Goal: Transaction & Acquisition: Purchase product/service

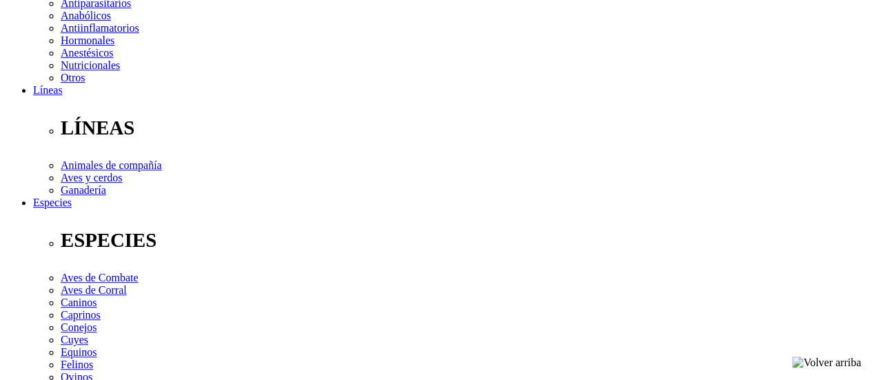
scroll to position [344, 0]
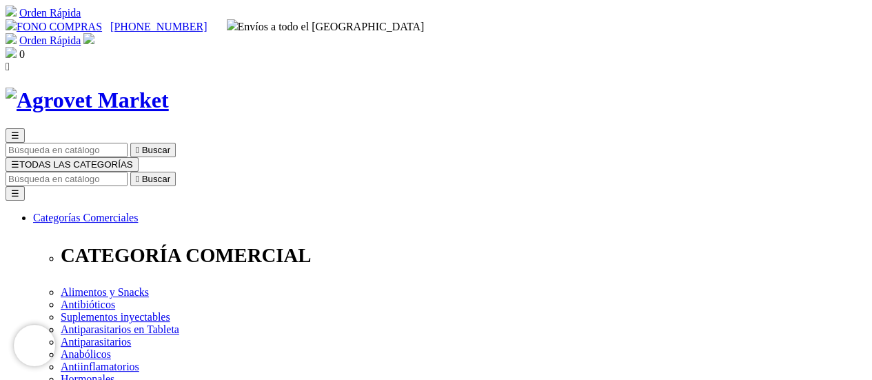
click at [127, 172] on input "Buscar" at bounding box center [67, 179] width 122 height 14
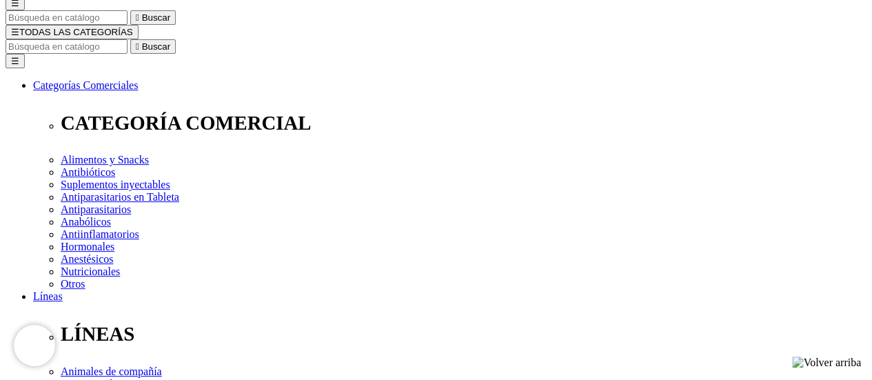
scroll to position [207, 0]
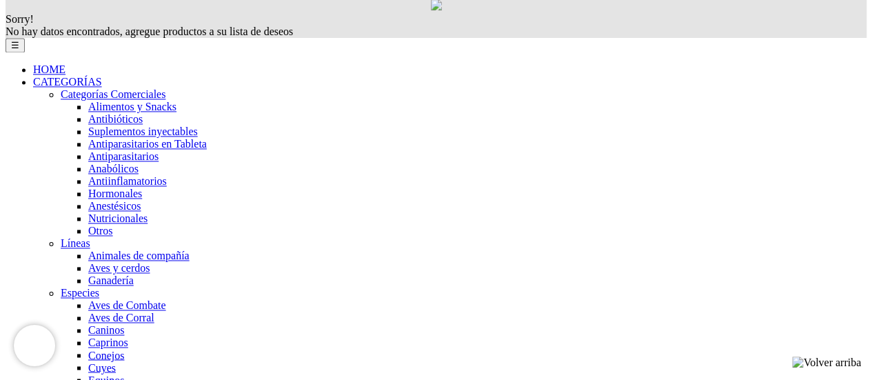
scroll to position [896, 0]
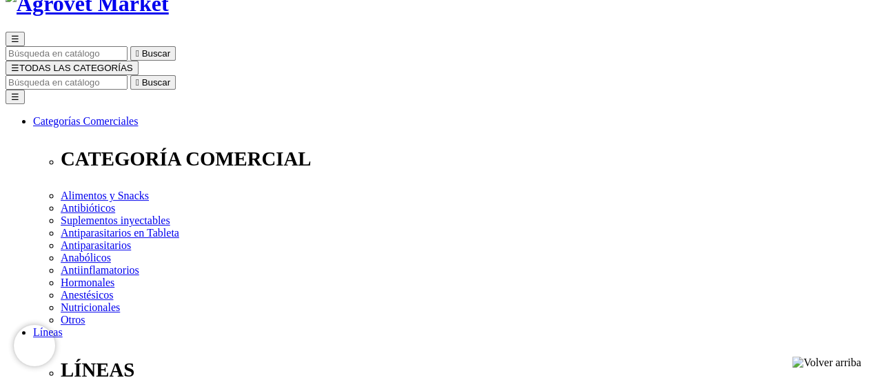
scroll to position [138, 0]
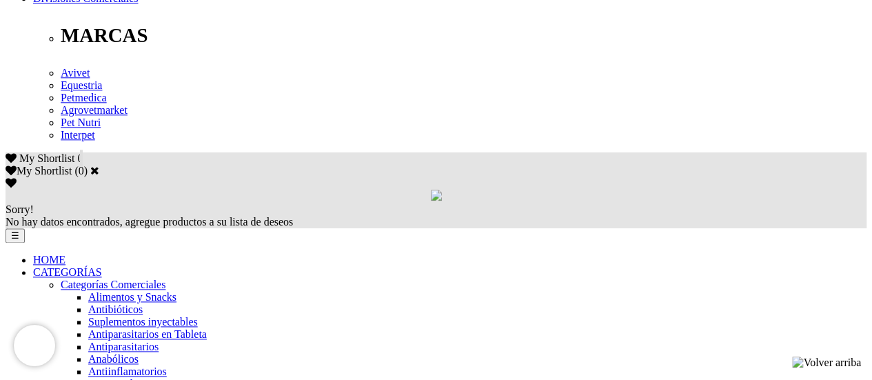
scroll to position [758, 0]
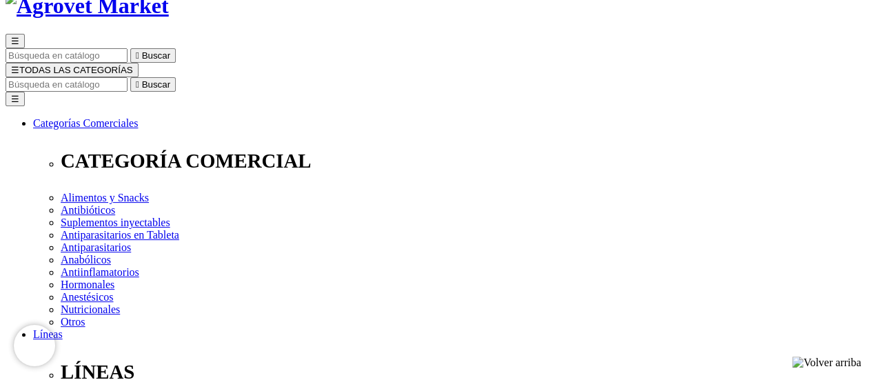
scroll to position [138, 0]
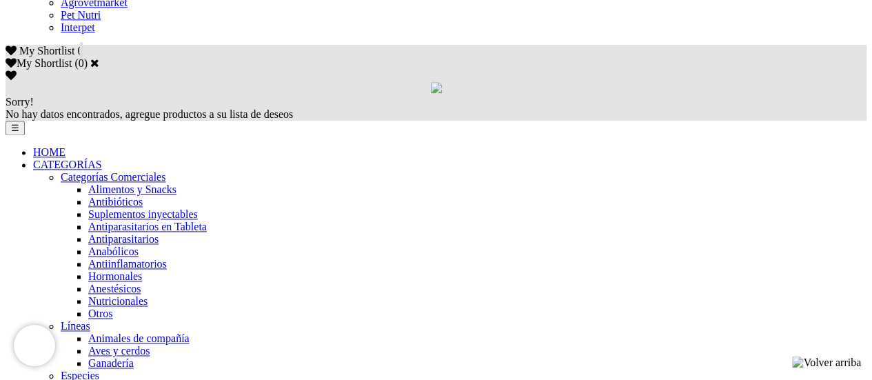
scroll to position [896, 0]
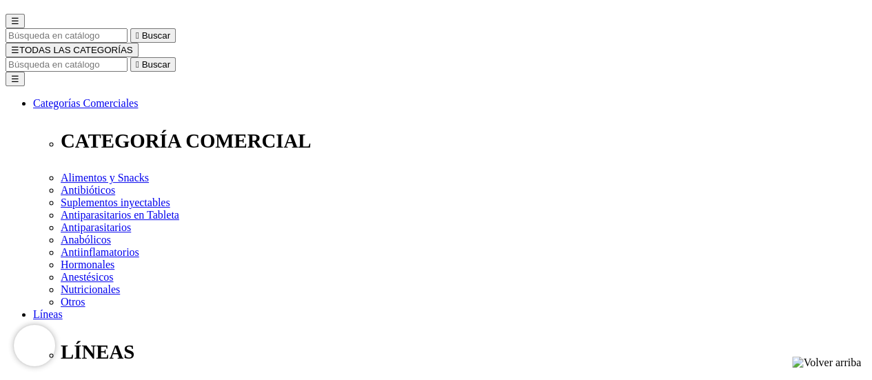
scroll to position [138, 0]
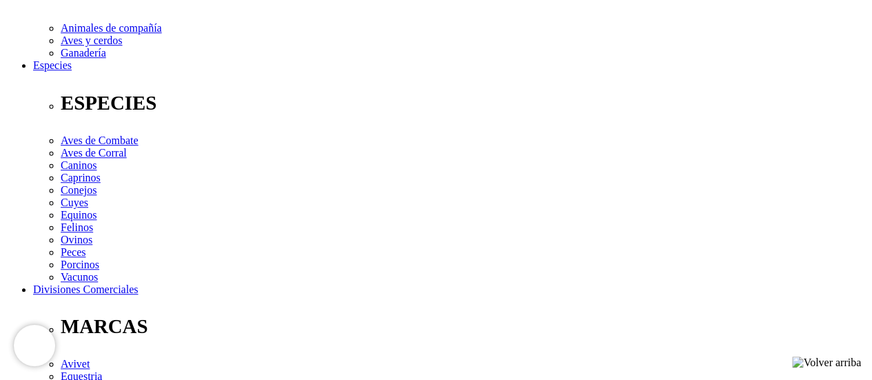
scroll to position [482, 0]
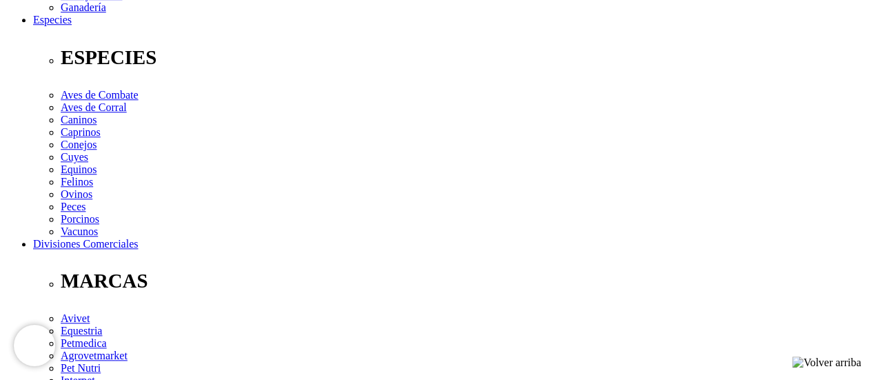
scroll to position [551, 0]
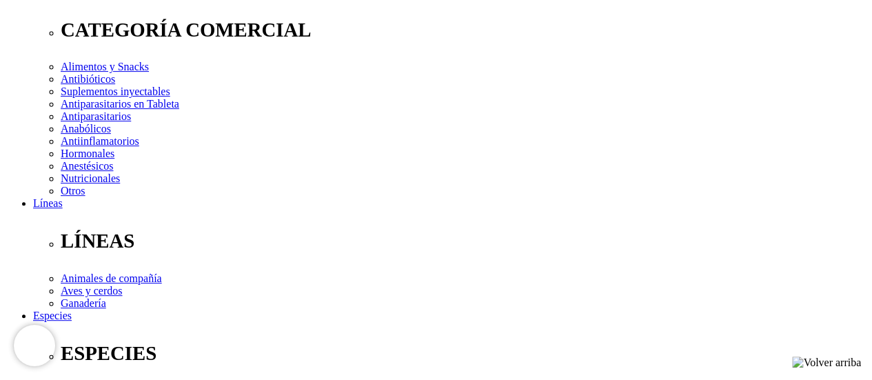
scroll to position [207, 0]
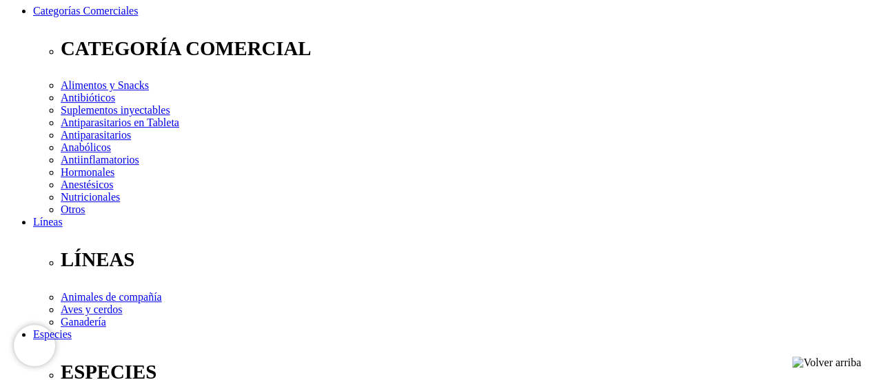
select select "227"
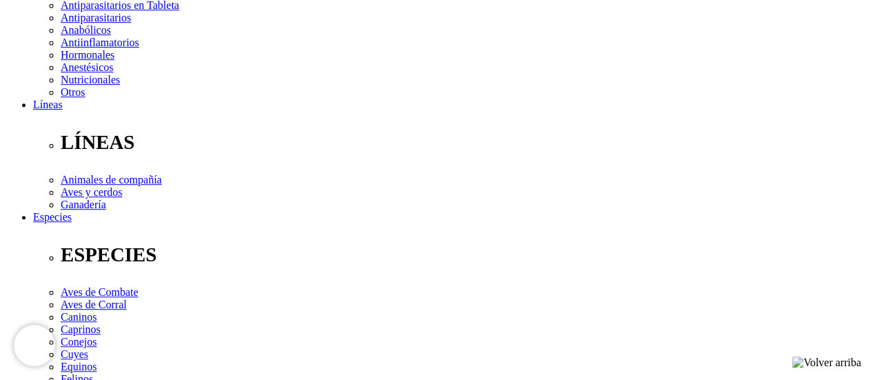
scroll to position [344, 0]
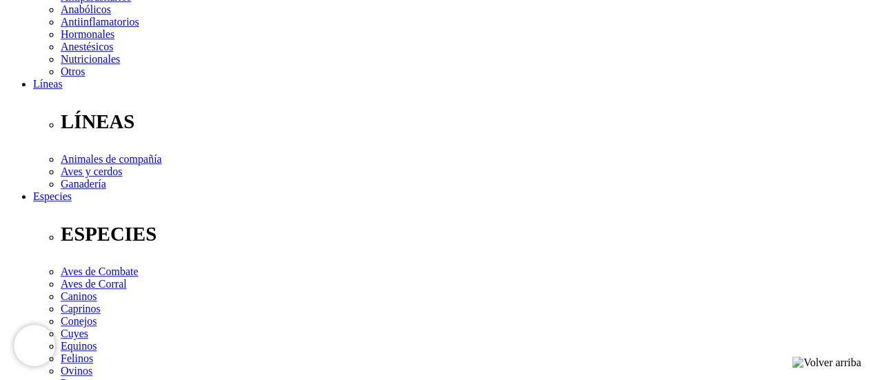
select select "227"
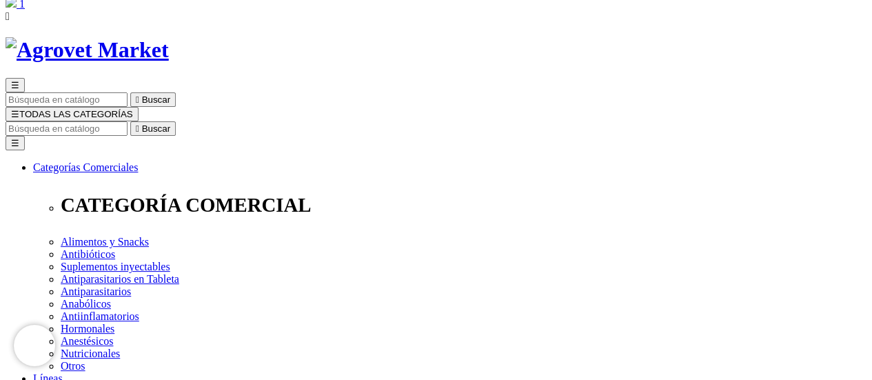
scroll to position [0, 0]
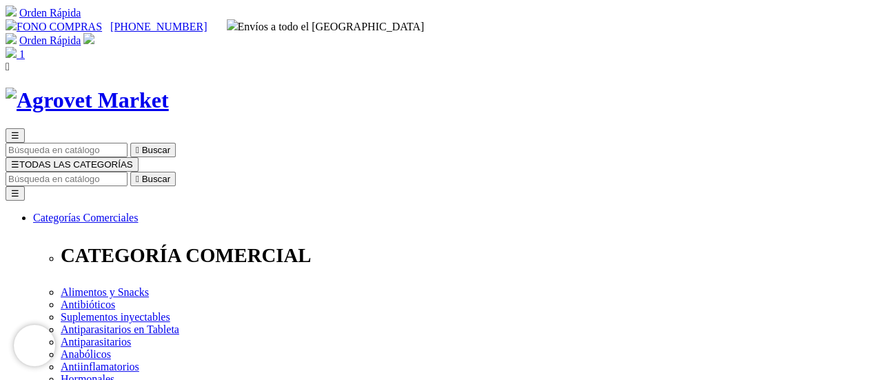
click at [17, 47] on img at bounding box center [11, 52] width 11 height 11
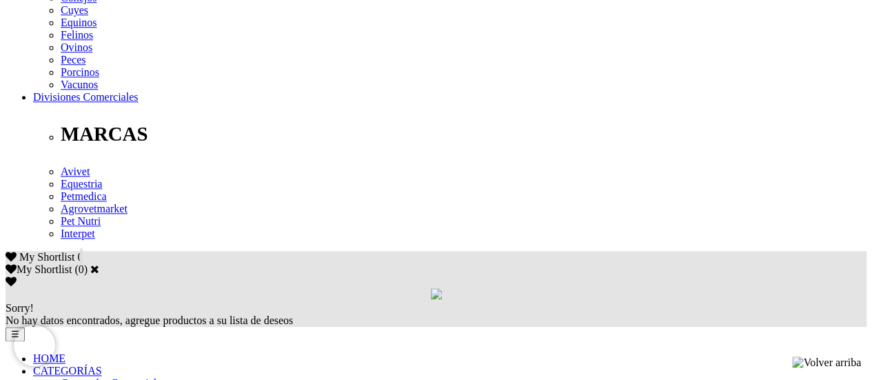
scroll to position [758, 0]
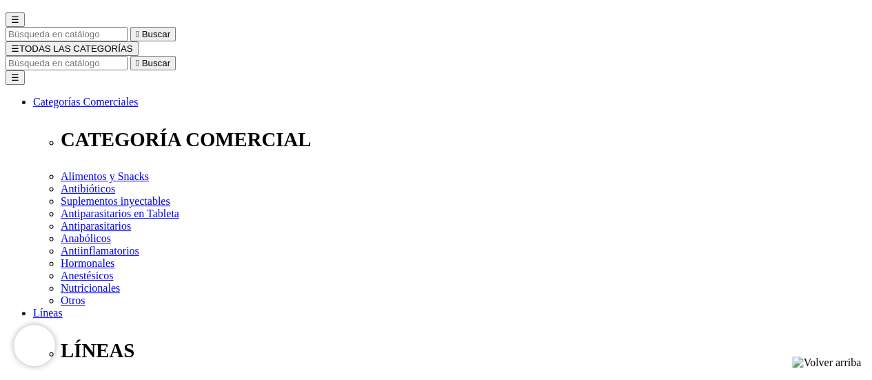
scroll to position [138, 0]
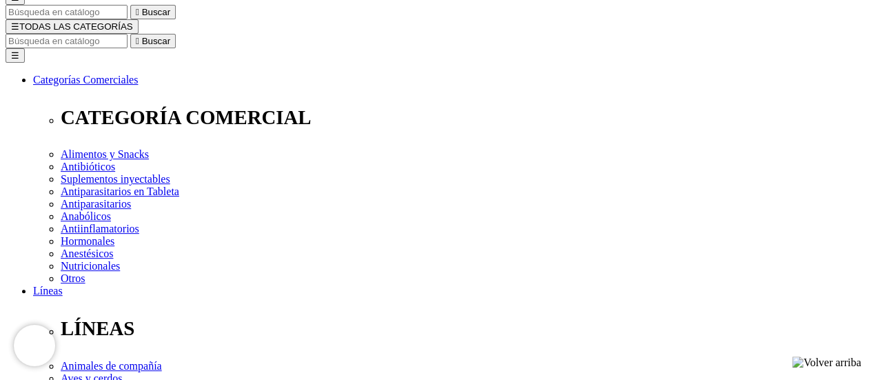
select select "40"
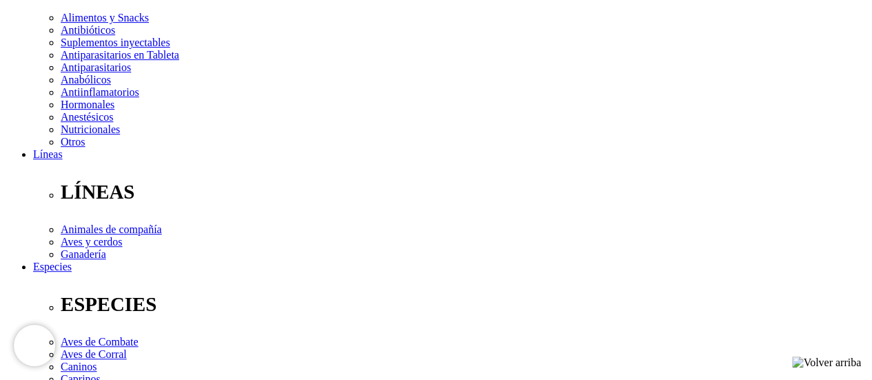
scroll to position [276, 0]
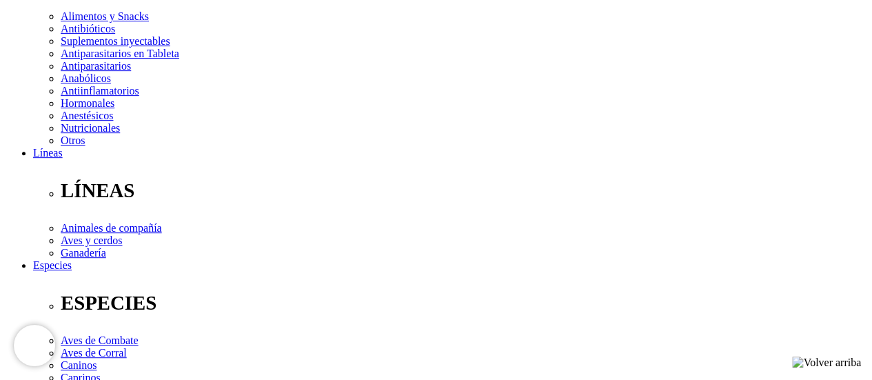
select select "40"
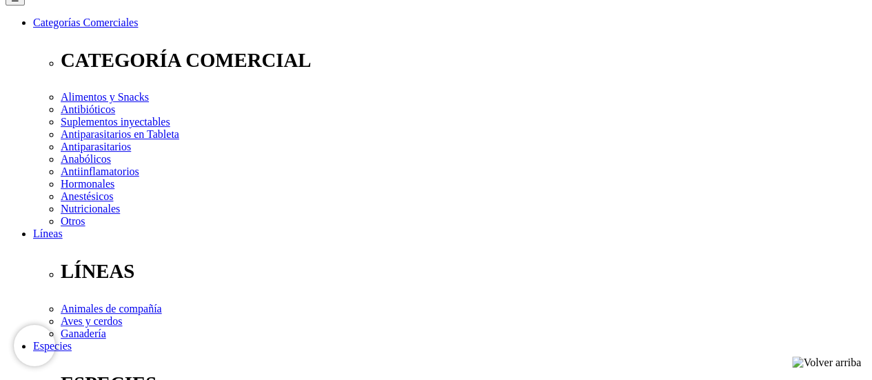
scroll to position [69, 0]
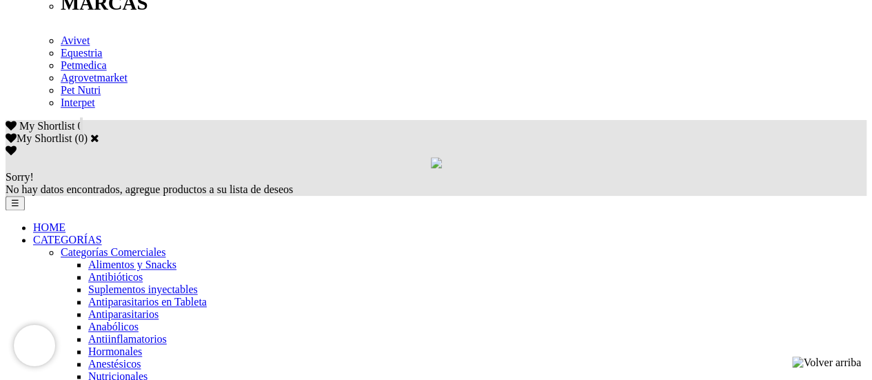
scroll to position [827, 0]
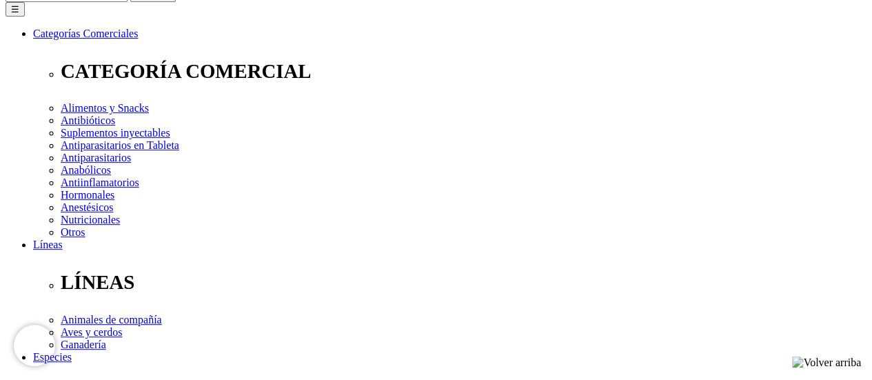
scroll to position [207, 0]
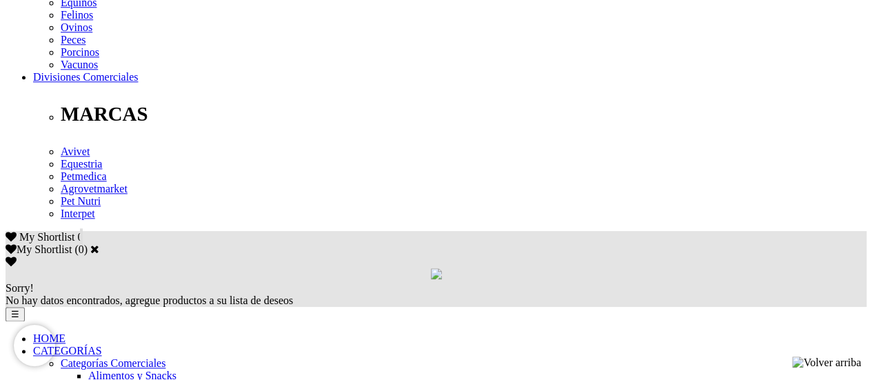
scroll to position [689, 0]
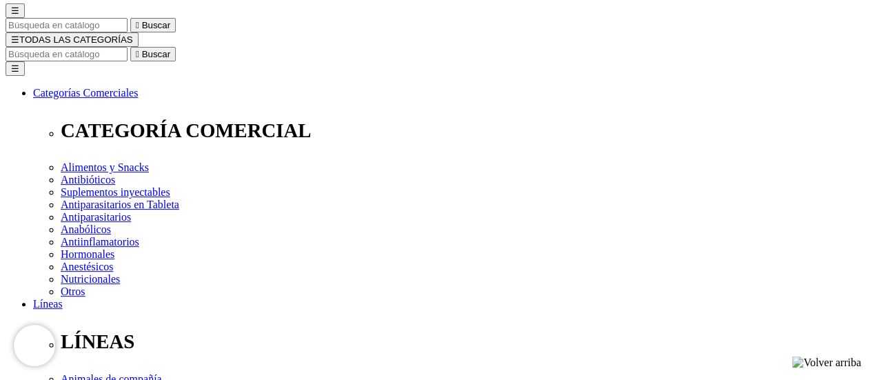
scroll to position [138, 0]
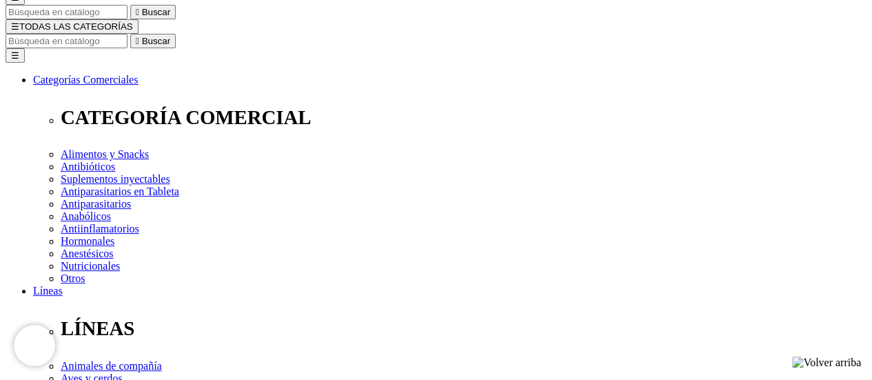
select select "40"
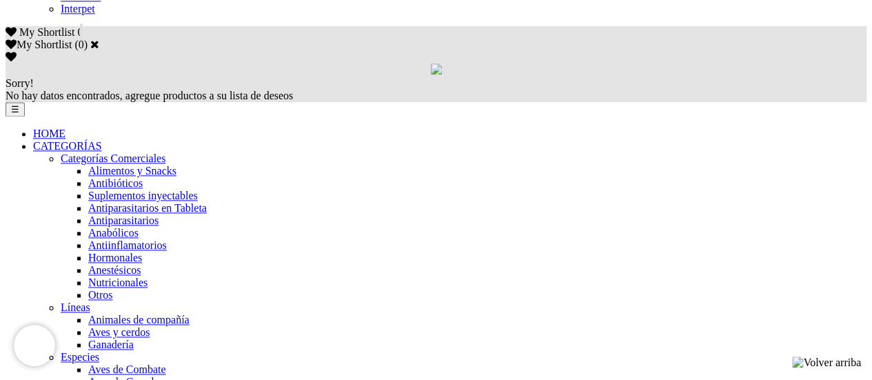
scroll to position [896, 0]
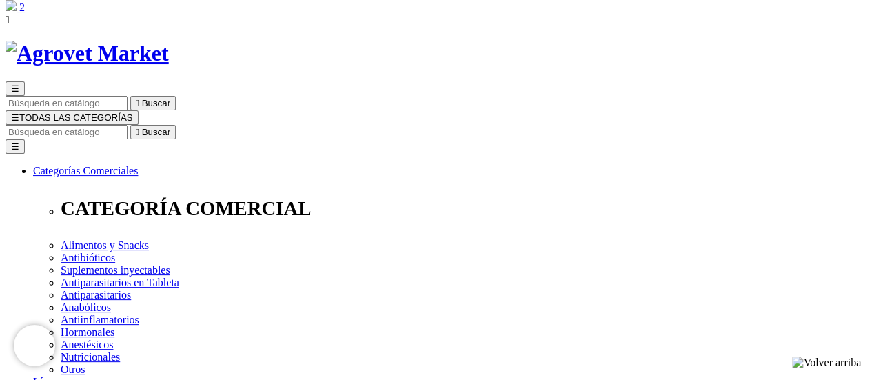
scroll to position [107, 0]
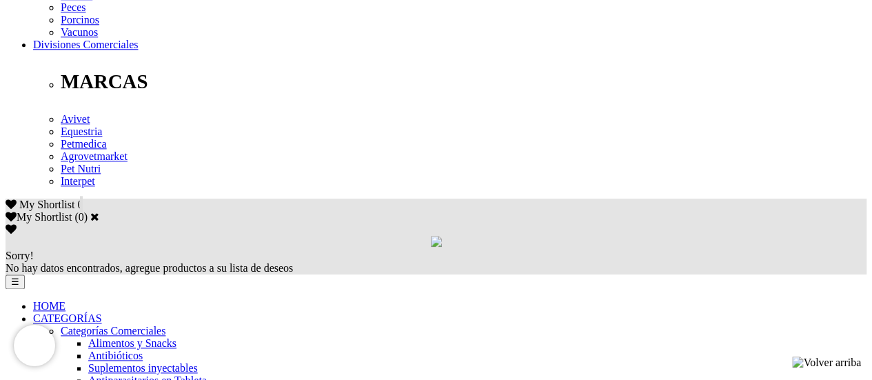
scroll to position [758, 0]
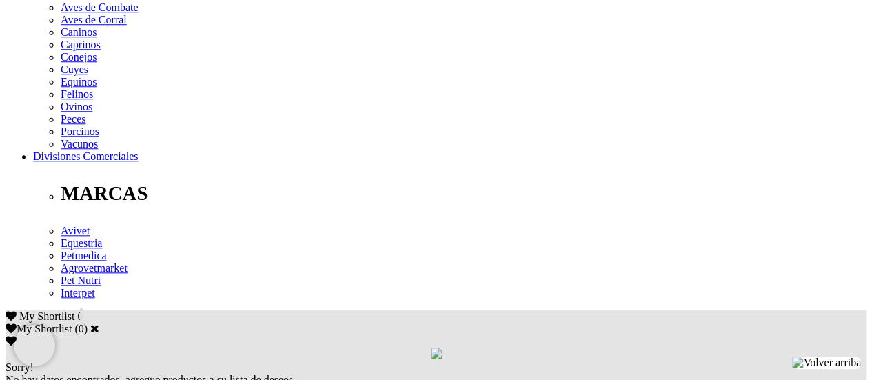
scroll to position [620, 0]
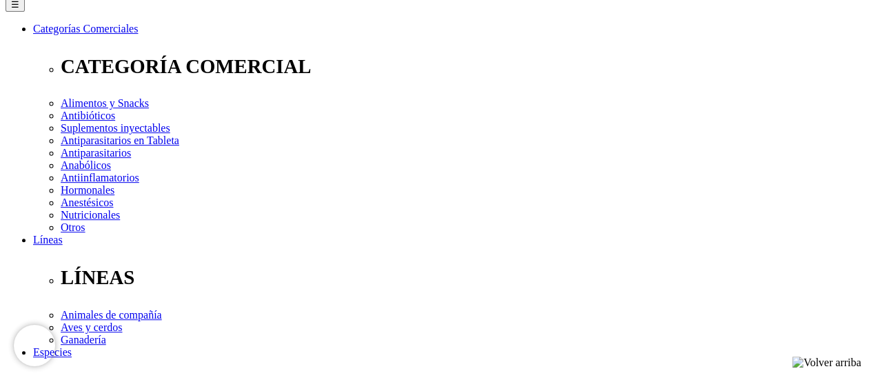
scroll to position [276, 0]
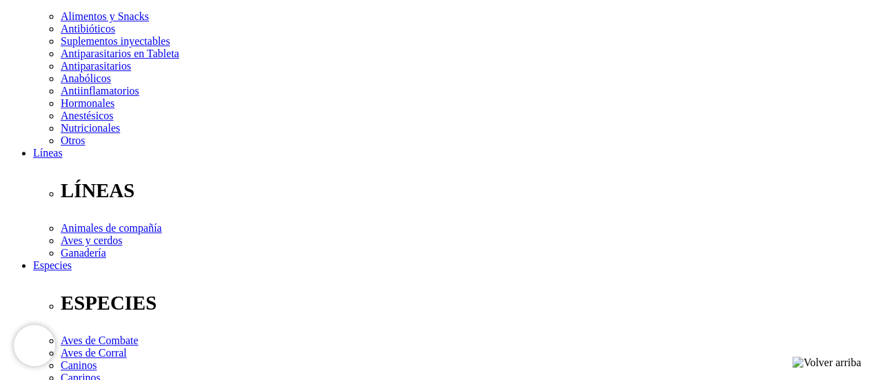
select select "3"
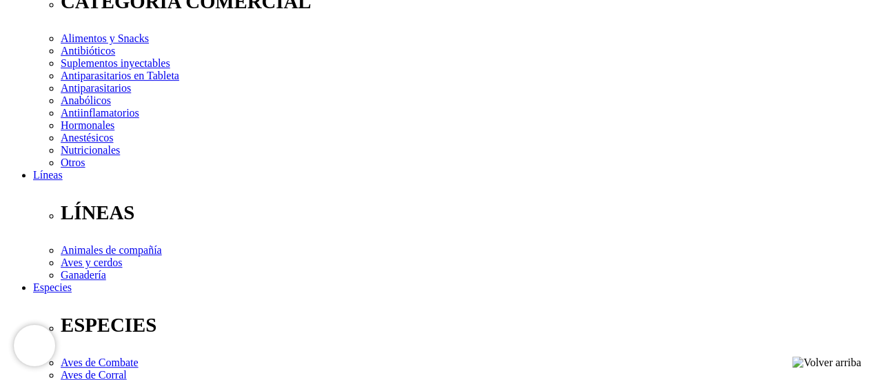
scroll to position [276, 0]
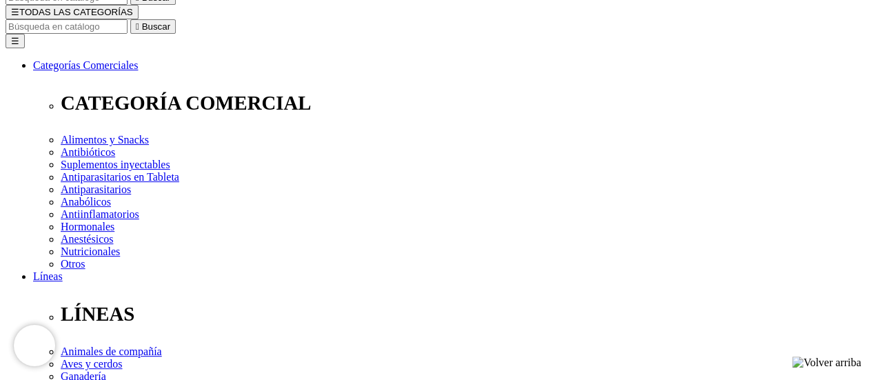
scroll to position [69, 0]
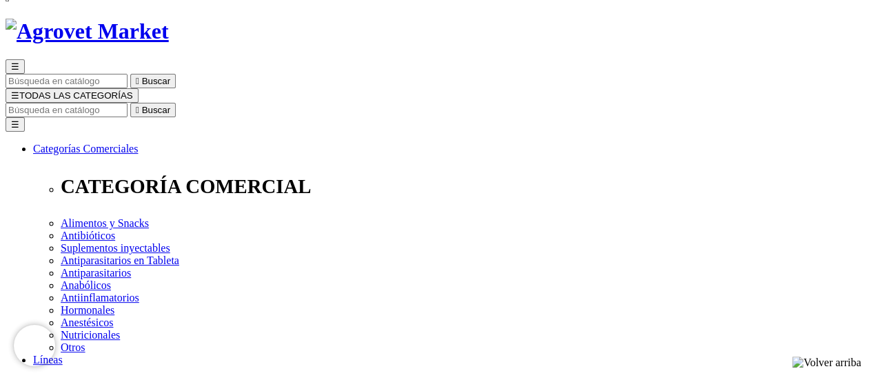
select select "3"
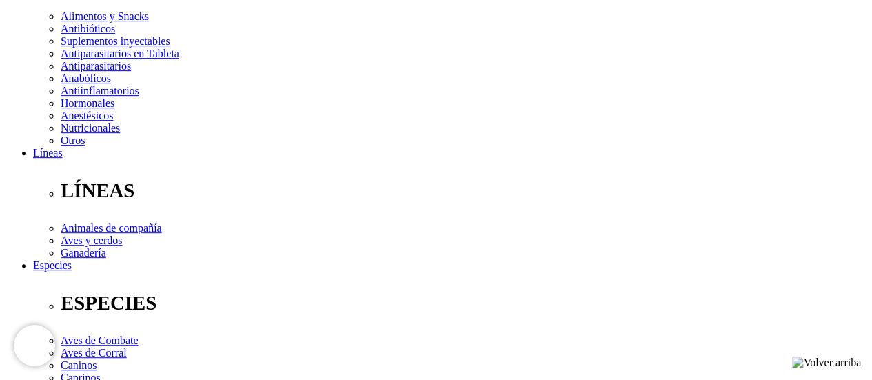
scroll to position [69, 0]
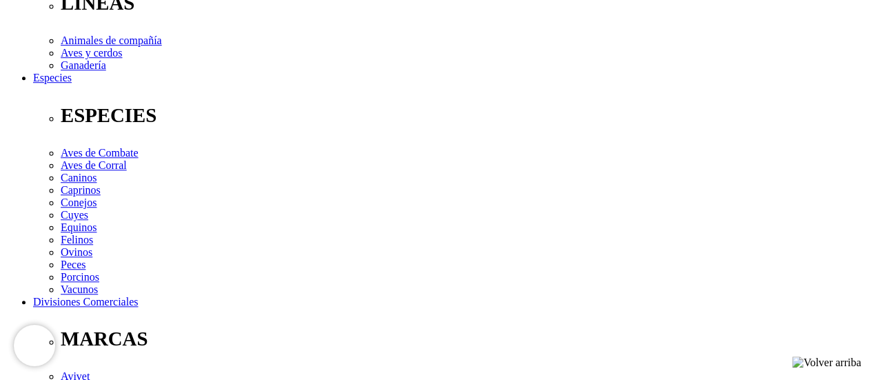
scroll to position [551, 0]
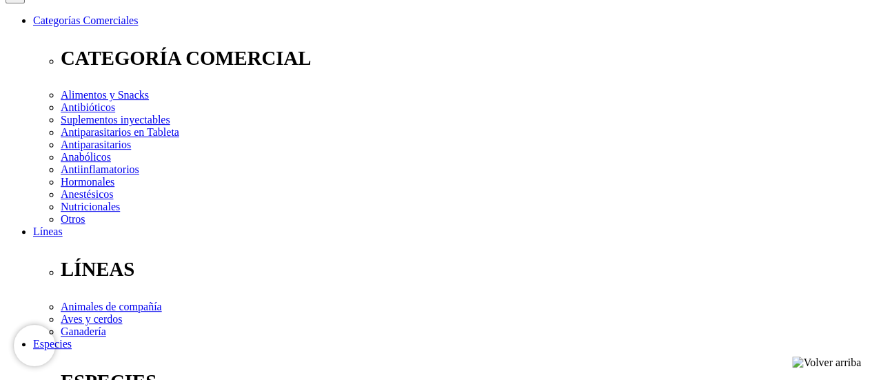
scroll to position [207, 0]
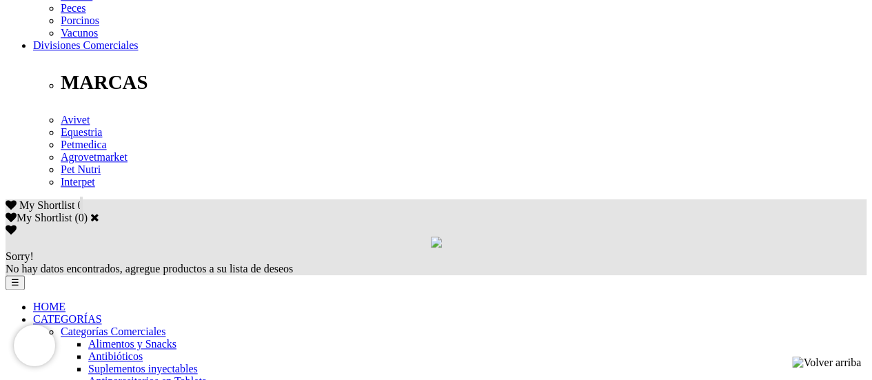
scroll to position [827, 0]
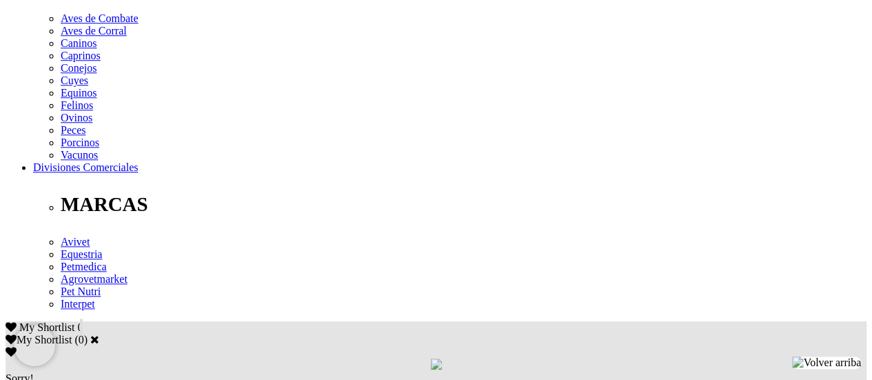
scroll to position [620, 0]
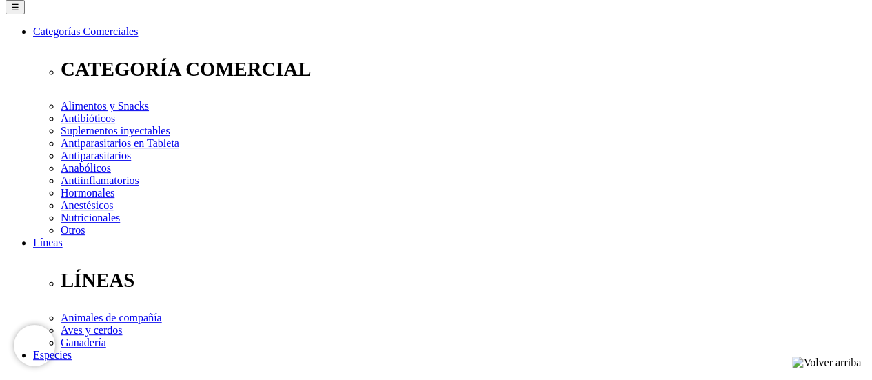
scroll to position [207, 0]
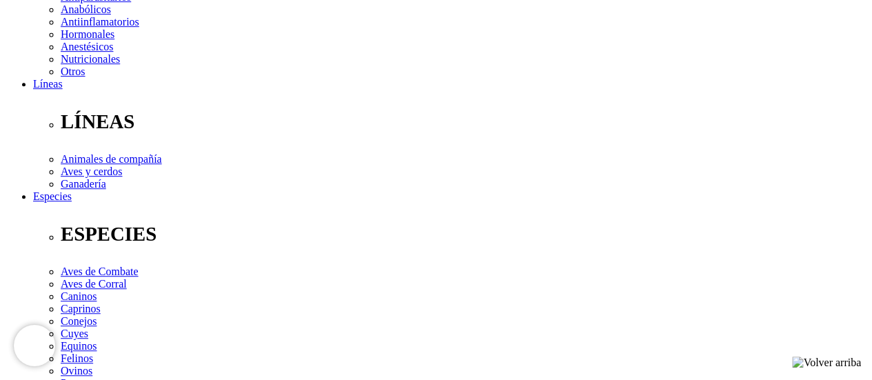
scroll to position [276, 0]
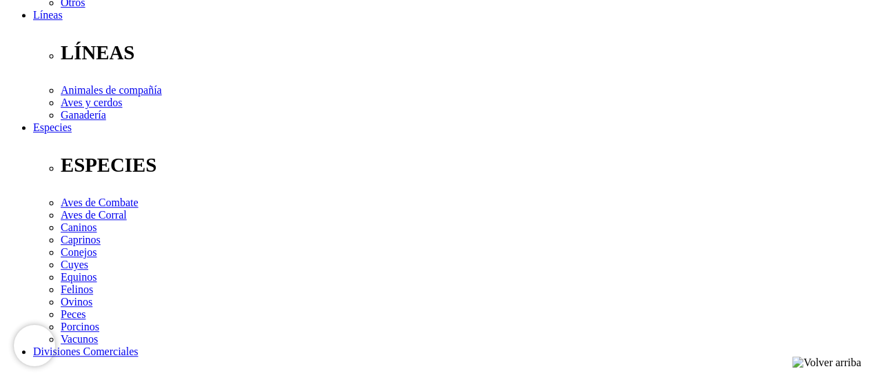
scroll to position [207, 0]
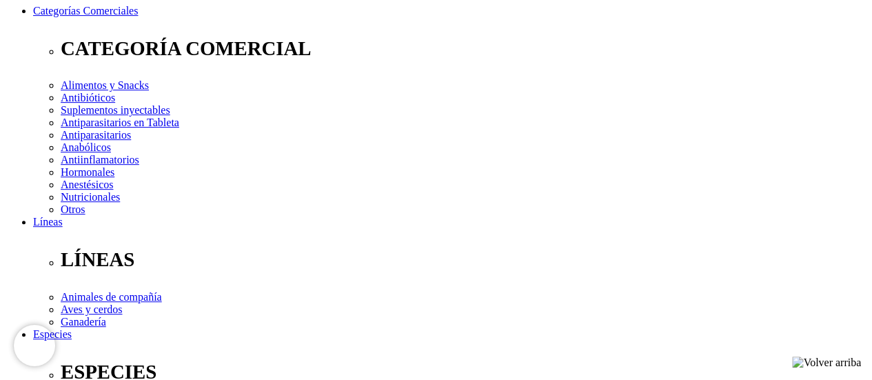
select select "3"
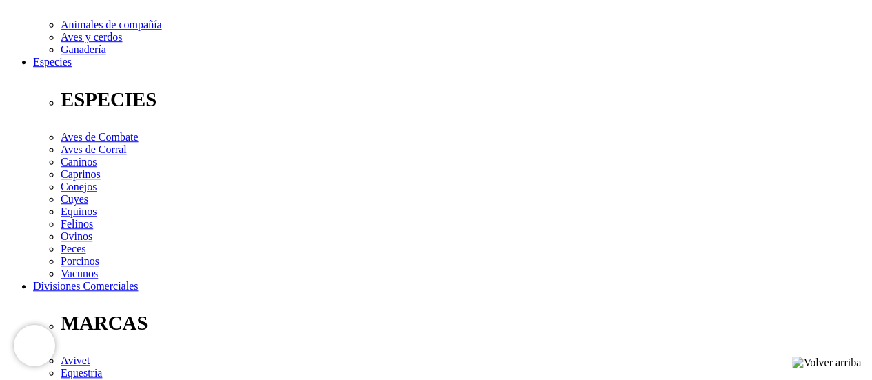
scroll to position [482, 0]
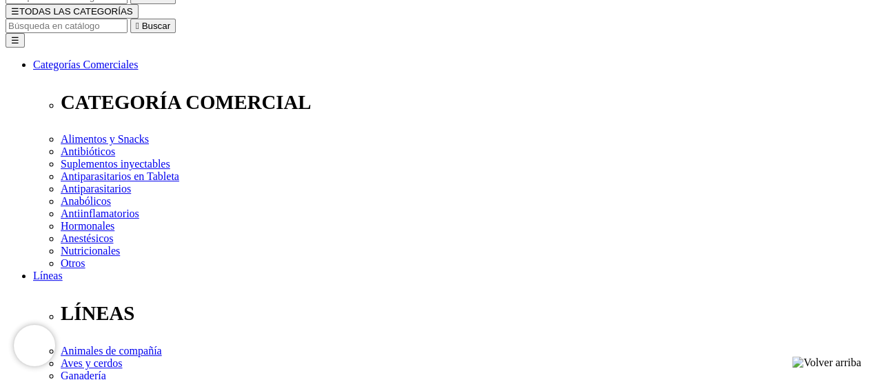
select select "3"
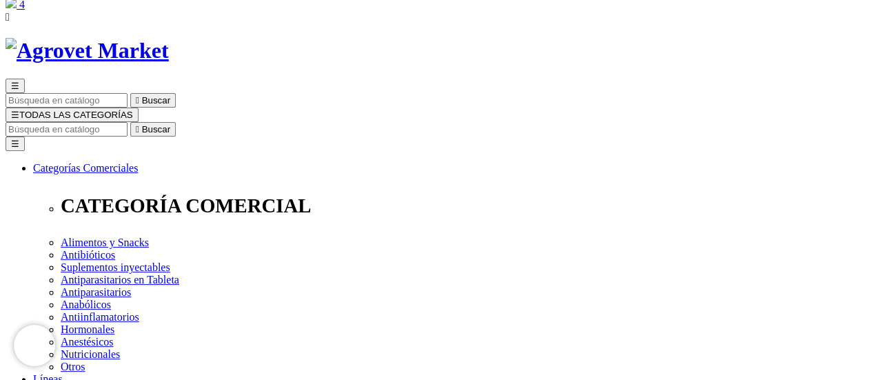
scroll to position [0, 0]
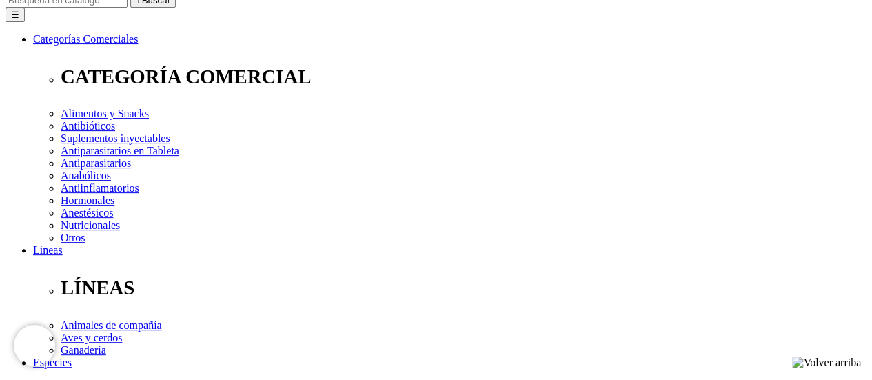
scroll to position [207, 0]
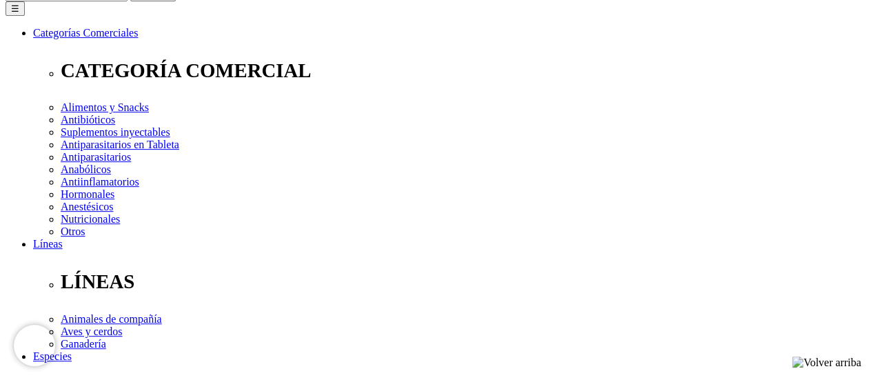
scroll to position [207, 0]
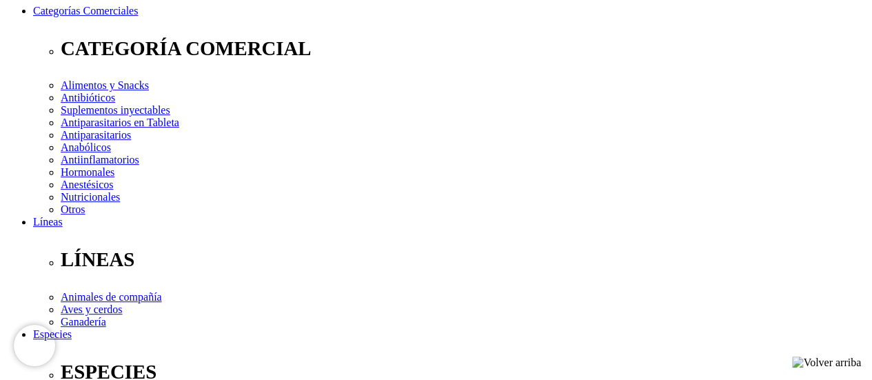
select select "385"
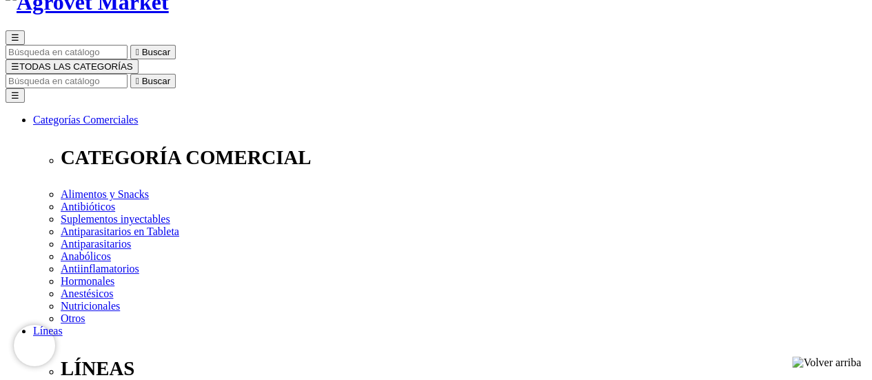
scroll to position [96, 0]
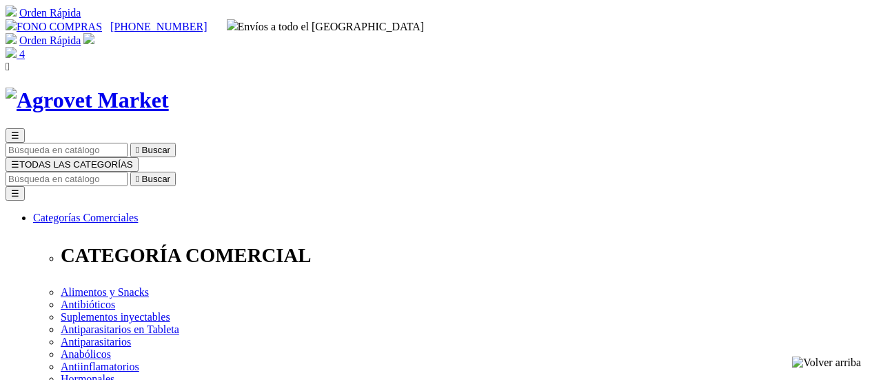
select select "3"
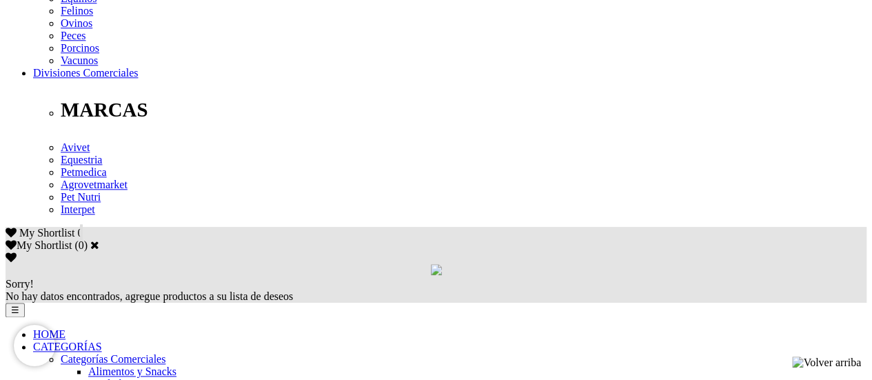
scroll to position [689, 0]
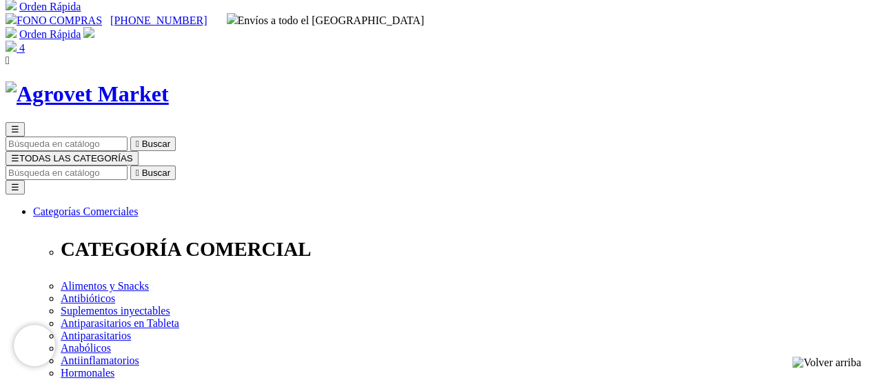
scroll to position [0, 0]
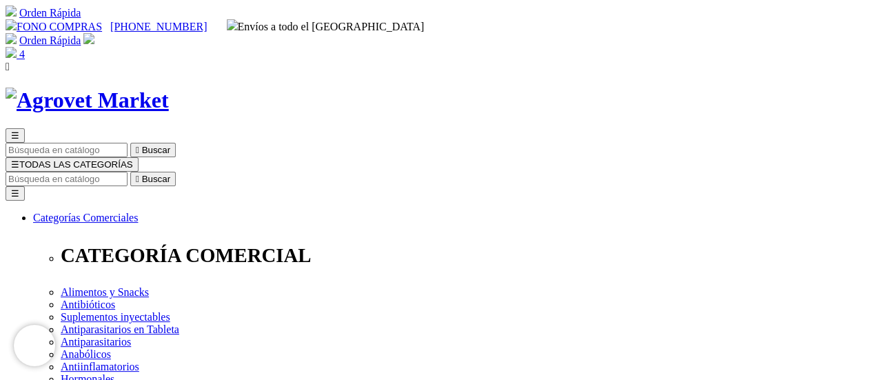
click at [17, 47] on img at bounding box center [11, 52] width 11 height 11
click at [19, 159] on span "☰" at bounding box center [15, 164] width 8 height 10
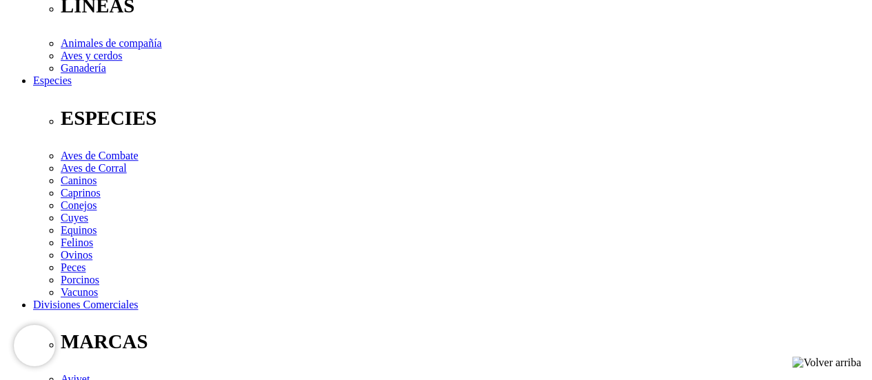
scroll to position [482, 0]
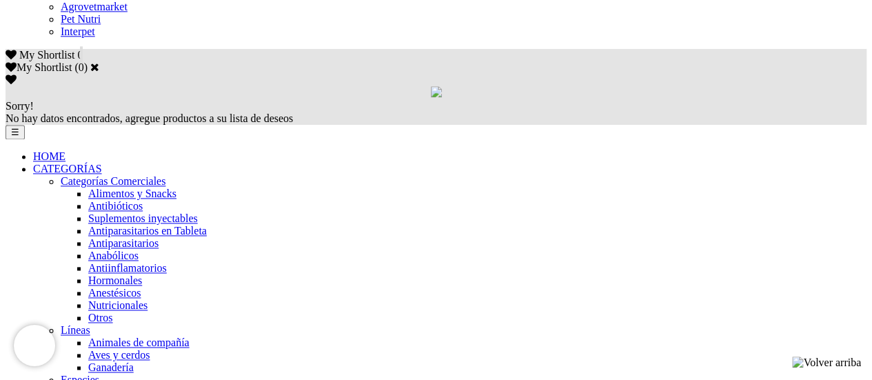
scroll to position [896, 0]
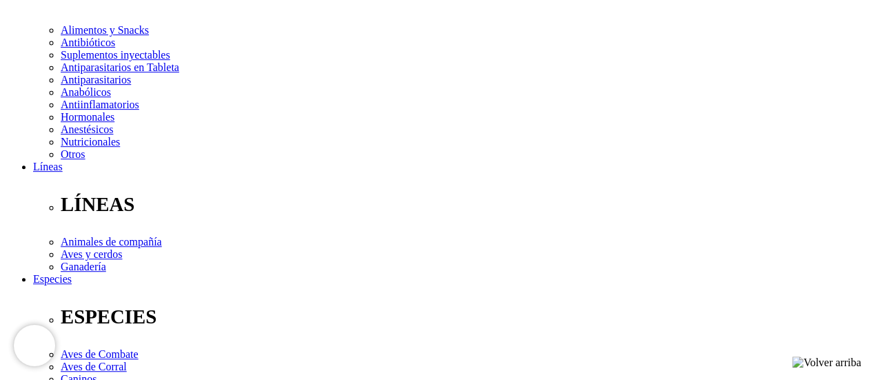
scroll to position [276, 0]
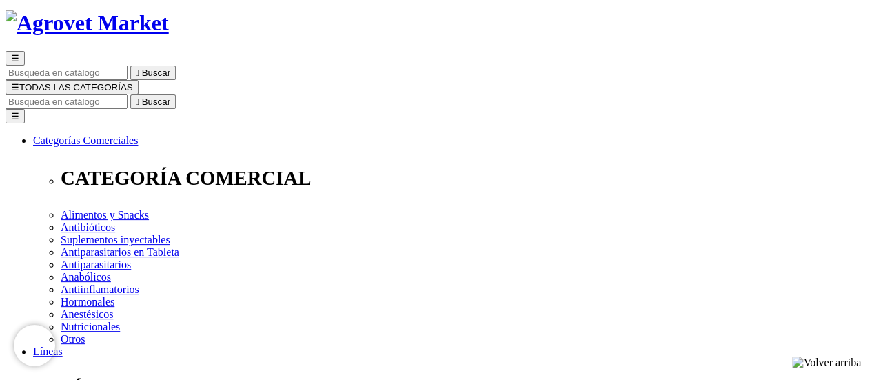
scroll to position [207, 0]
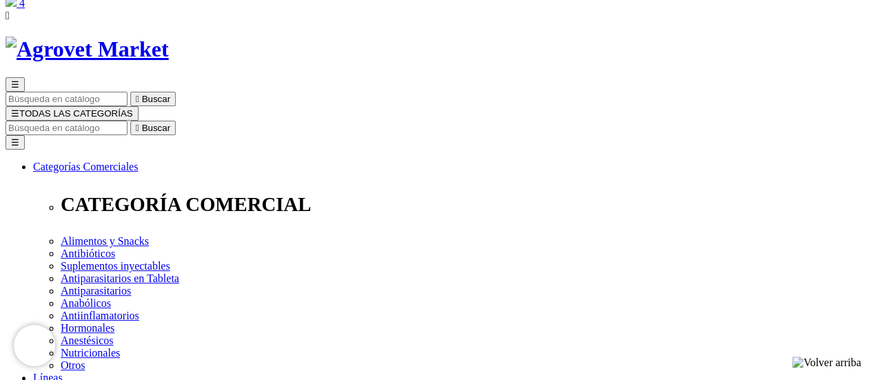
scroll to position [207, 0]
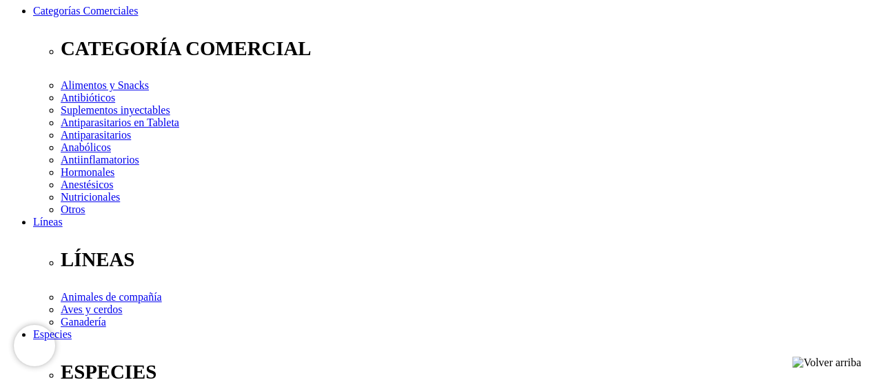
select select "19"
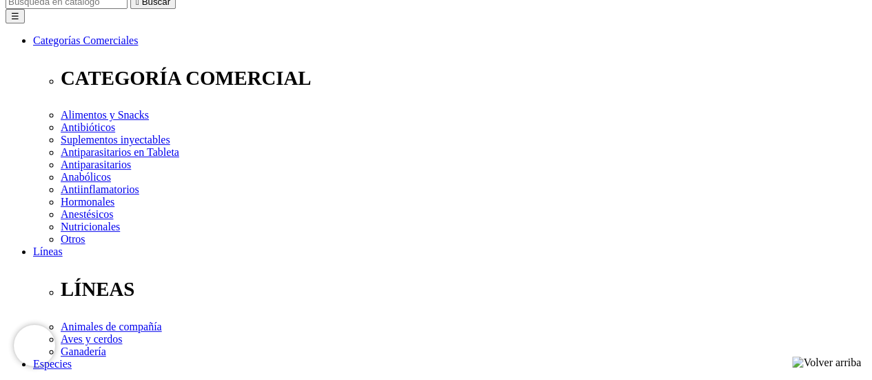
scroll to position [276, 0]
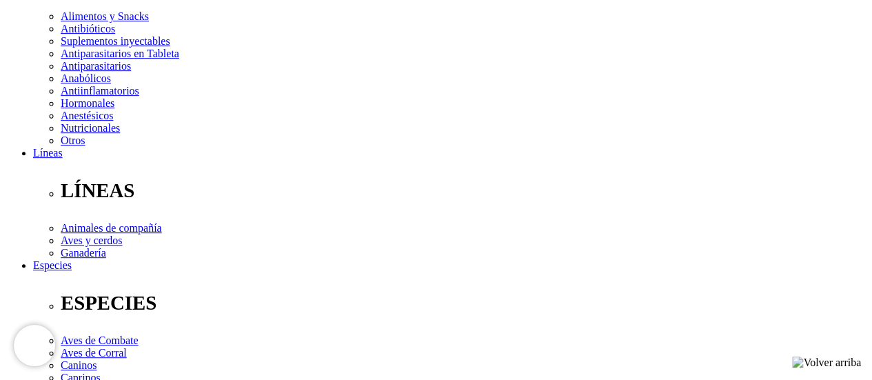
select select "19"
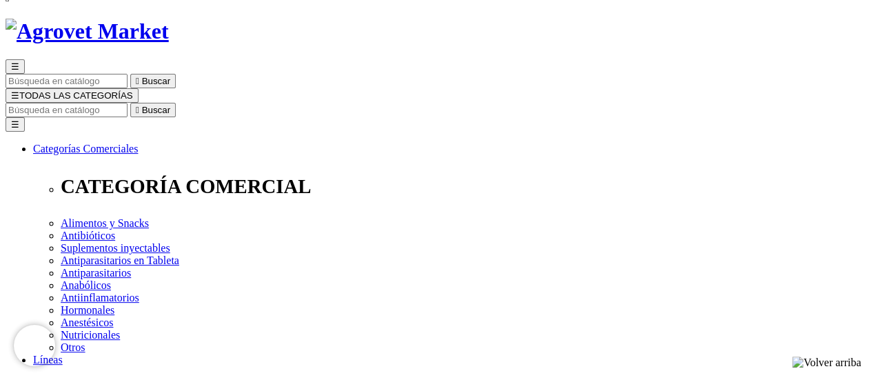
scroll to position [0, 0]
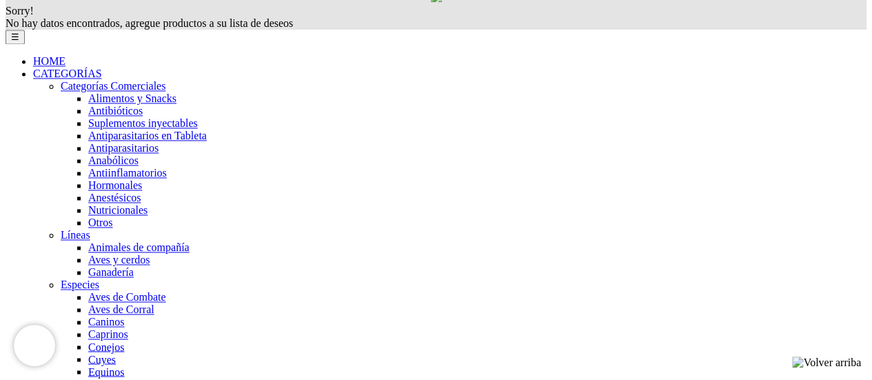
scroll to position [827, 0]
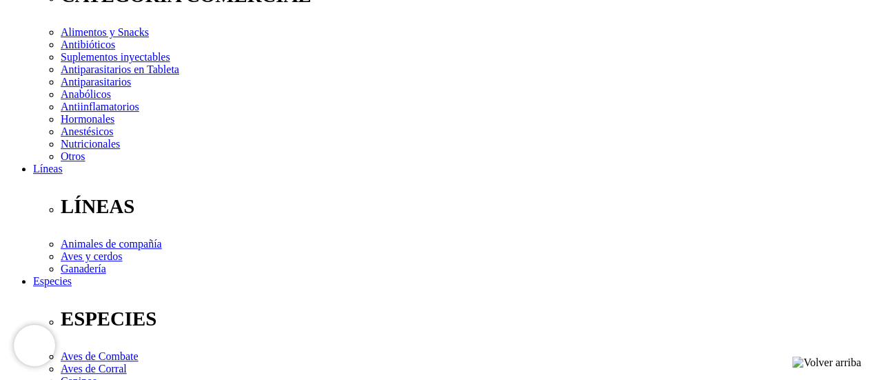
scroll to position [276, 0]
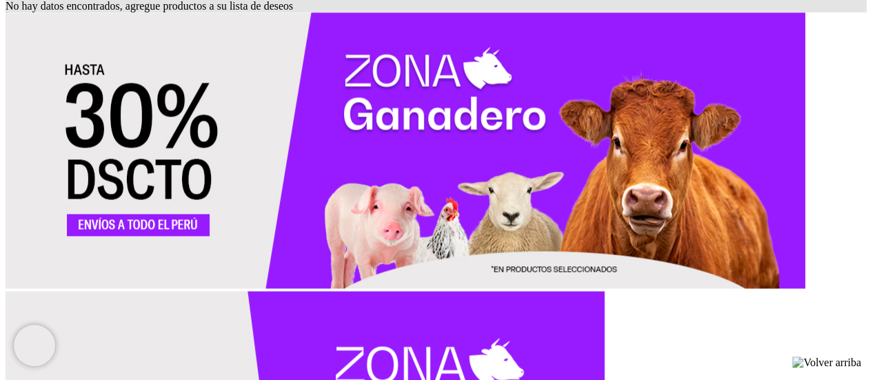
scroll to position [1046, 0]
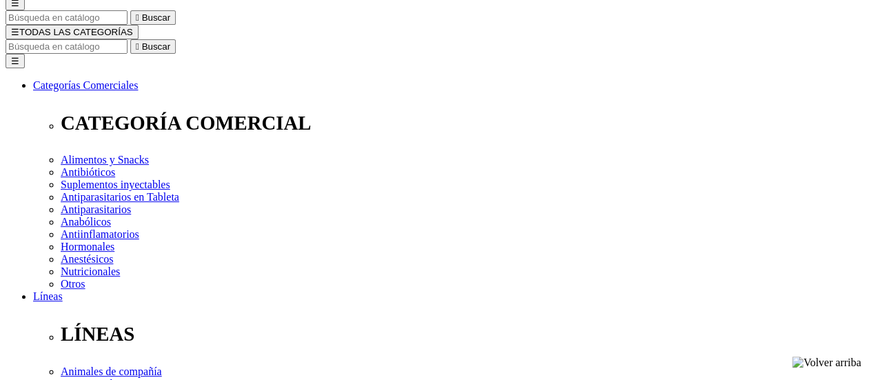
scroll to position [344, 0]
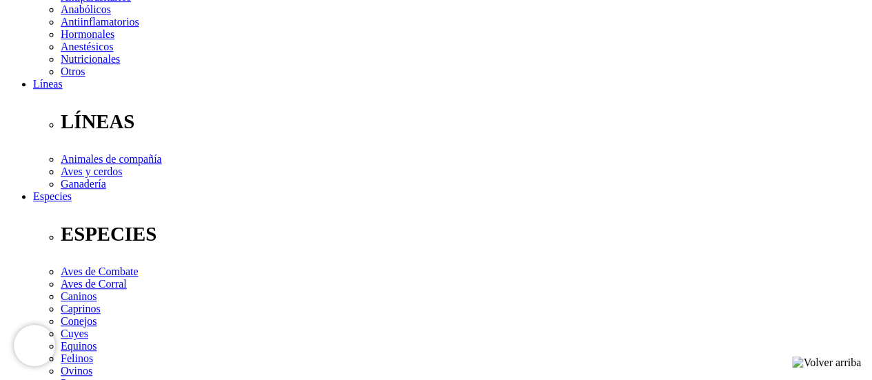
select select "3"
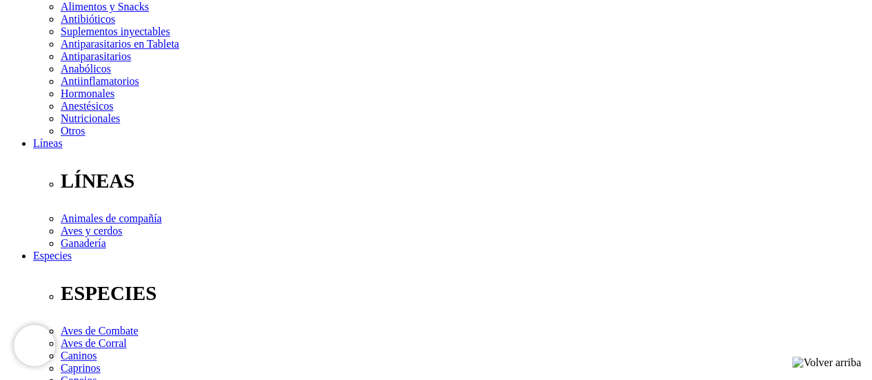
select select "3"
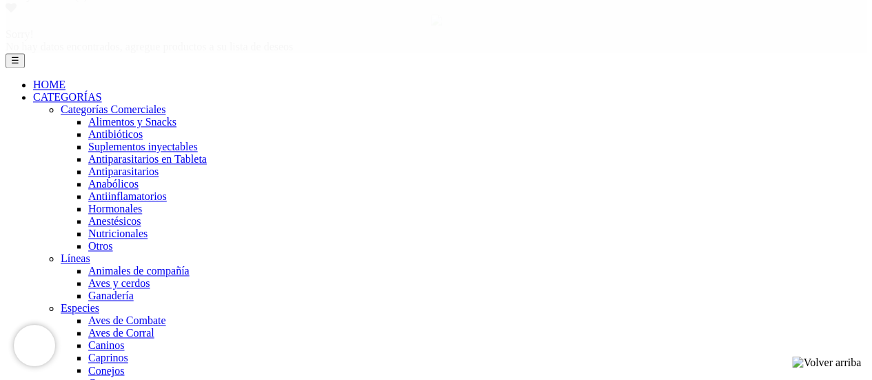
scroll to position [805, 0]
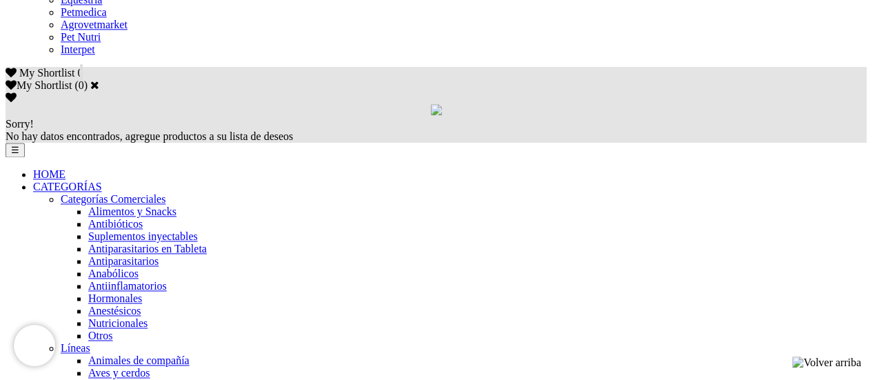
scroll to position [874, 0]
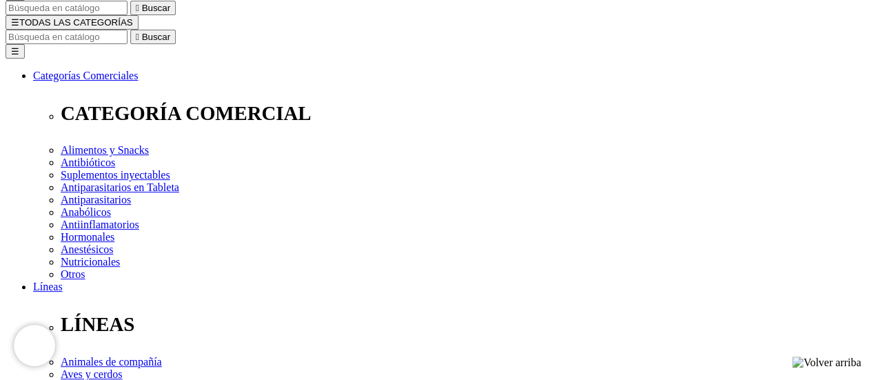
scroll to position [138, 0]
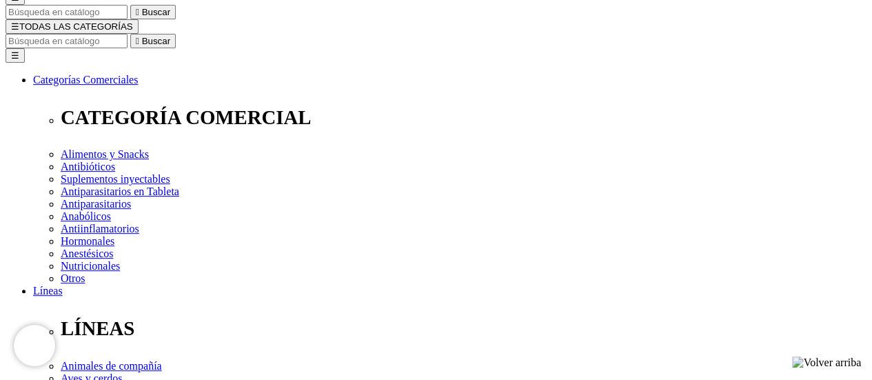
checkbox input "true"
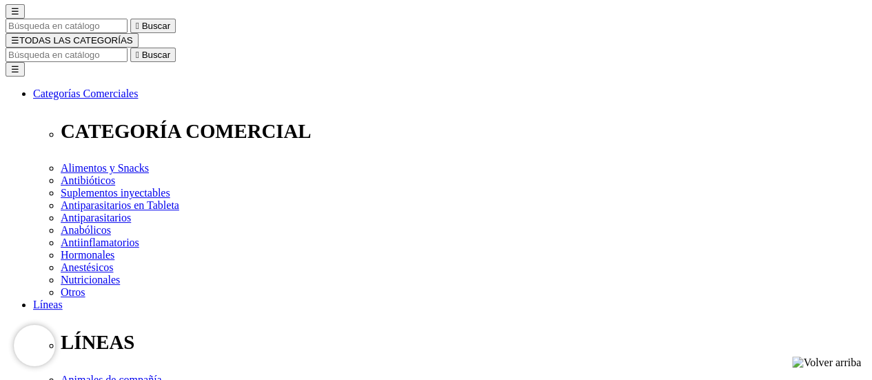
scroll to position [138, 0]
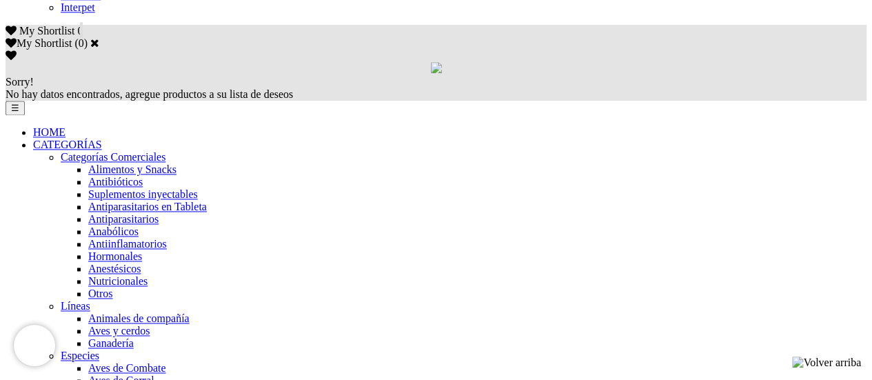
scroll to position [896, 0]
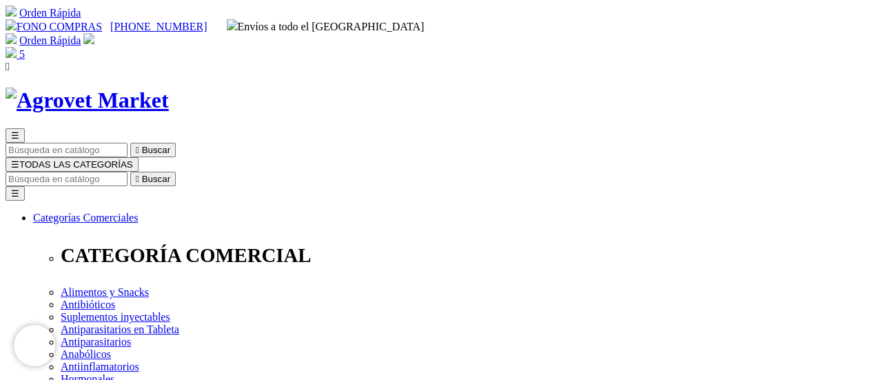
scroll to position [47, 0]
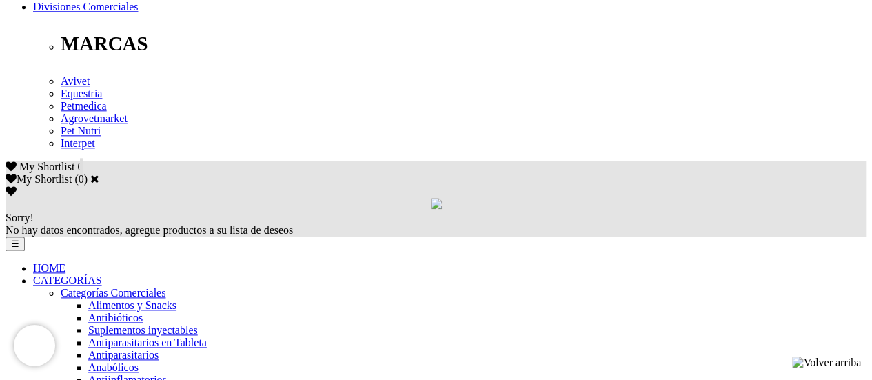
scroll to position [827, 0]
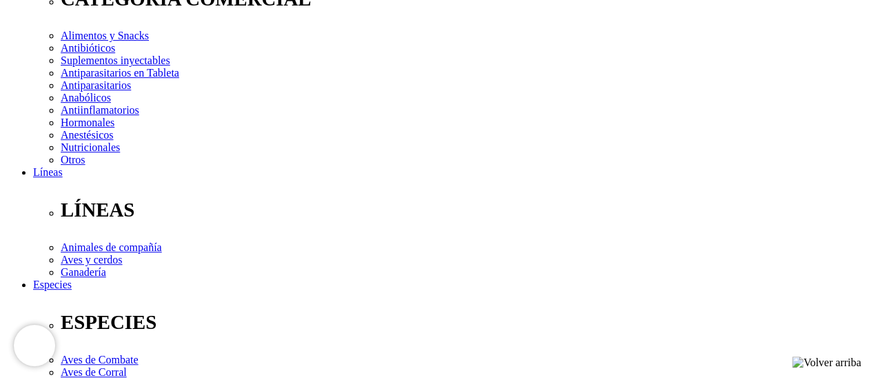
scroll to position [276, 0]
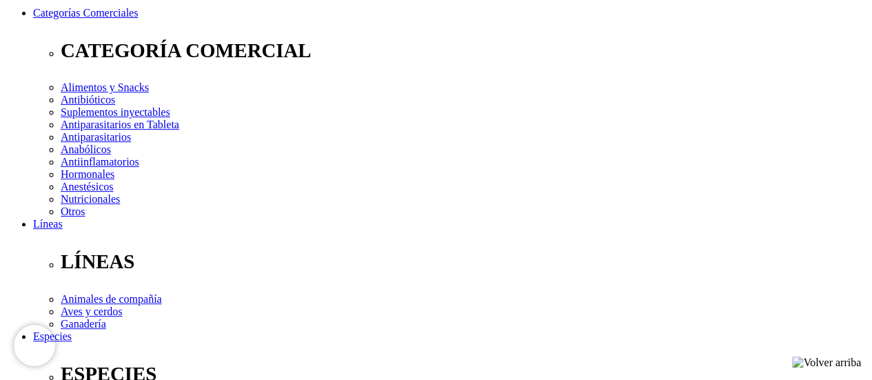
scroll to position [276, 0]
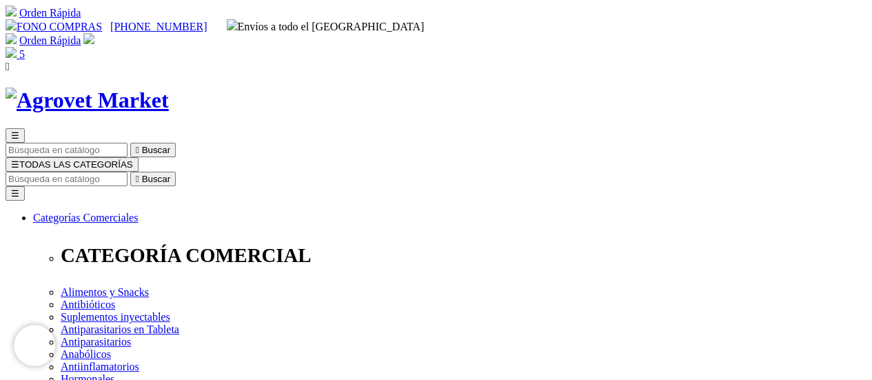
click at [17, 47] on img at bounding box center [11, 52] width 11 height 11
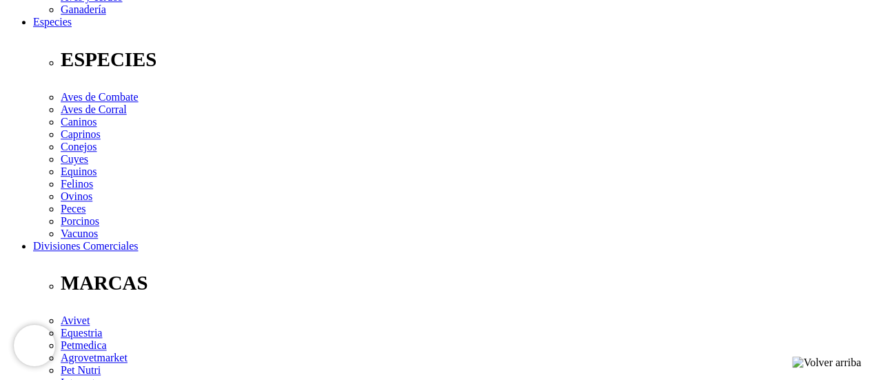
scroll to position [551, 0]
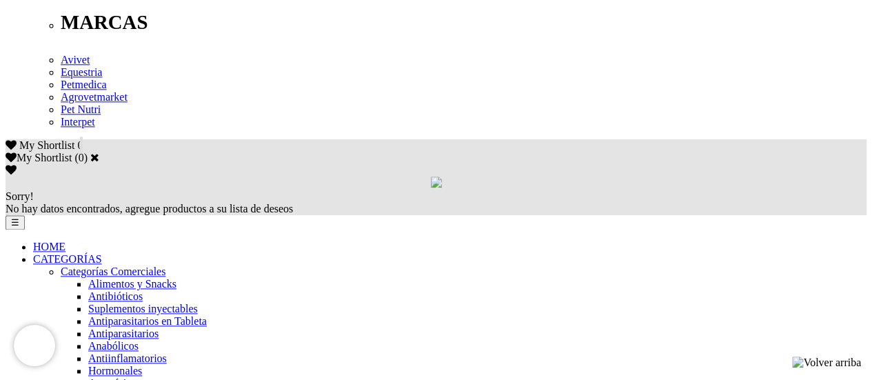
scroll to position [758, 0]
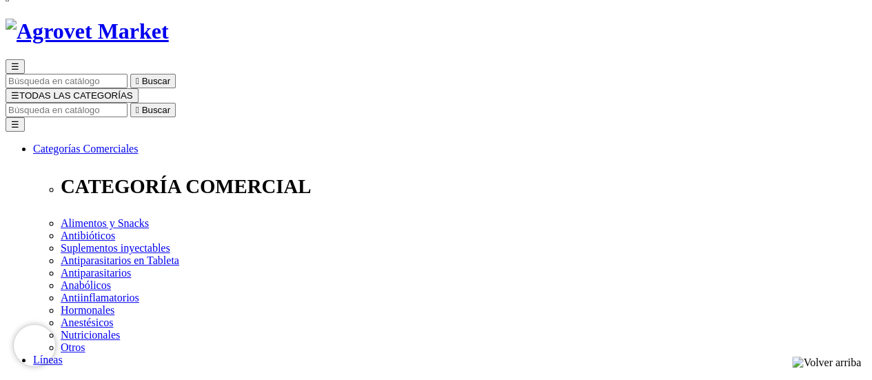
scroll to position [21, 0]
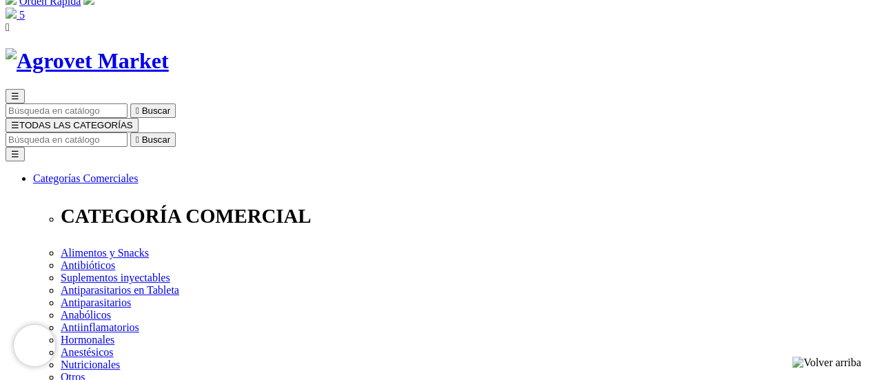
scroll to position [69, 0]
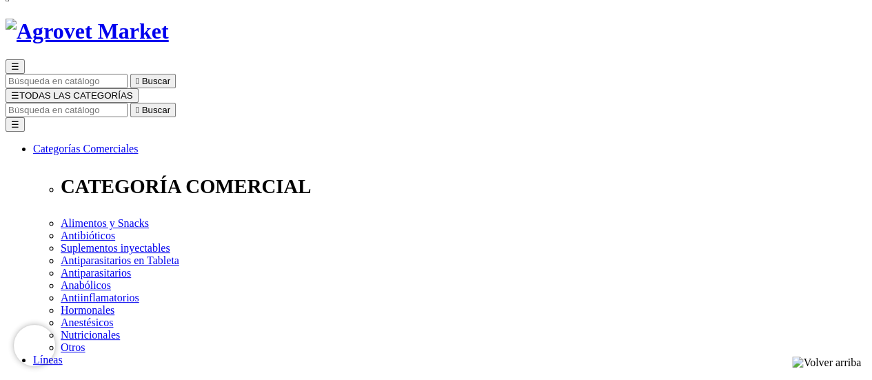
click section "Hay 1 producto. Ordenar por: Relevancia  Best sellers Relevancia Nombre, A a Z…"
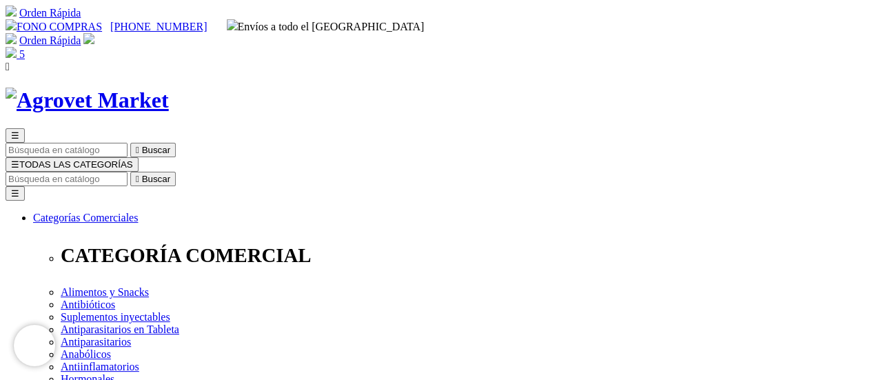
click link "HOME"
click at [127, 172] on input "Buscar" at bounding box center [67, 179] width 122 height 14
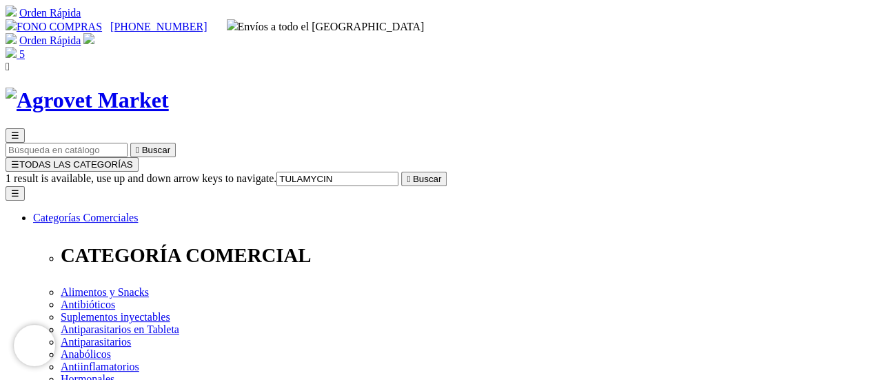
type input "TULAMYCIN"
click at [401, 172] on button " Buscar" at bounding box center [423, 179] width 45 height 14
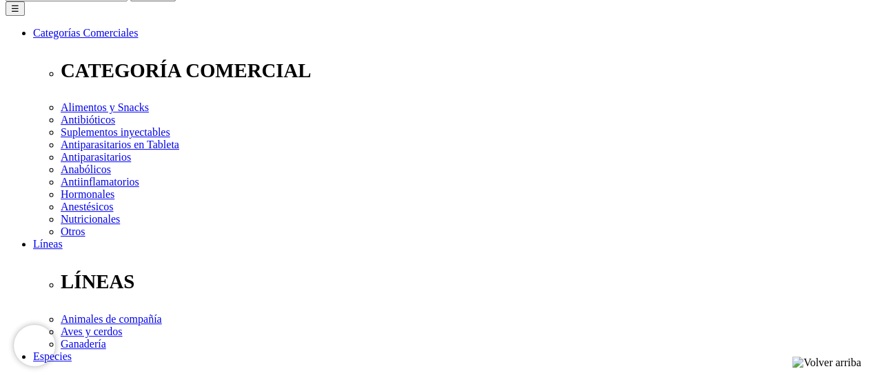
scroll to position [207, 0]
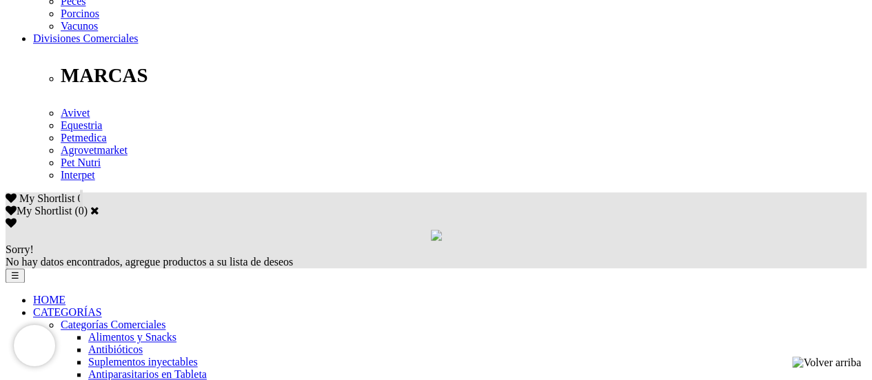
scroll to position [758, 0]
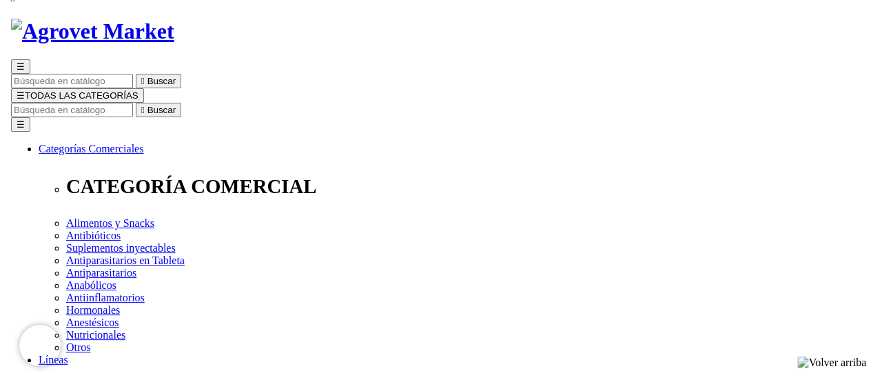
scroll to position [0, 0]
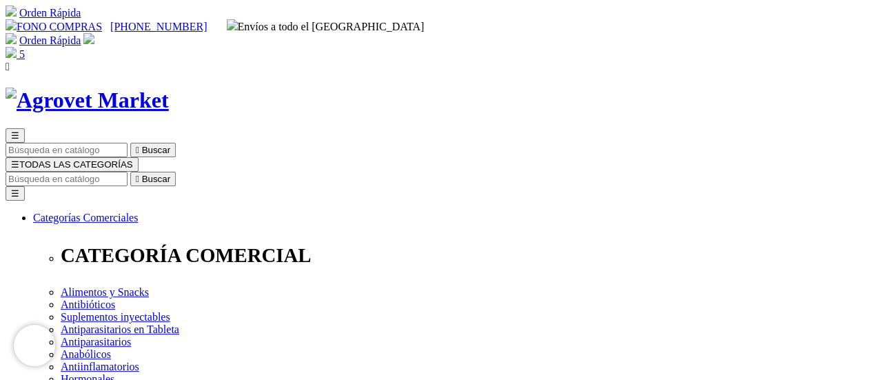
click at [19, 159] on span "☰" at bounding box center [15, 164] width 8 height 10
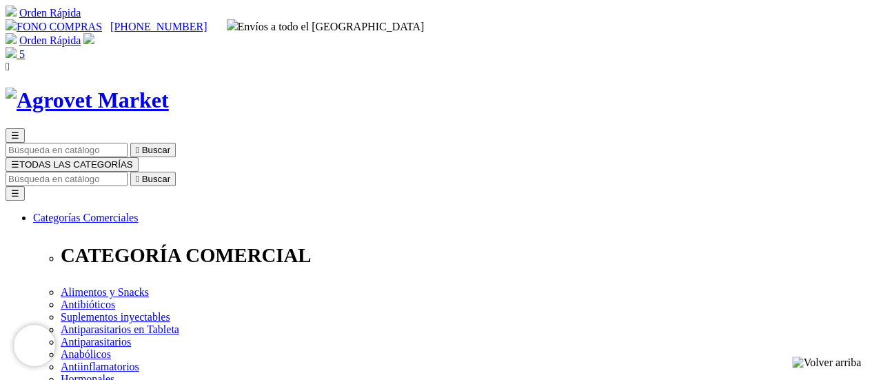
click at [17, 47] on img at bounding box center [11, 52] width 11 height 11
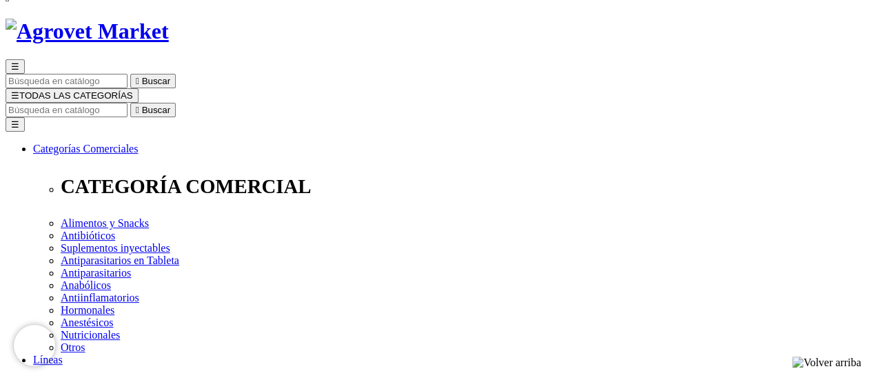
scroll to position [138, 0]
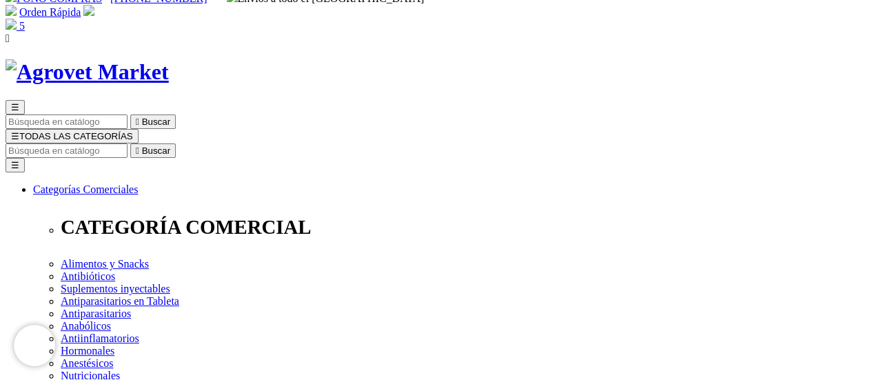
scroll to position [0, 0]
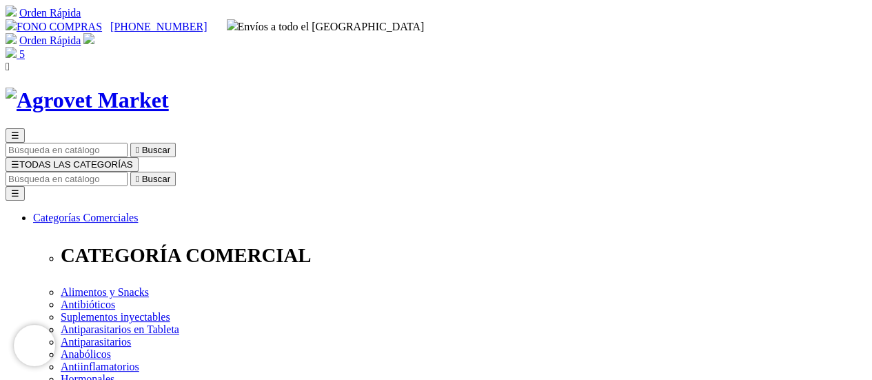
click at [127, 172] on input "Buscar" at bounding box center [67, 179] width 122 height 14
type input "TULAMICIN"
click at [218, 174] on icon "" at bounding box center [215, 179] width 3 height 10
click at [127, 172] on input "TULAMICIN" at bounding box center [67, 179] width 122 height 14
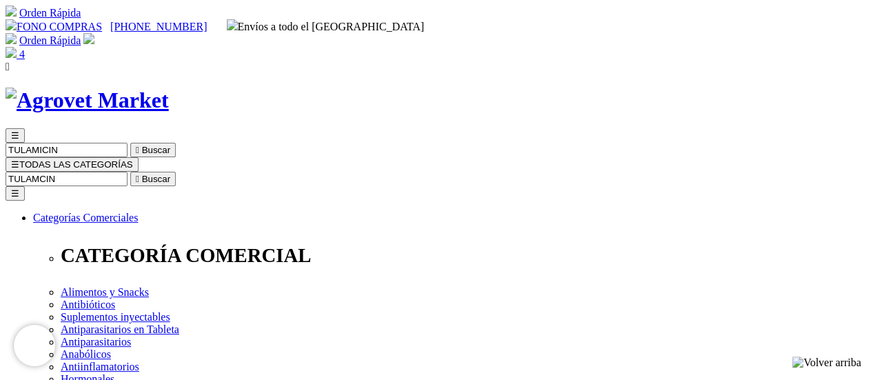
type input "TULAMYCIN"
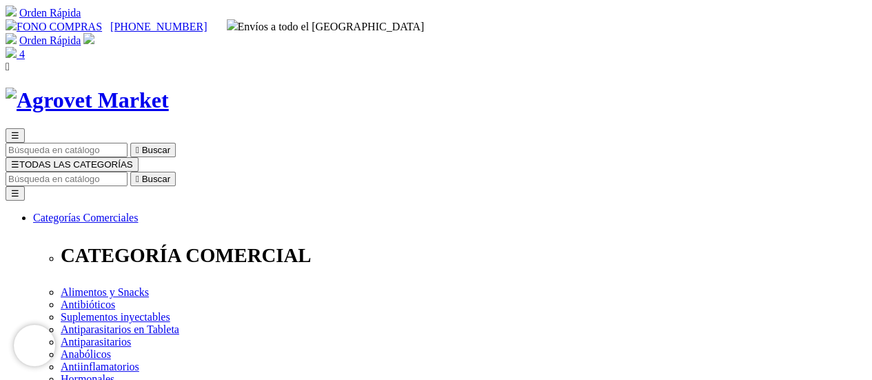
click at [17, 47] on img at bounding box center [11, 52] width 11 height 11
click at [81, 34] on link "Orden Rápida" at bounding box center [49, 40] width 61 height 12
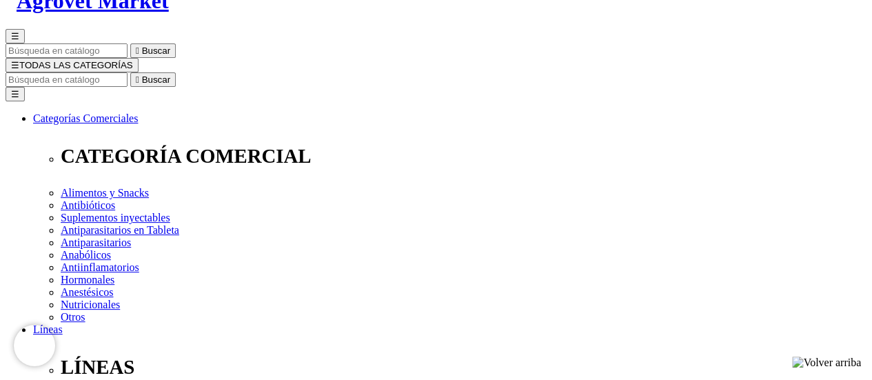
scroll to position [69, 0]
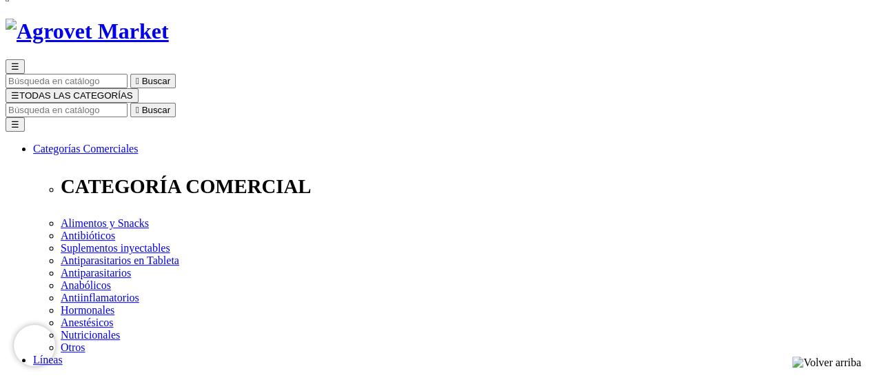
type input "[EMAIL_ADDRESS][DOMAIN_NAME]"
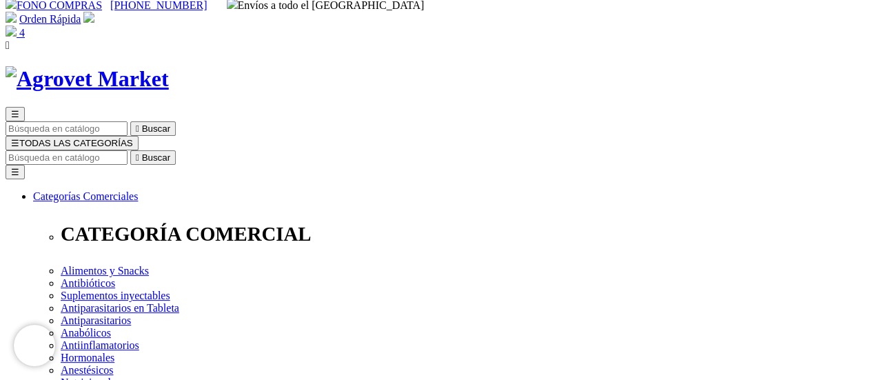
scroll to position [0, 0]
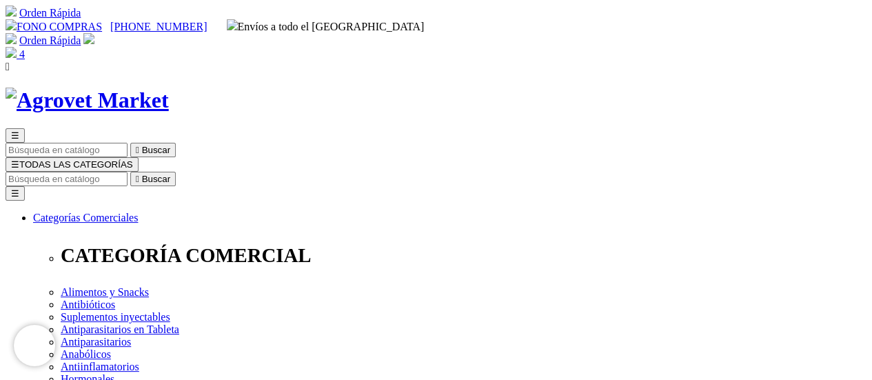
click at [17, 47] on img at bounding box center [11, 52] width 11 height 11
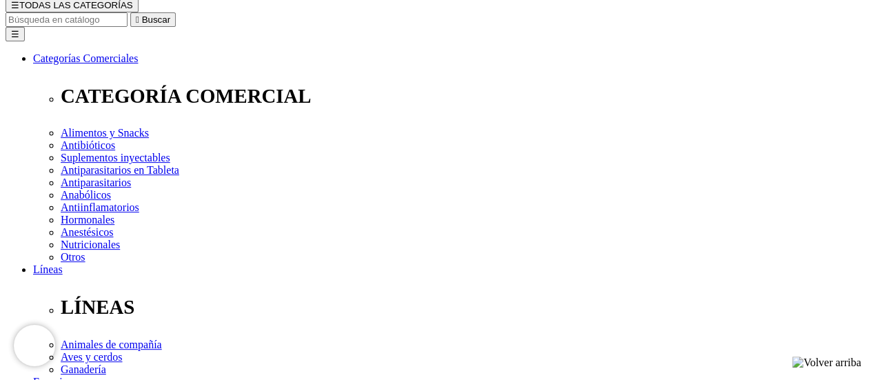
scroll to position [138, 0]
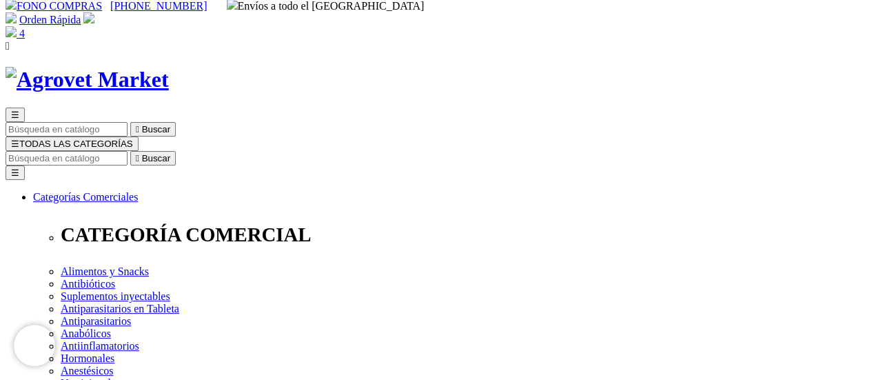
scroll to position [0, 0]
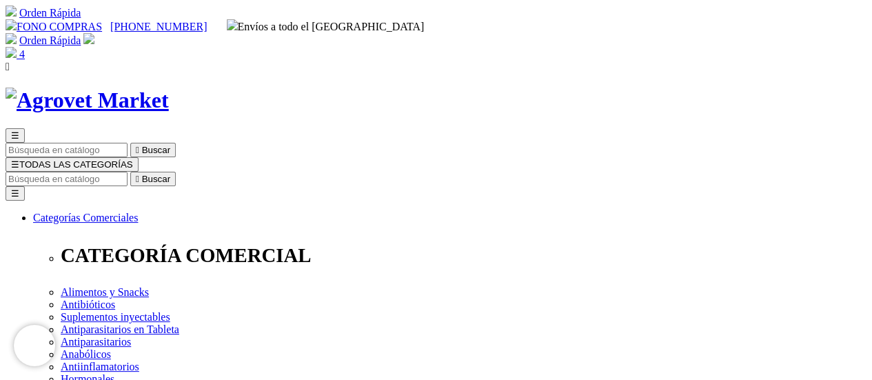
click at [127, 172] on input "Buscar" at bounding box center [67, 179] width 122 height 14
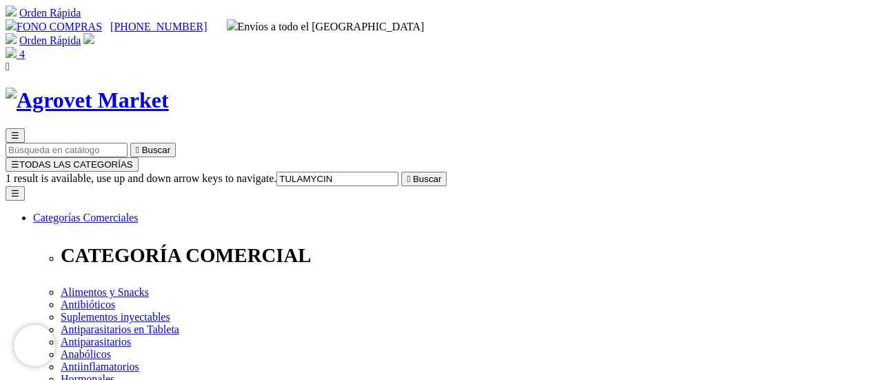
type input "TULAMYCIN"
click at [410, 174] on icon "" at bounding box center [407, 179] width 3 height 10
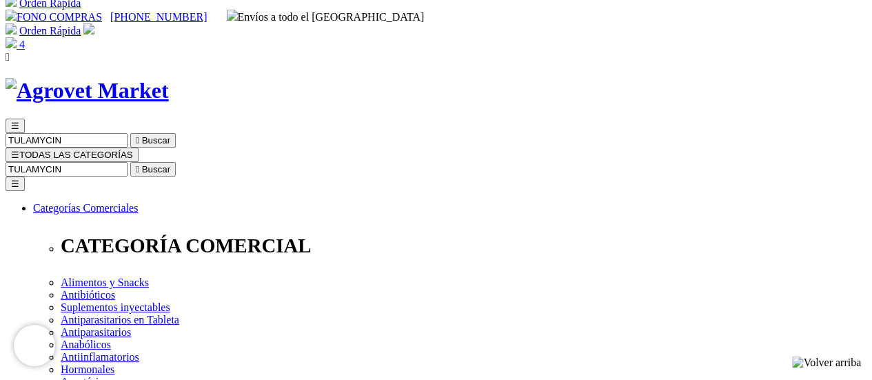
scroll to position [276, 0]
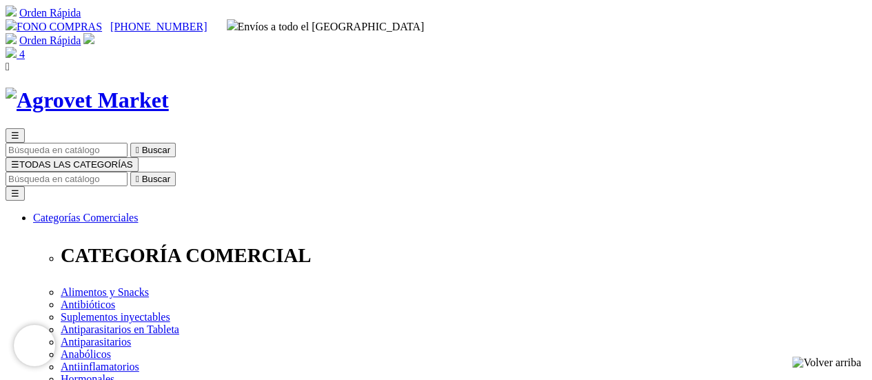
type input "gueyvi19@gmail.com"
click at [94, 33] on img at bounding box center [88, 38] width 11 height 11
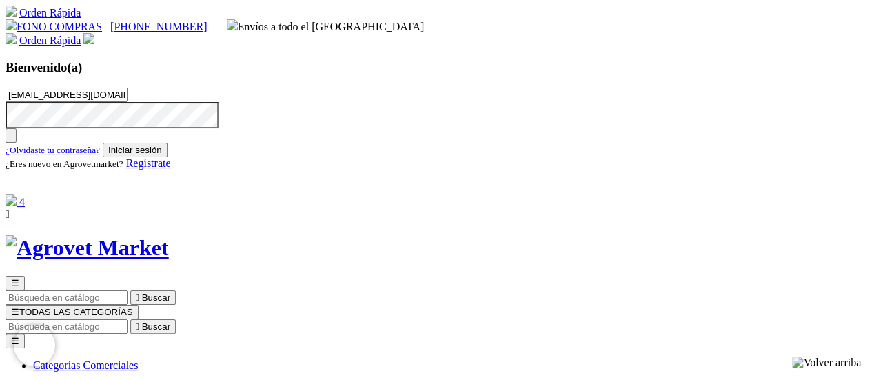
click at [167, 157] on button "Iniciar sesión" at bounding box center [135, 150] width 65 height 14
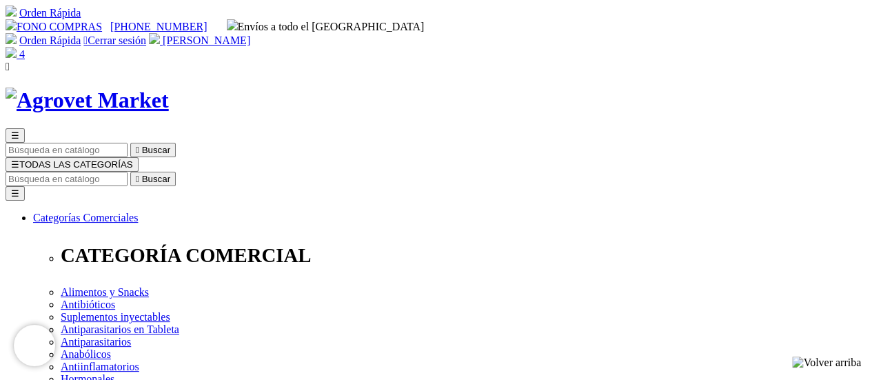
click at [127, 172] on input "Buscar" at bounding box center [67, 179] width 122 height 14
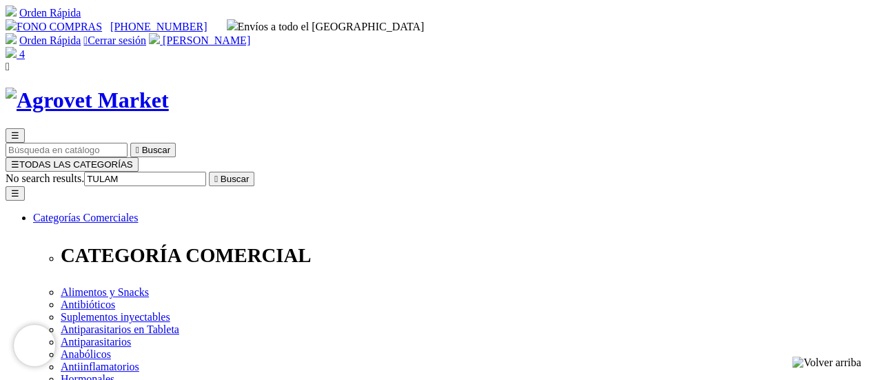
type input "TULAMY"
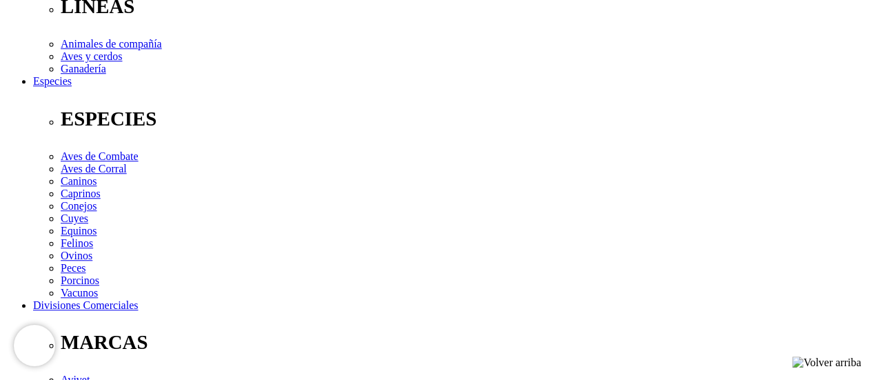
scroll to position [413, 0]
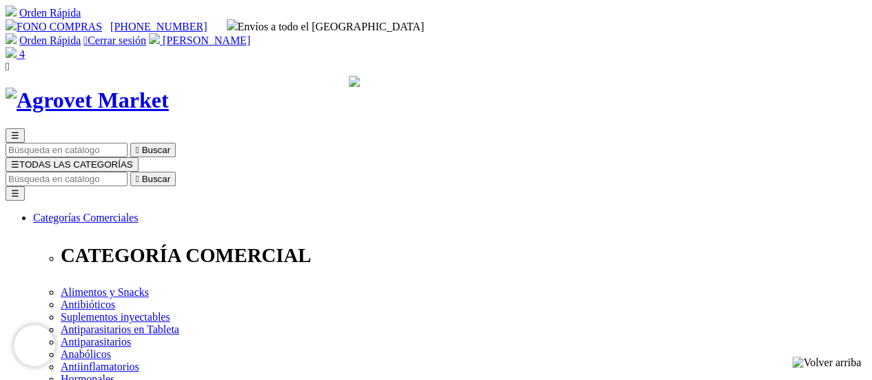
scroll to position [69, 0]
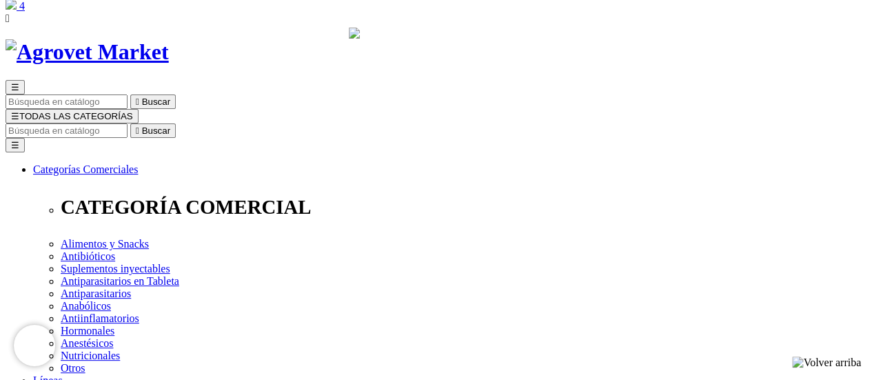
scroll to position [69, 0]
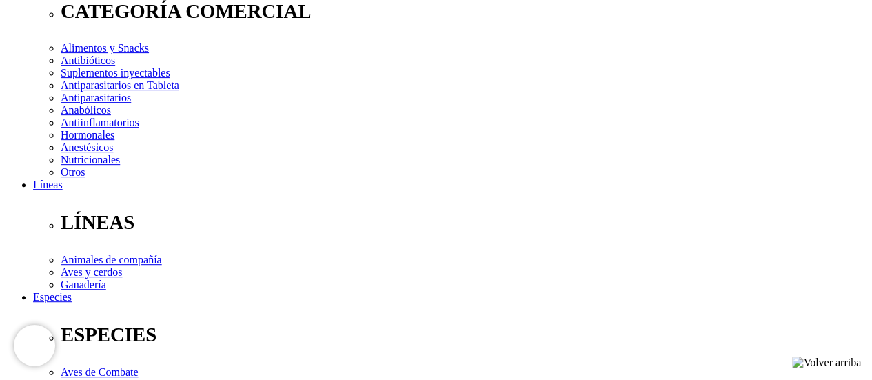
scroll to position [276, 0]
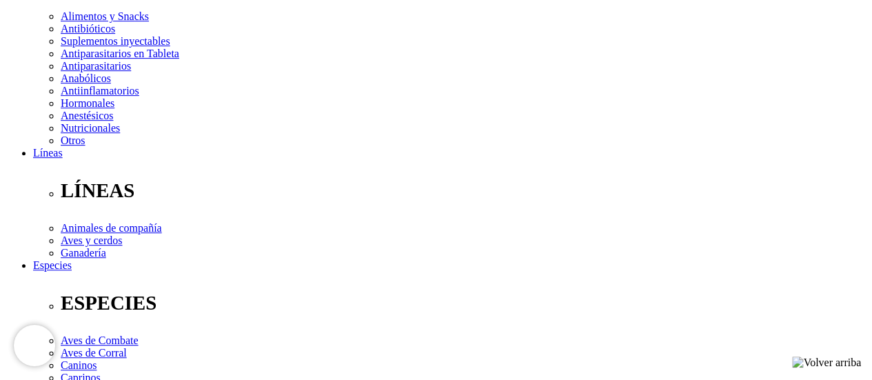
select select "3"
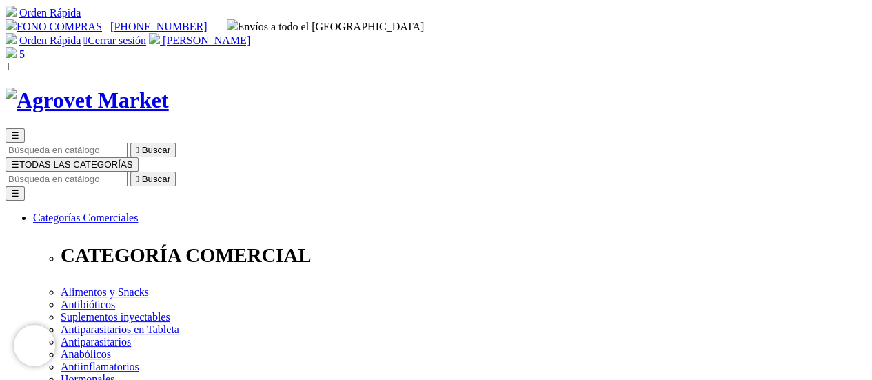
select select "3"
click at [127, 172] on input "Buscar" at bounding box center [67, 179] width 122 height 14
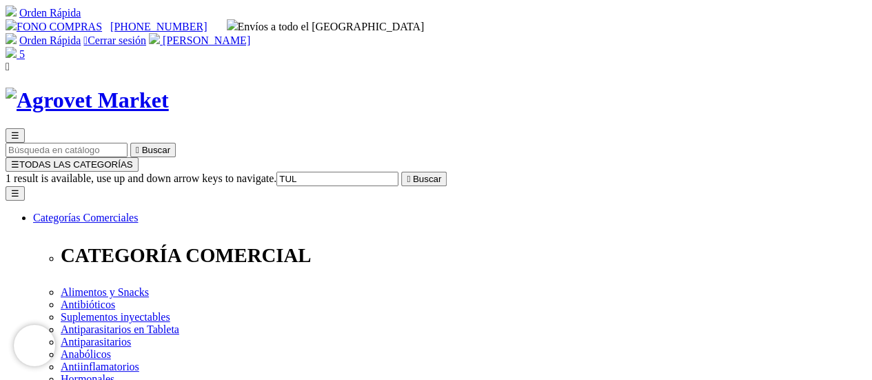
type input "TULA"
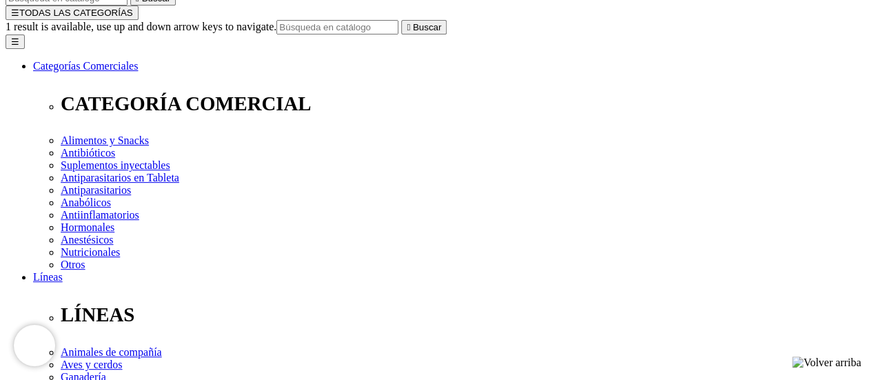
scroll to position [207, 0]
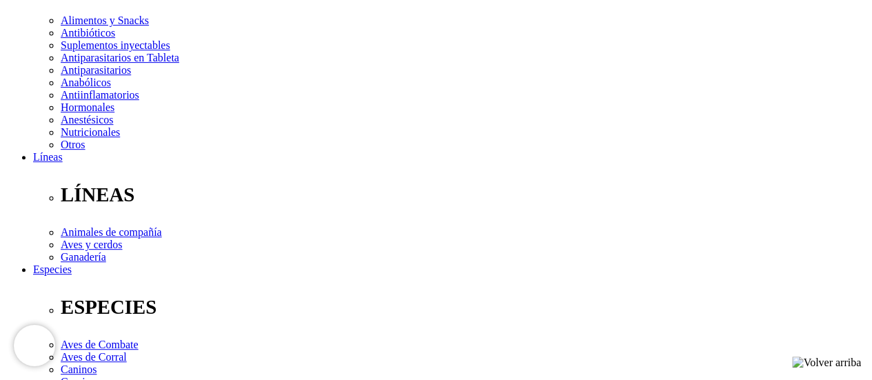
scroll to position [276, 0]
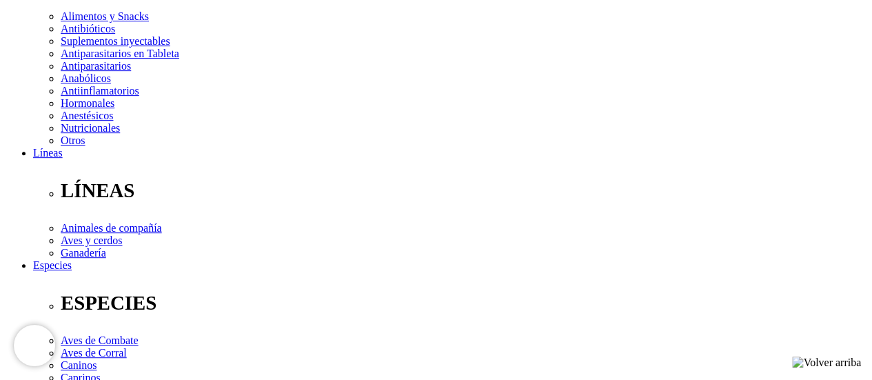
select select "3"
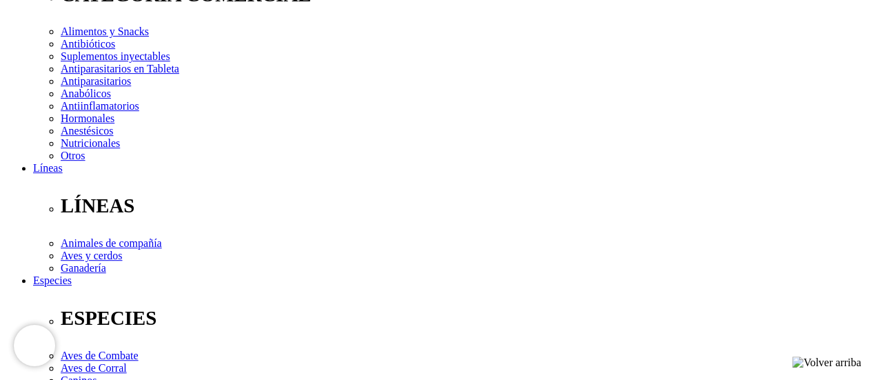
scroll to position [344, 0]
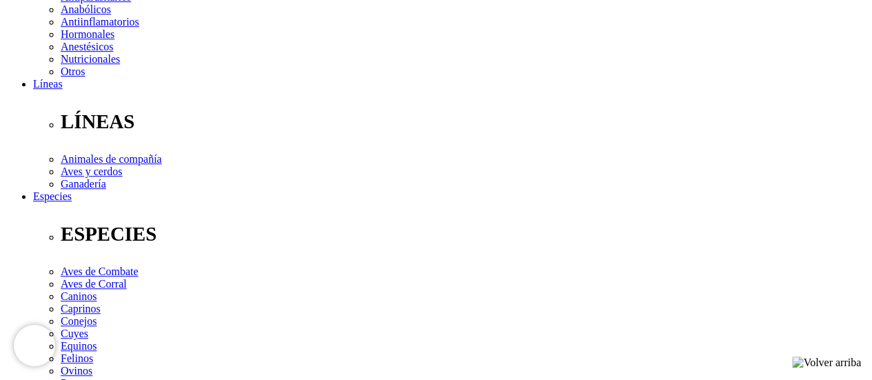
select select "2"
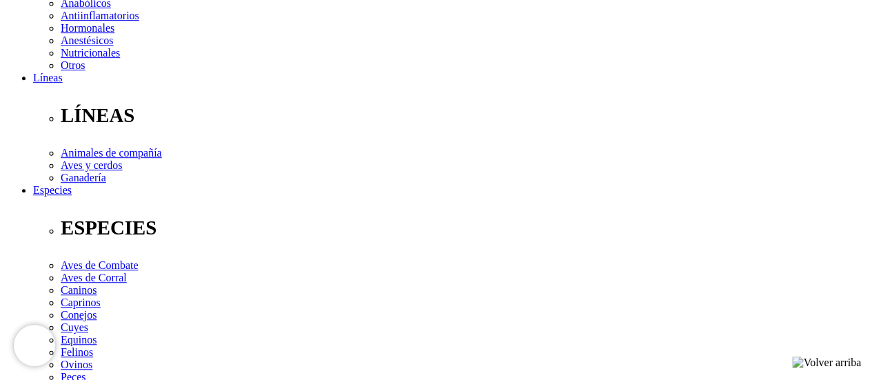
scroll to position [372, 0]
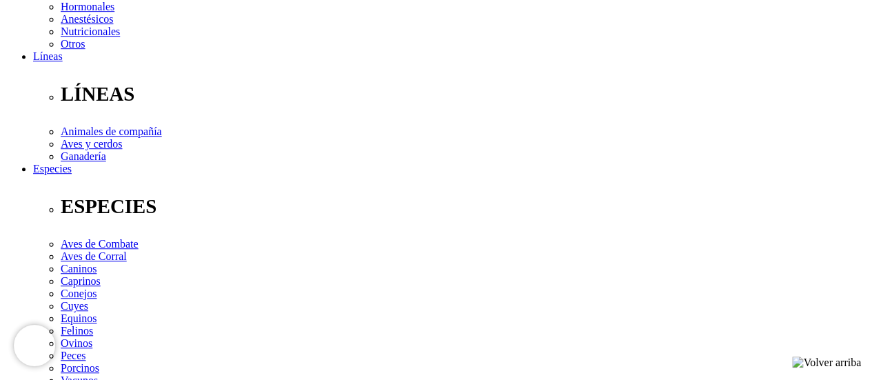
select select "339"
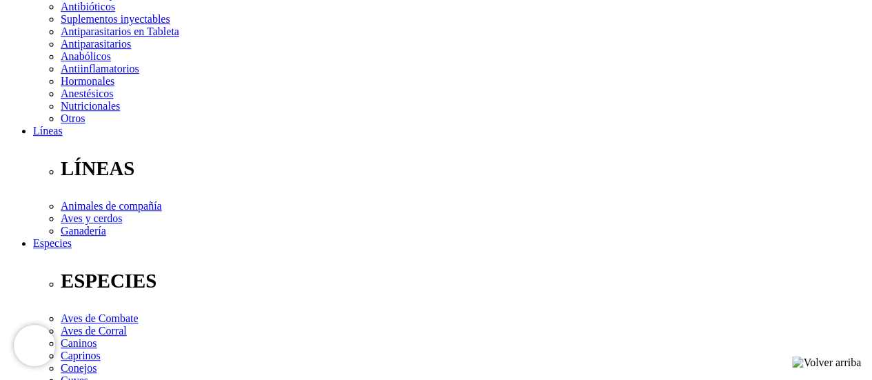
scroll to position [234, 0]
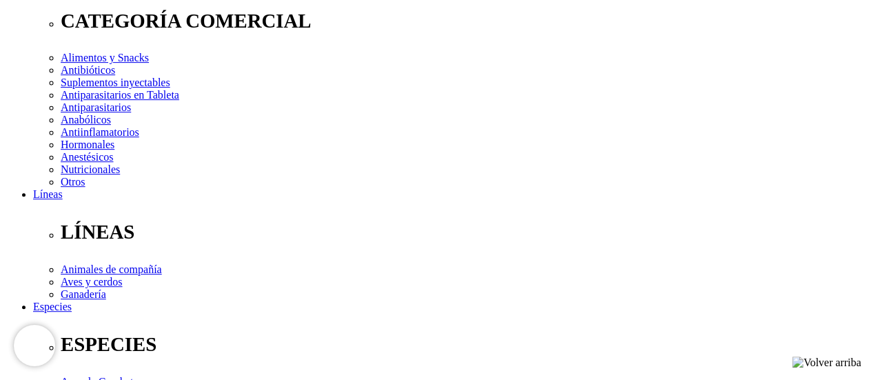
select select "339"
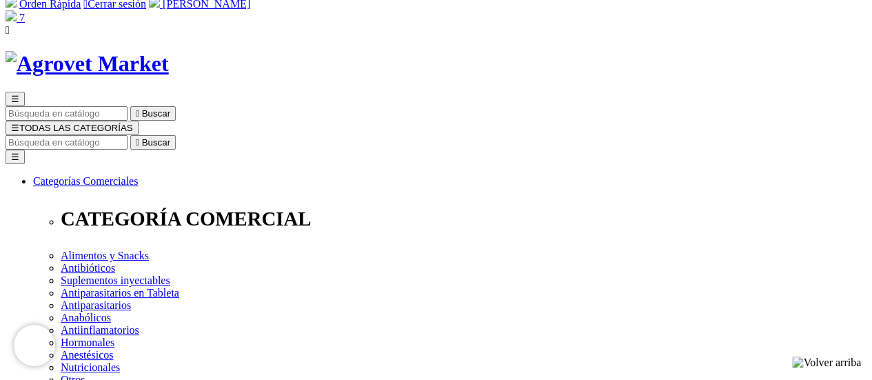
scroll to position [0, 0]
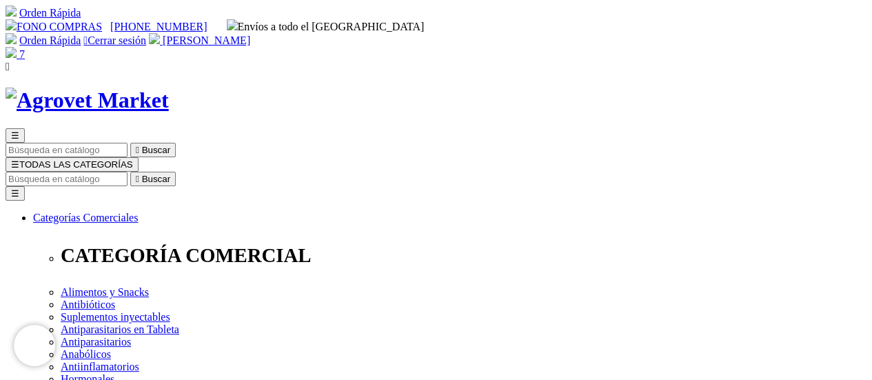
click at [250, 34] on span "[PERSON_NAME]" at bounding box center [206, 40] width 87 height 12
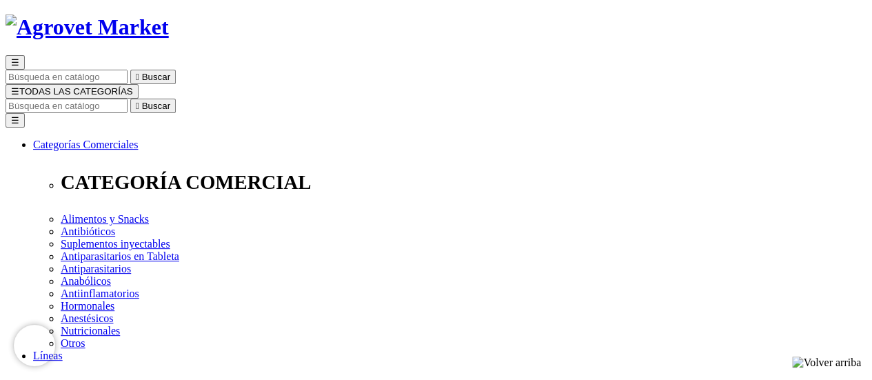
scroll to position [138, 0]
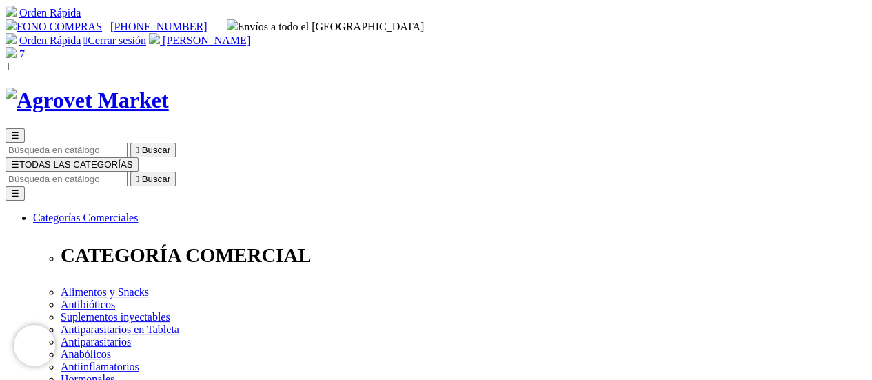
click at [19, 159] on span "☰" at bounding box center [15, 164] width 8 height 10
click at [17, 47] on img at bounding box center [11, 52] width 11 height 11
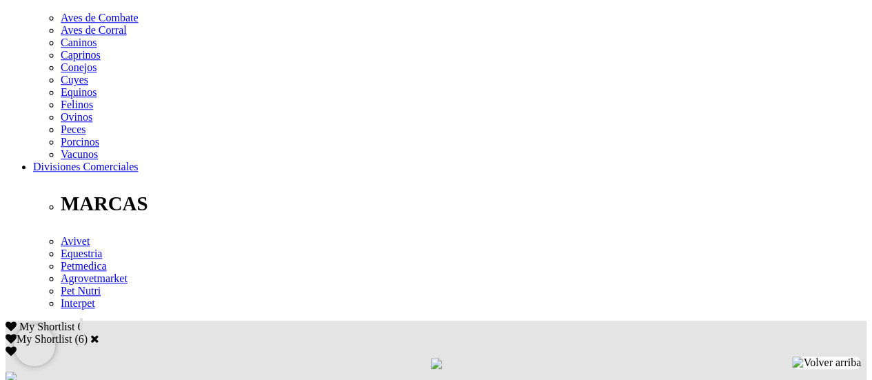
scroll to position [620, 0]
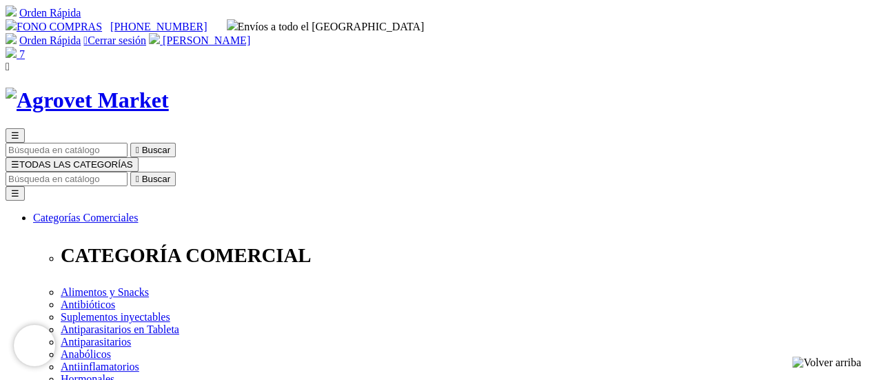
scroll to position [69, 0]
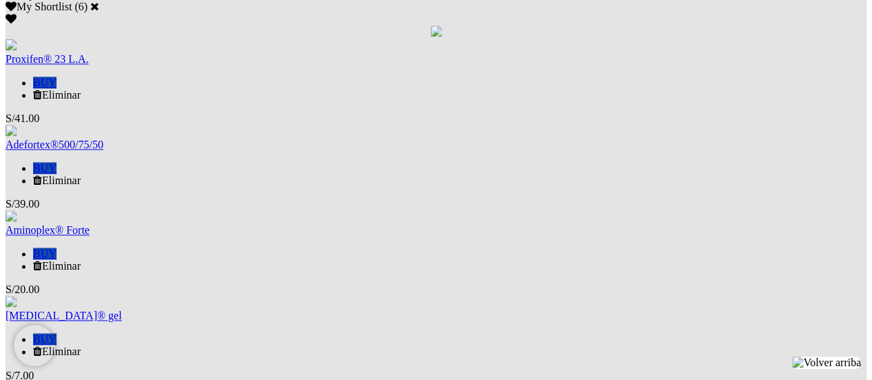
scroll to position [965, 0]
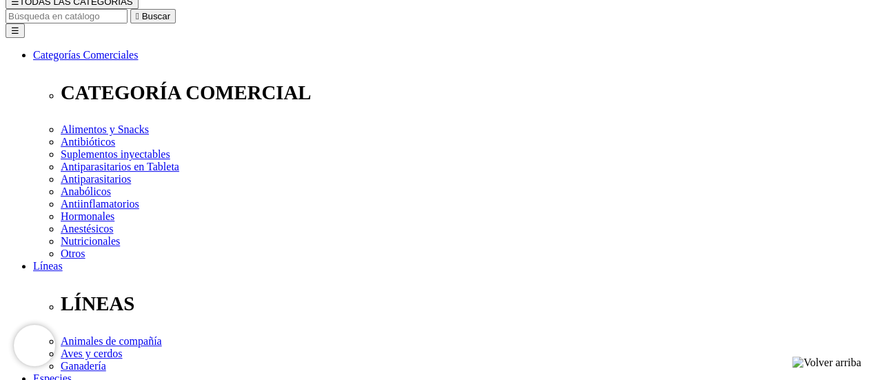
scroll to position [207, 0]
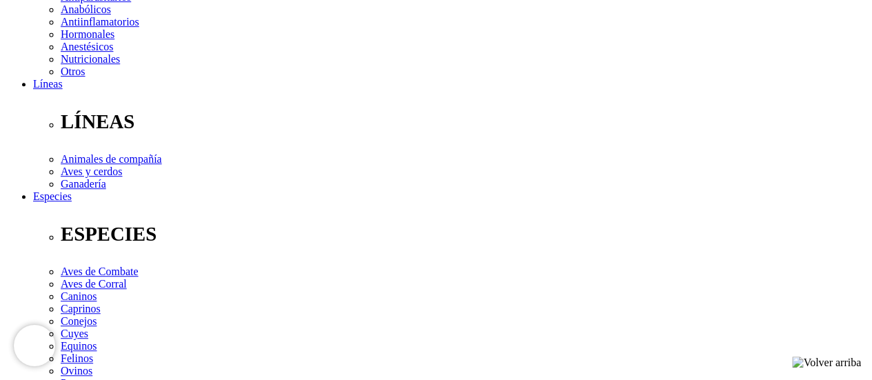
scroll to position [413, 0]
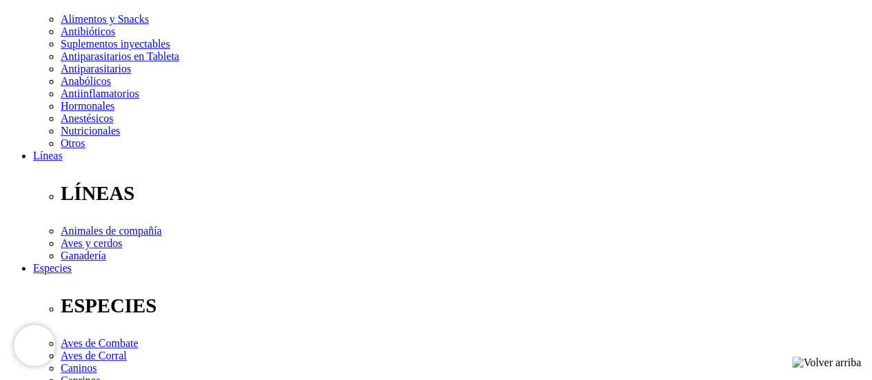
scroll to position [276, 0]
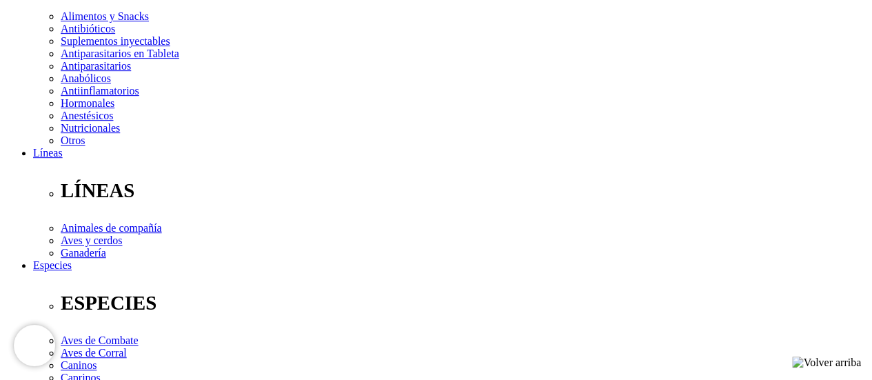
select select "2"
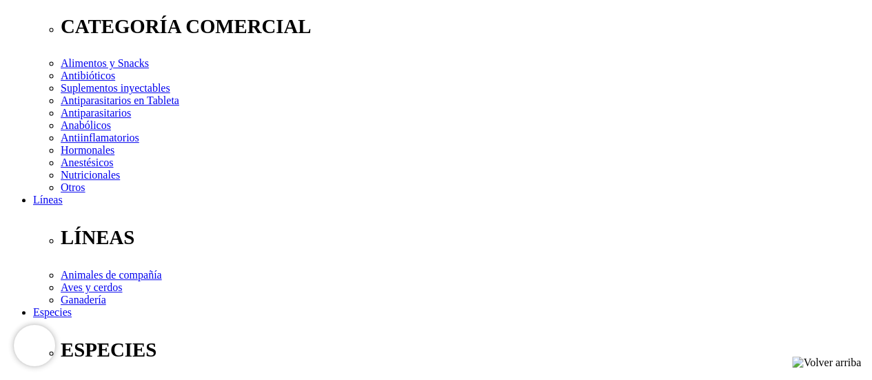
scroll to position [276, 0]
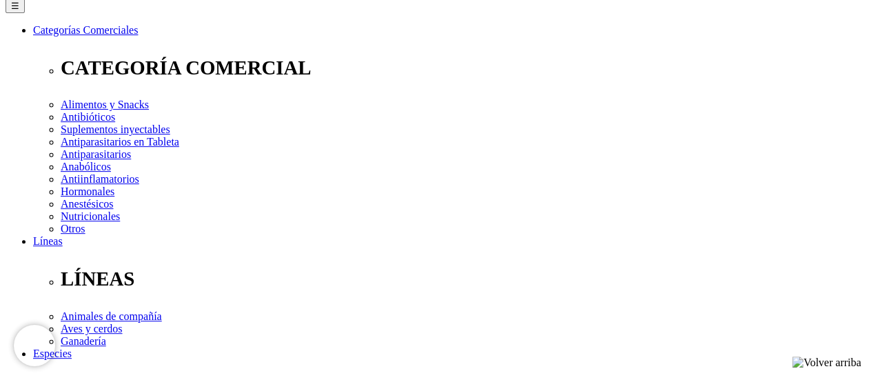
scroll to position [207, 0]
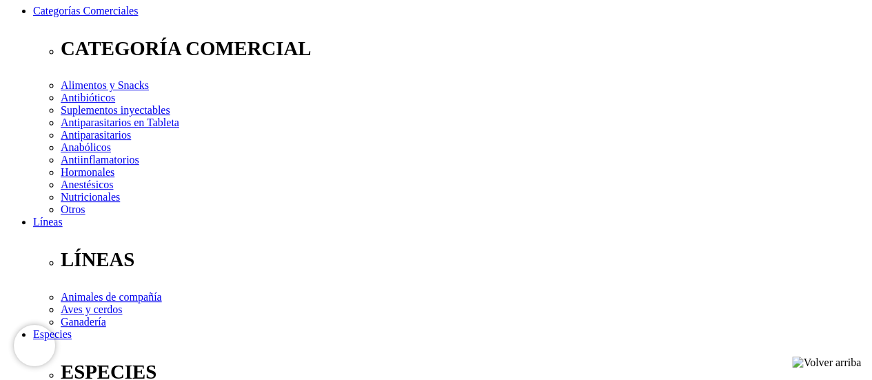
select select "3"
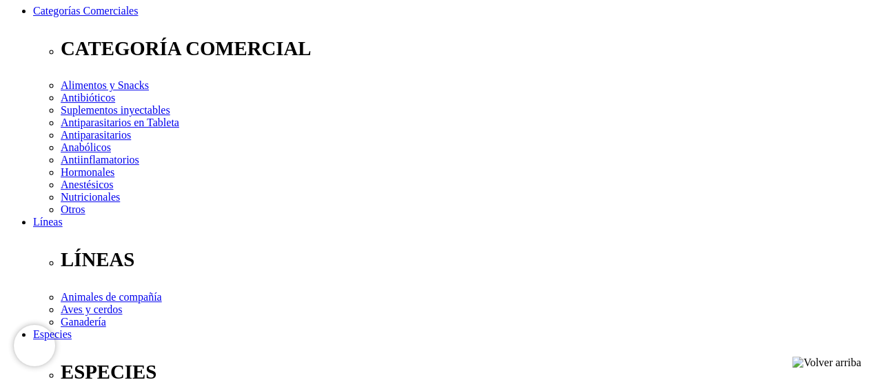
select select "2"
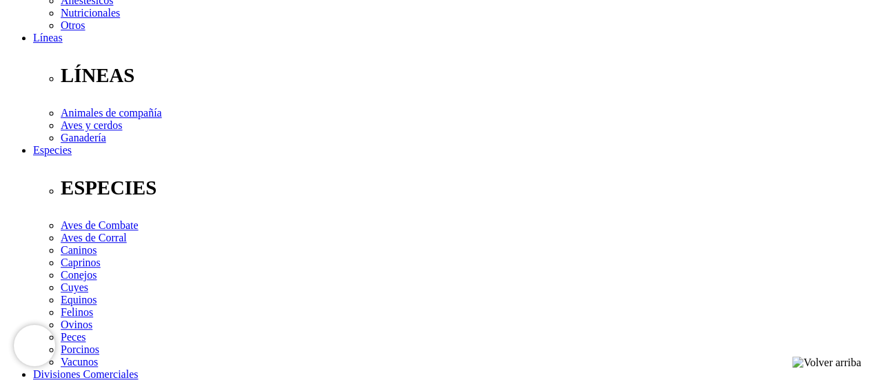
scroll to position [413, 0]
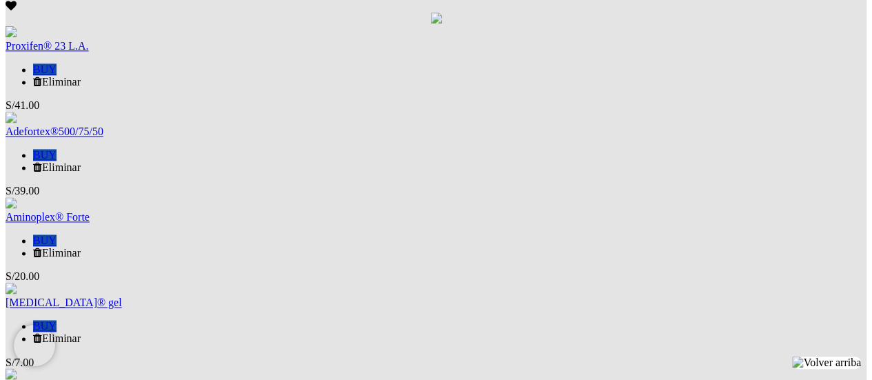
scroll to position [965, 0]
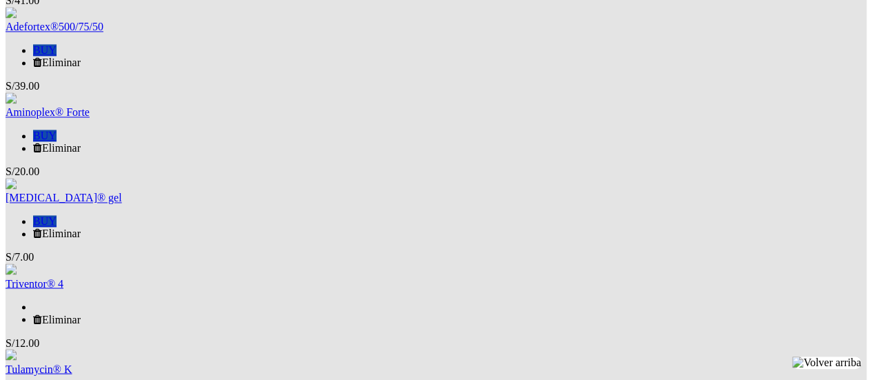
scroll to position [1102, 0]
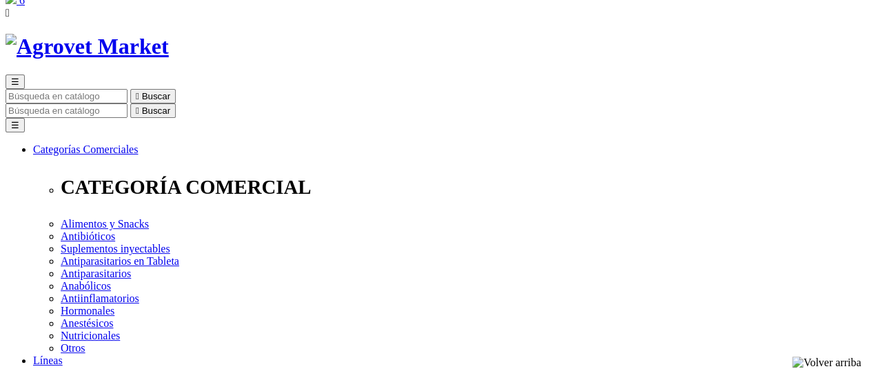
scroll to position [194, 0]
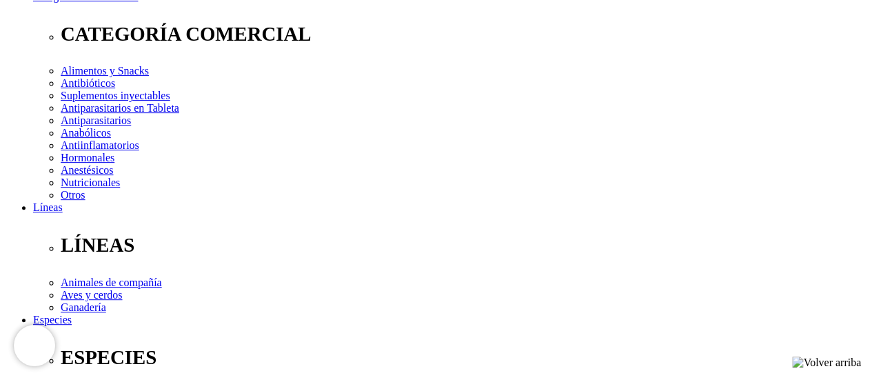
scroll to position [276, 0]
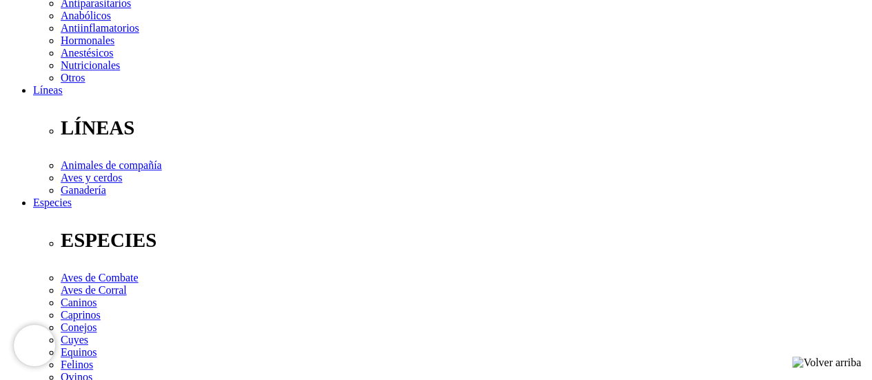
scroll to position [344, 0]
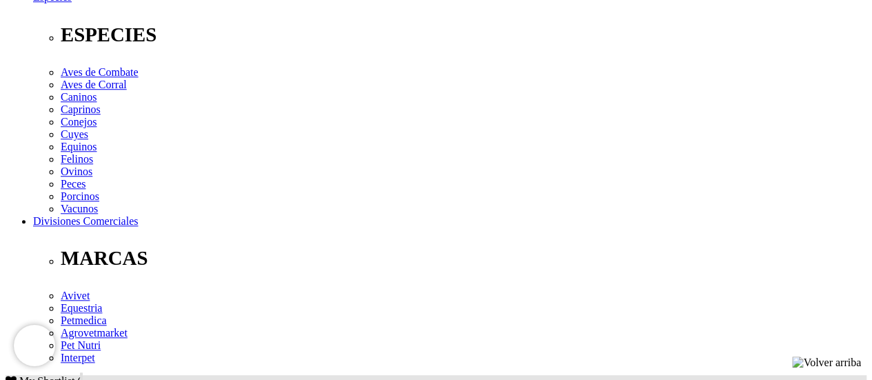
scroll to position [551, 0]
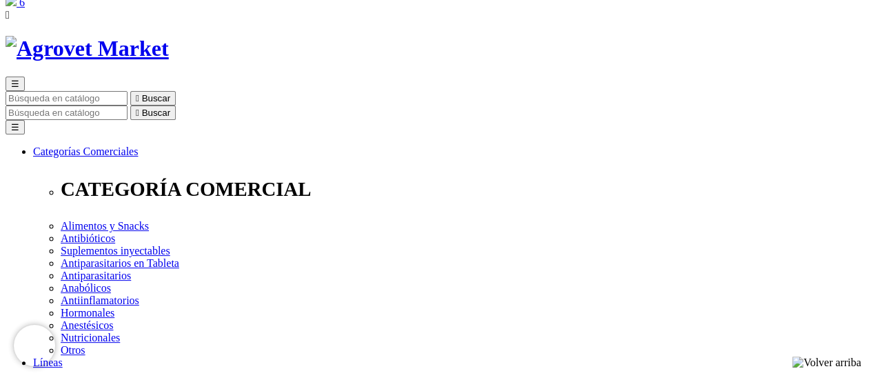
scroll to position [312, 0]
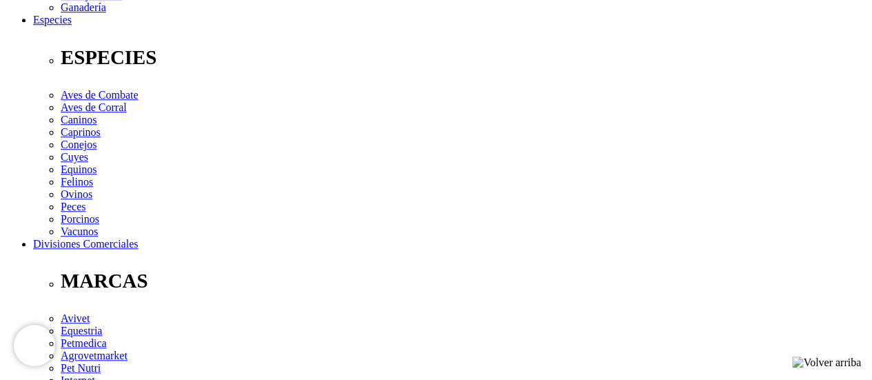
scroll to position [575, 0]
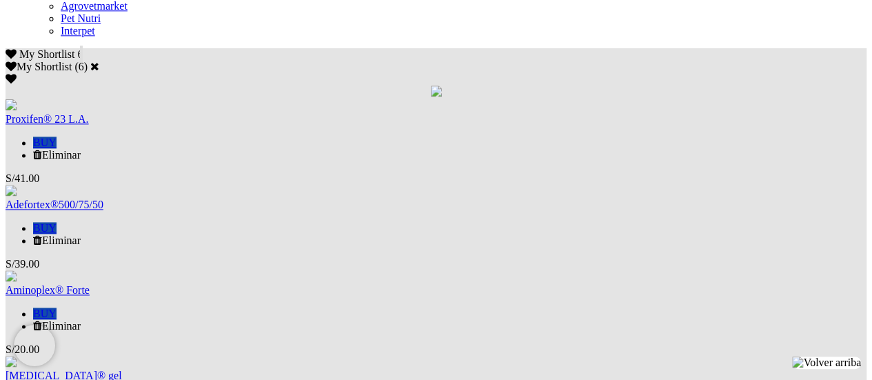
scroll to position [896, 0]
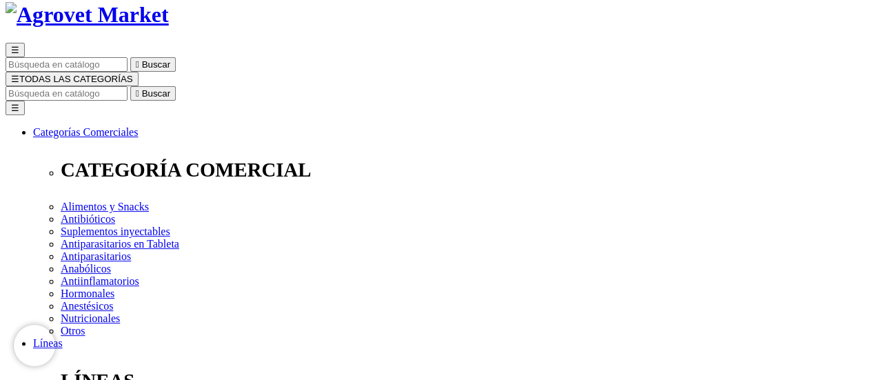
scroll to position [0, 0]
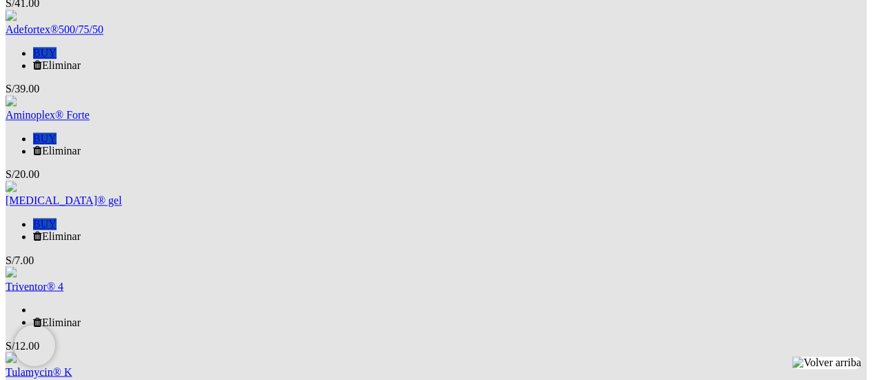
scroll to position [701, 0]
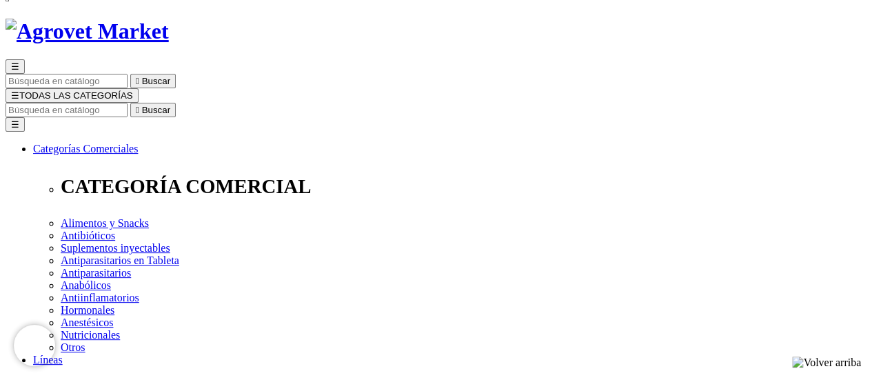
scroll to position [138, 0]
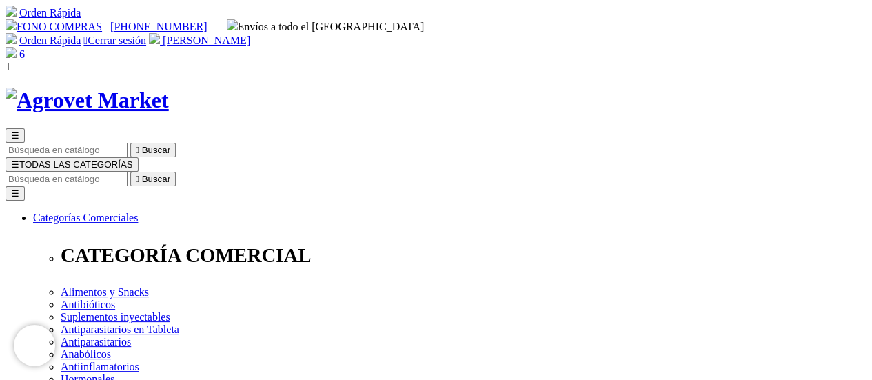
click at [17, 47] on img at bounding box center [11, 52] width 11 height 11
click at [19, 159] on span "☰" at bounding box center [15, 164] width 8 height 10
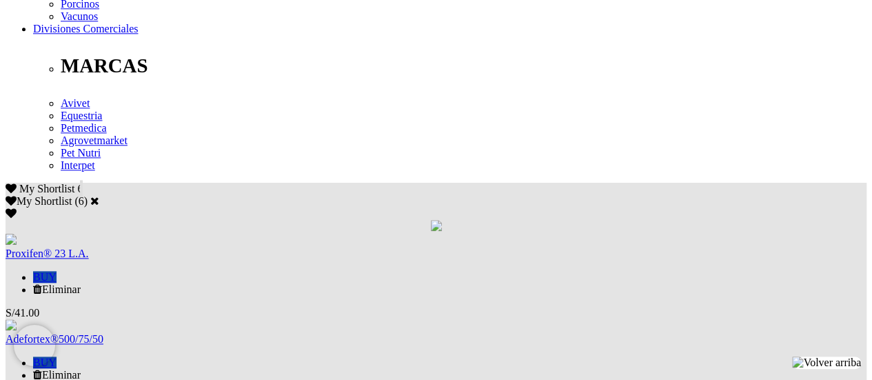
scroll to position [758, 0]
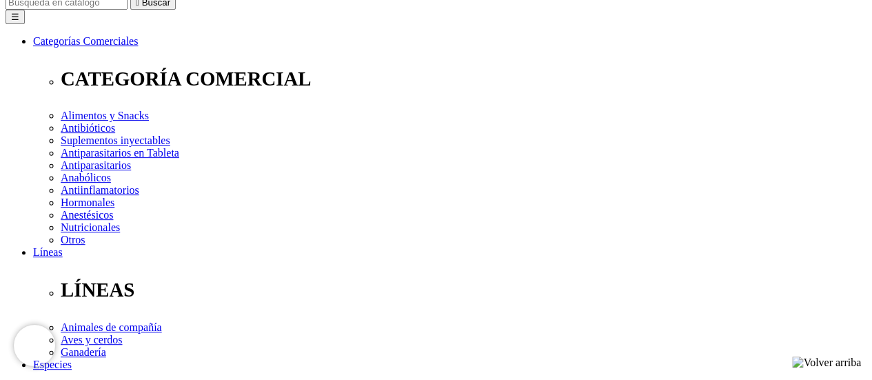
scroll to position [207, 0]
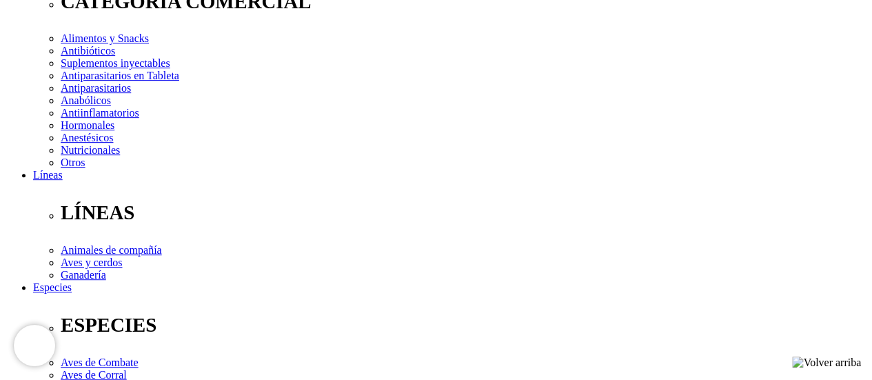
scroll to position [276, 0]
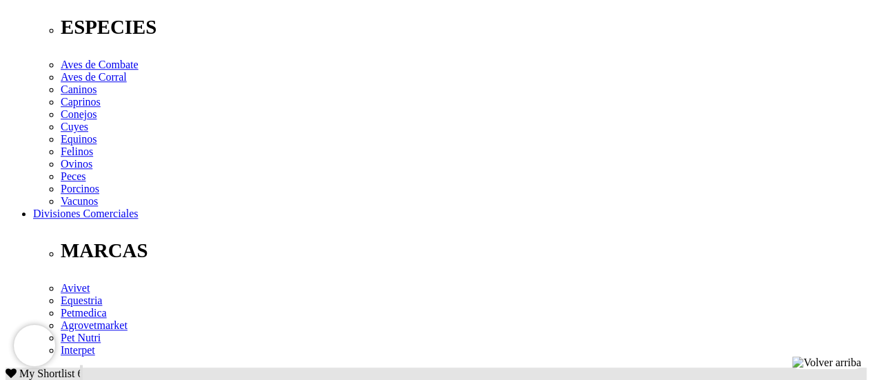
scroll to position [482, 0]
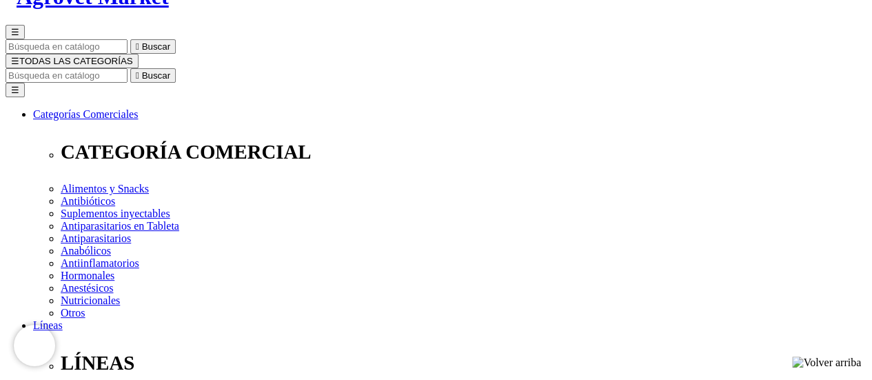
scroll to position [138, 0]
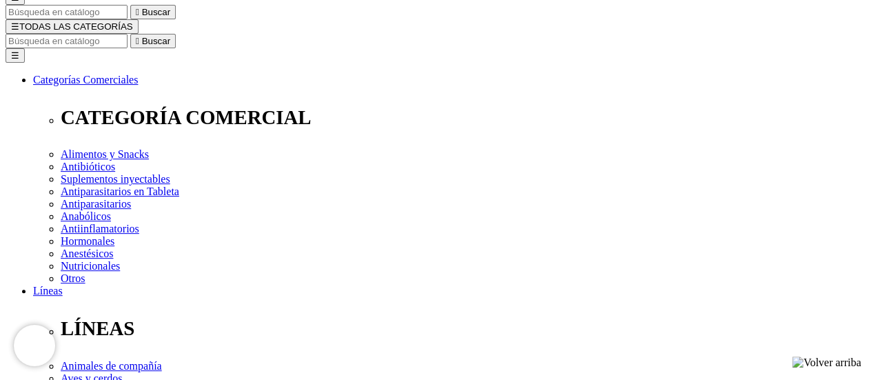
select select "40"
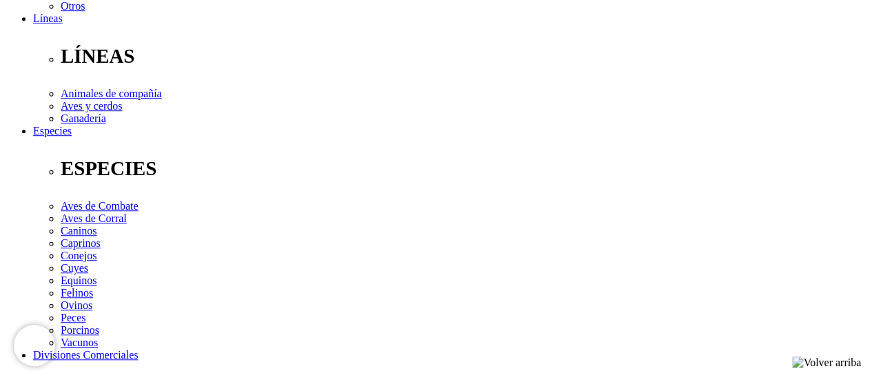
scroll to position [413, 0]
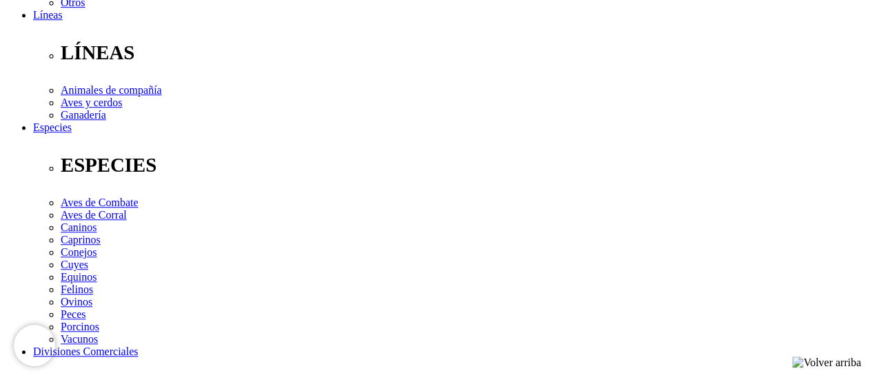
select select "40"
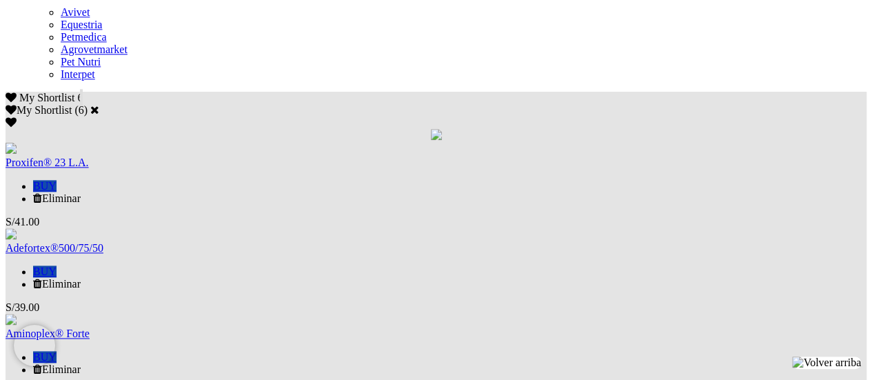
select select "40"
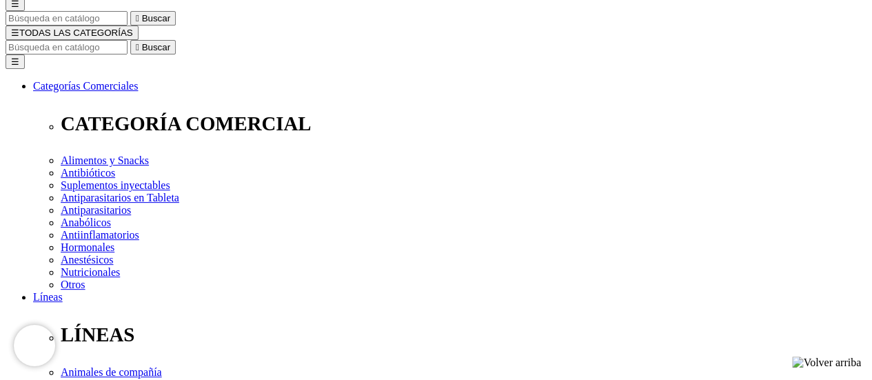
scroll to position [52, 0]
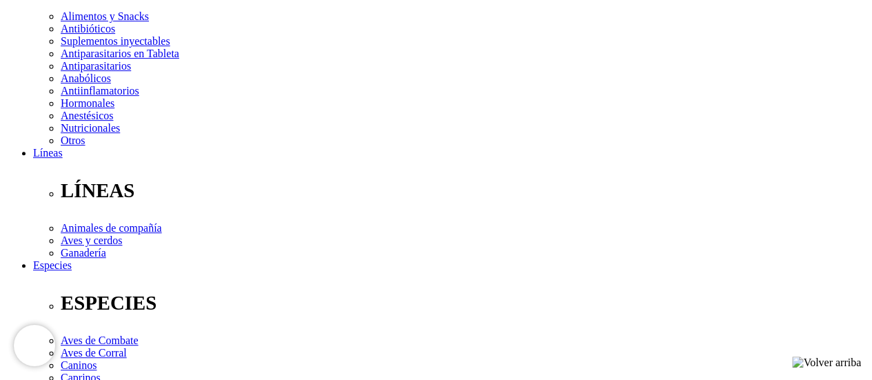
scroll to position [413, 0]
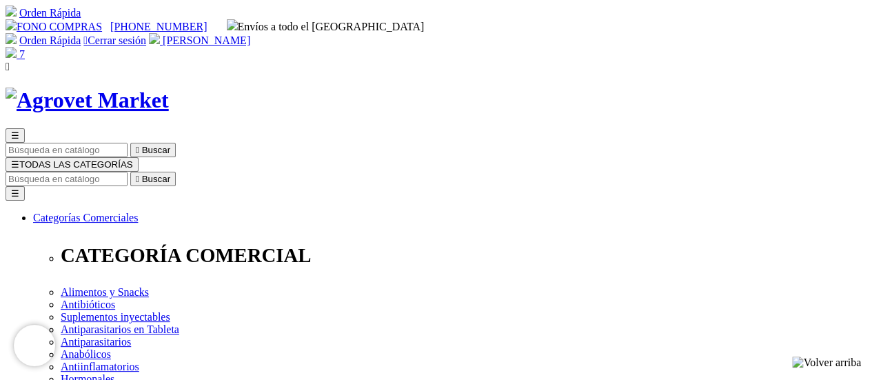
click at [17, 47] on img at bounding box center [11, 52] width 11 height 11
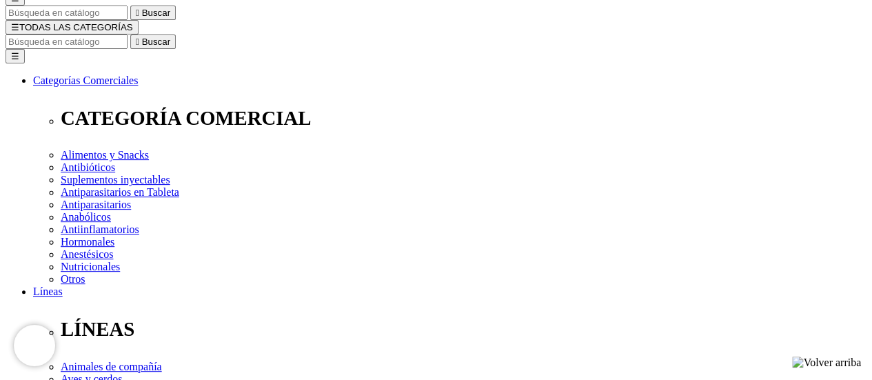
scroll to position [138, 0]
type input "COMPRA1"
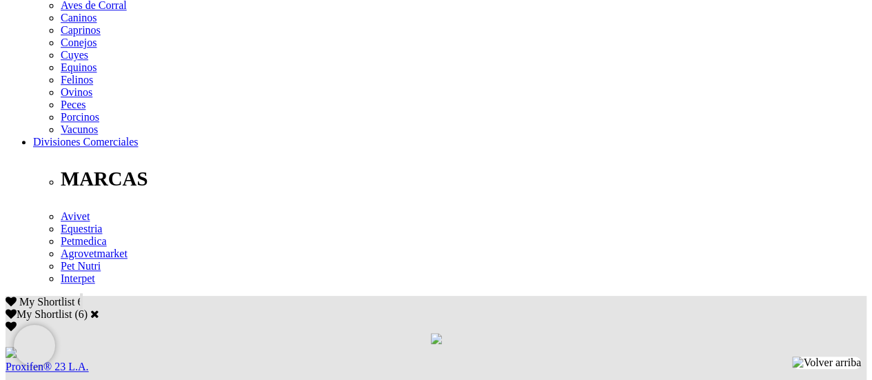
scroll to position [620, 0]
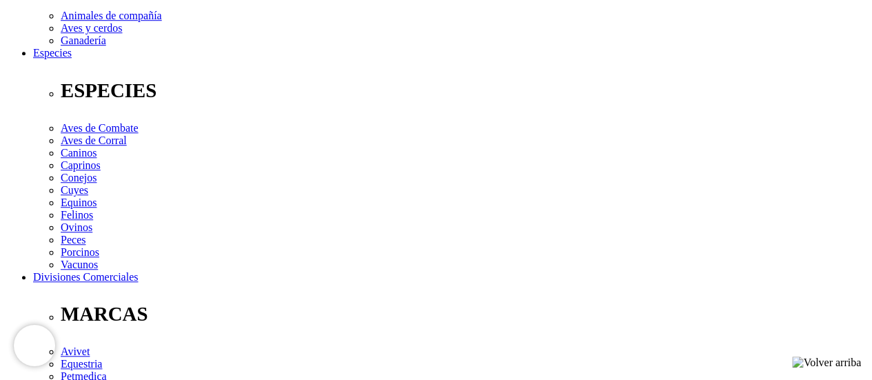
scroll to position [482, 0]
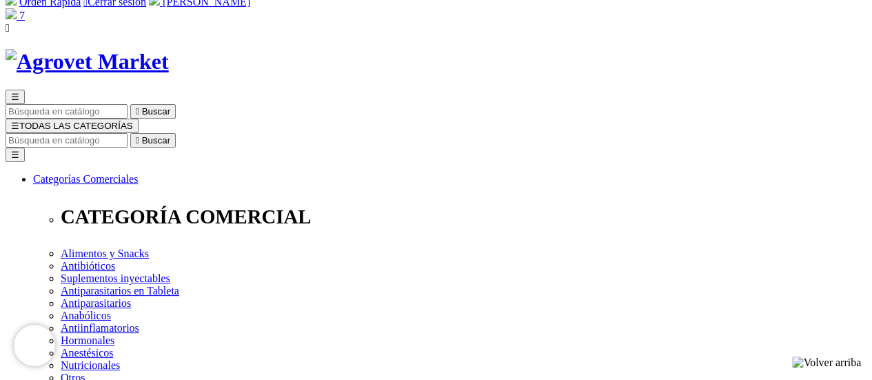
scroll to position [138, 0]
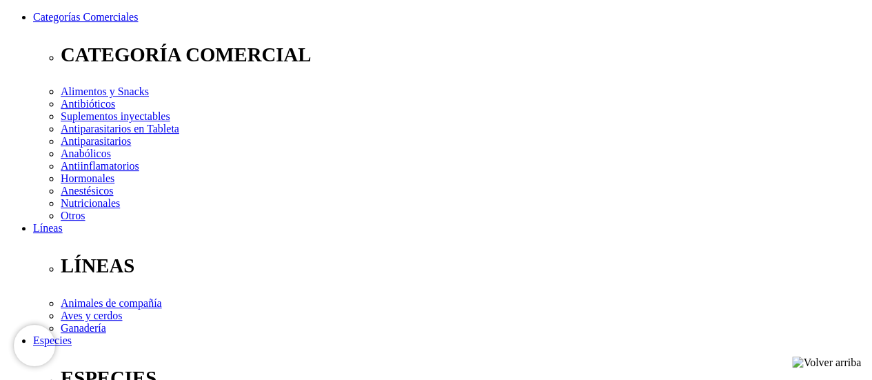
scroll to position [207, 0]
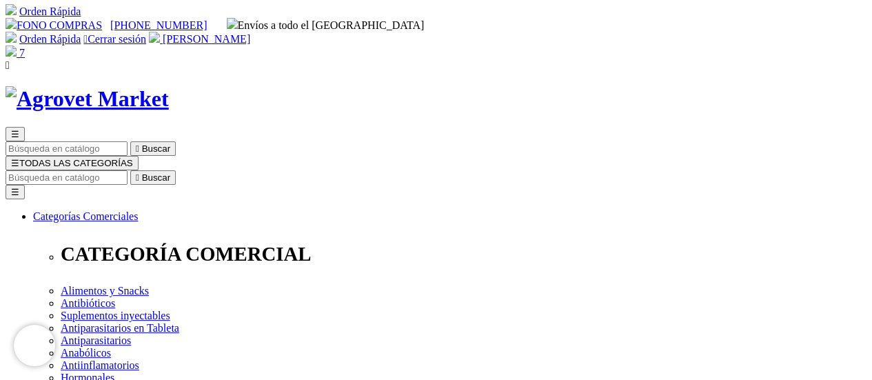
scroll to position [0, 0]
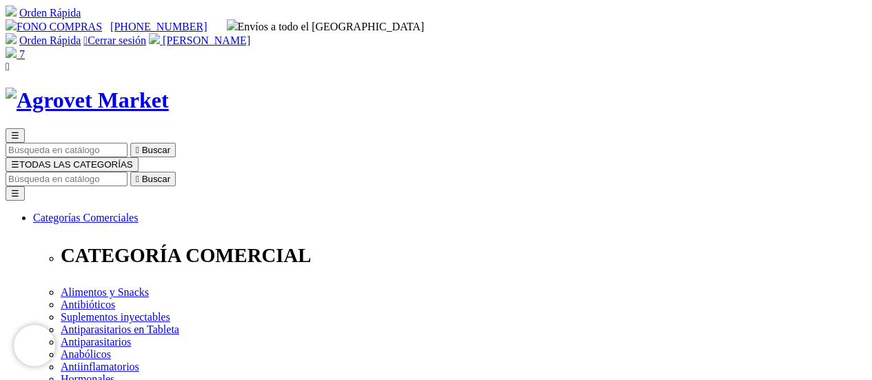
click at [25, 48] on span "7" at bounding box center [22, 54] width 6 height 12
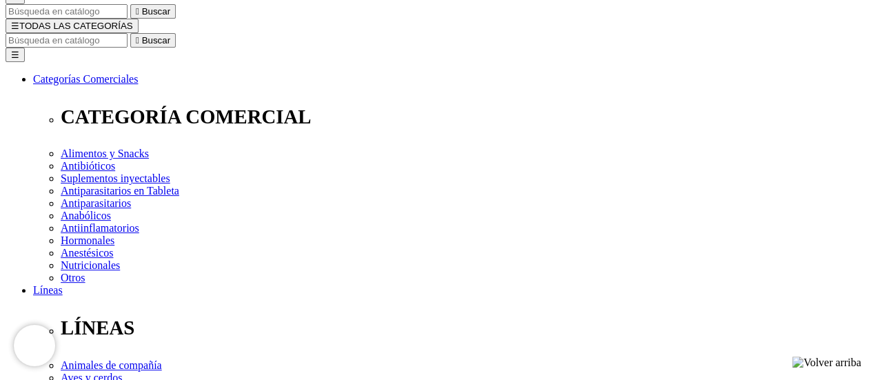
scroll to position [138, 0]
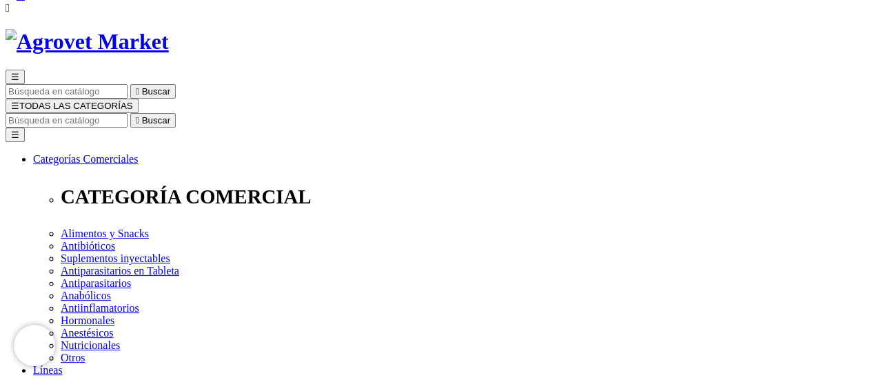
scroll to position [0, 0]
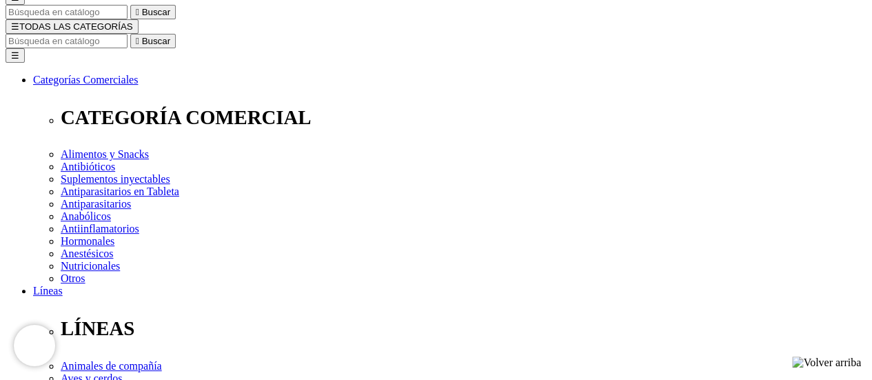
checkbox input "true"
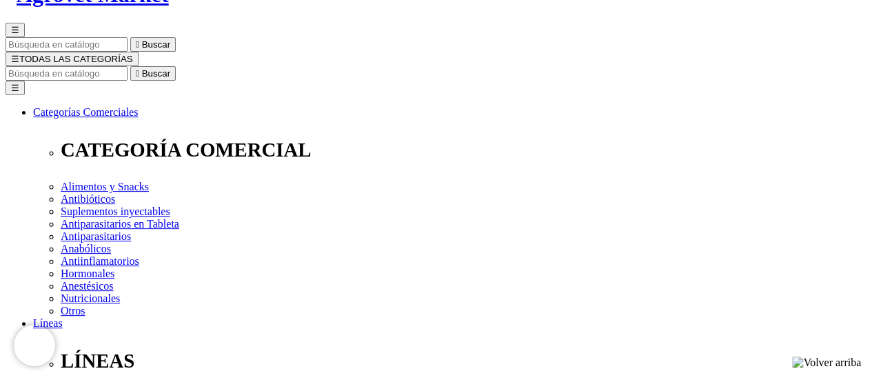
scroll to position [138, 0]
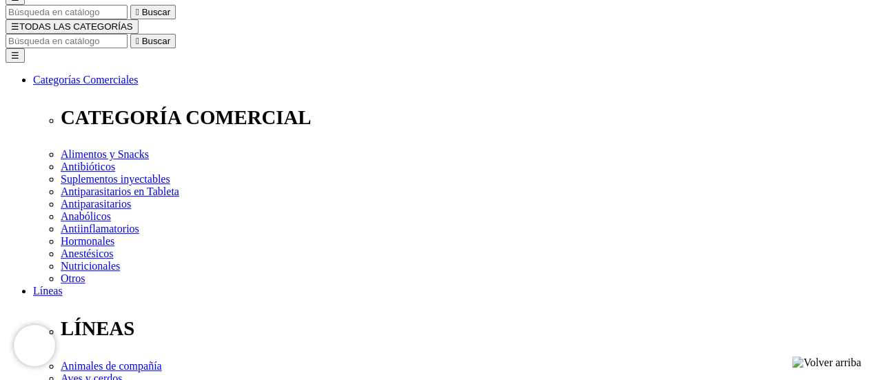
checkbox input "true"
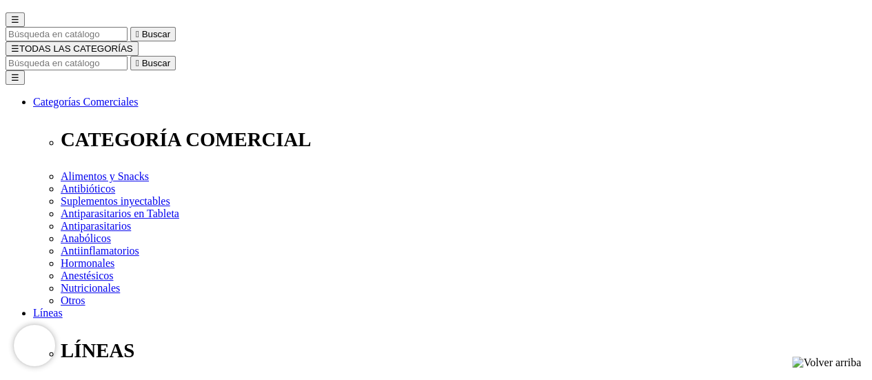
scroll to position [138, 0]
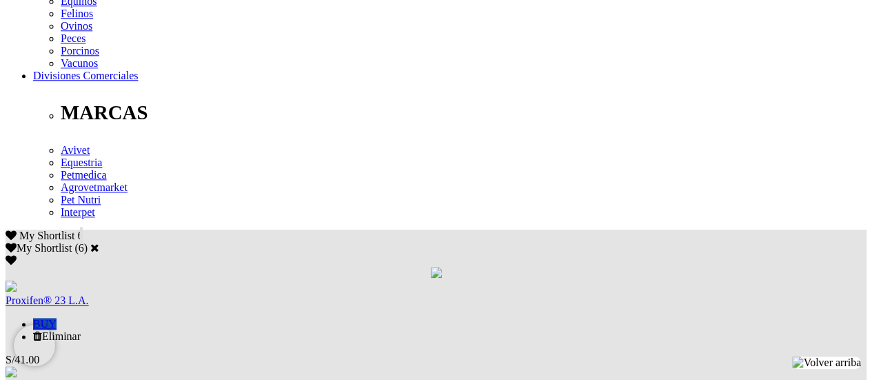
scroll to position [758, 0]
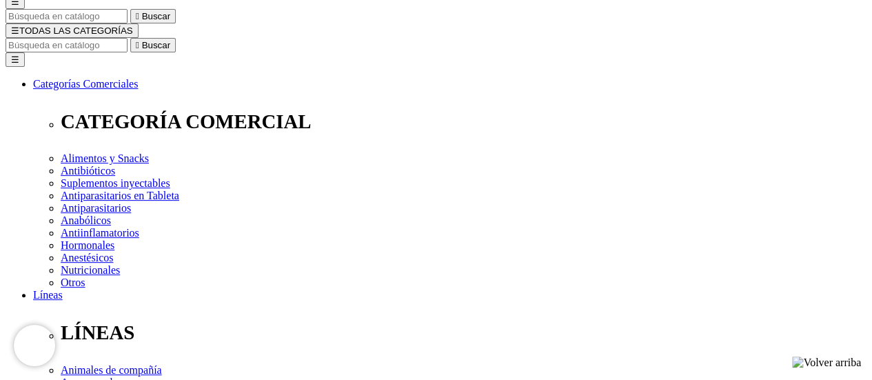
scroll to position [165, 0]
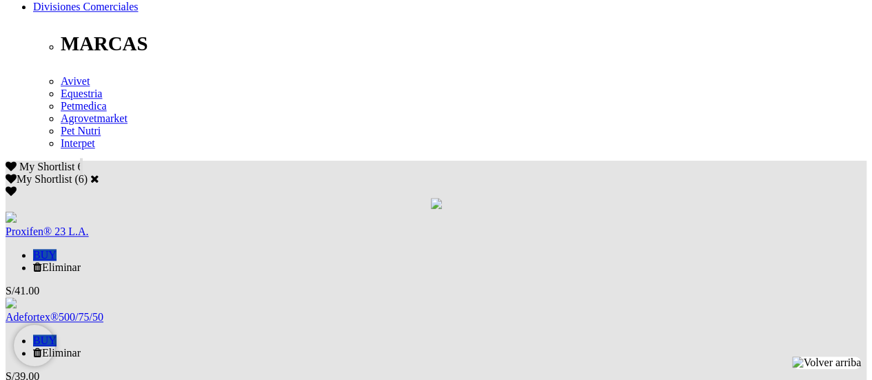
scroll to position [827, 0]
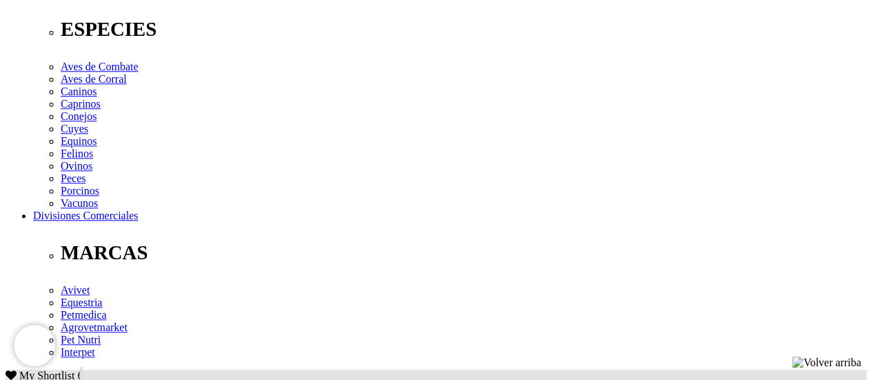
scroll to position [551, 0]
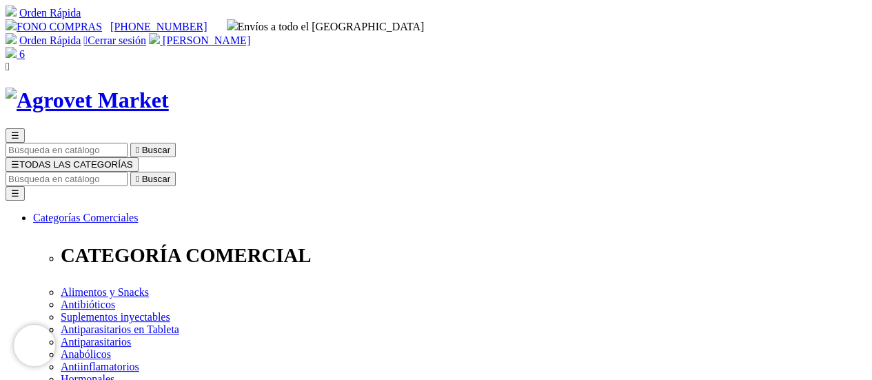
click at [19, 159] on span "☰" at bounding box center [15, 164] width 8 height 10
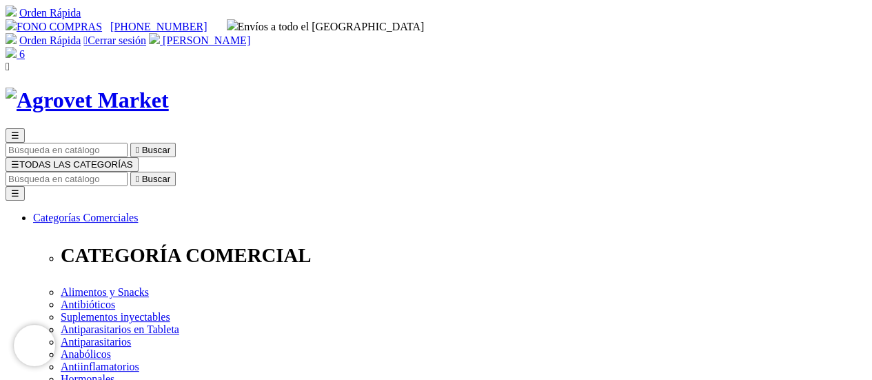
click at [19, 159] on span "☰" at bounding box center [15, 164] width 8 height 10
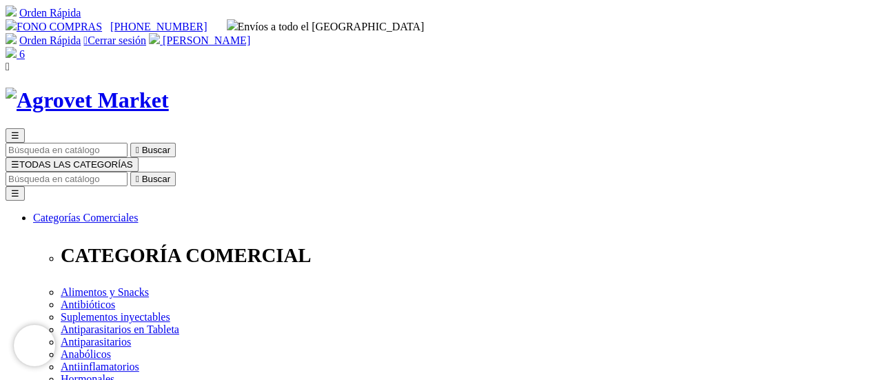
click at [19, 159] on span "☰" at bounding box center [15, 164] width 8 height 10
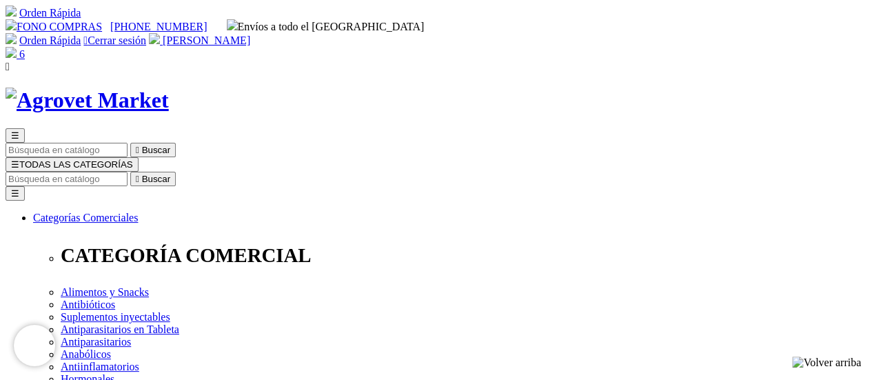
click at [19, 159] on span "☰" at bounding box center [15, 164] width 8 height 10
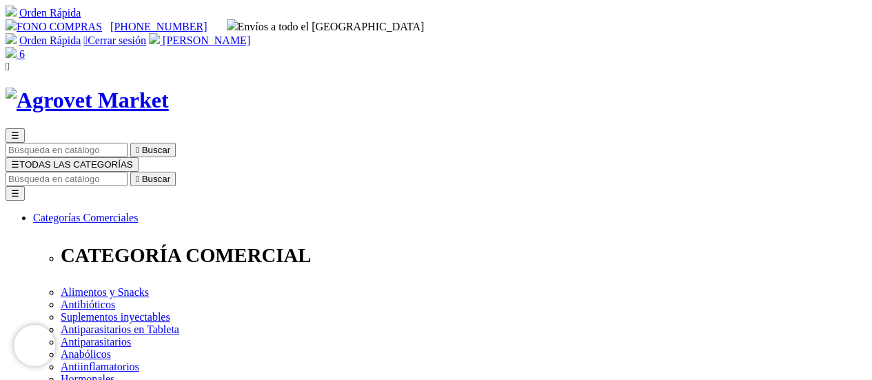
click at [19, 159] on span "☰" at bounding box center [15, 164] width 8 height 10
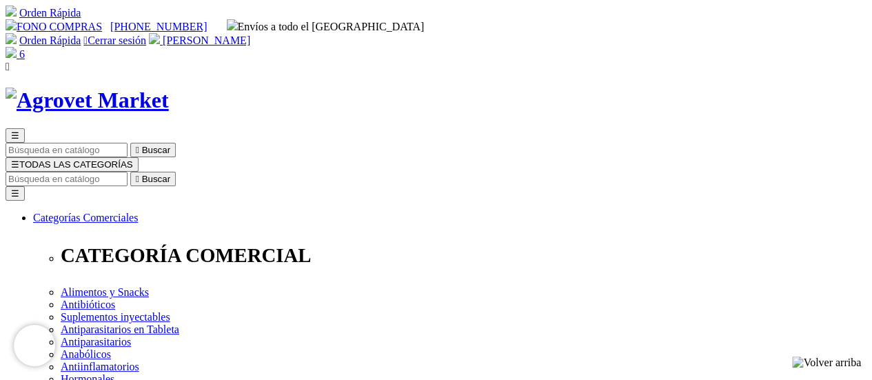
click at [19, 159] on span "☰" at bounding box center [15, 164] width 8 height 10
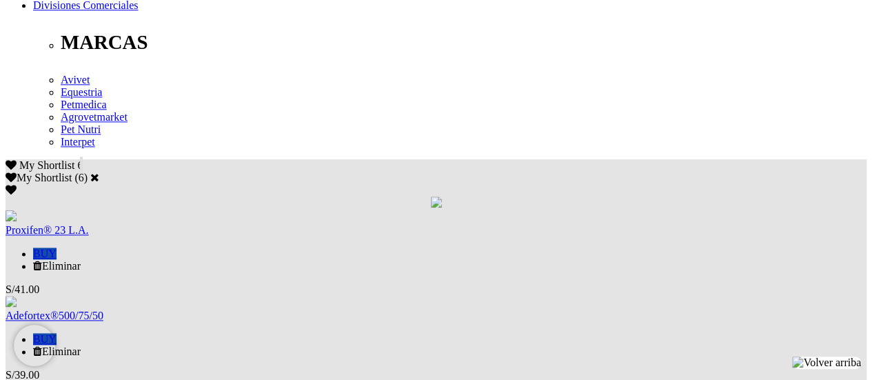
scroll to position [758, 0]
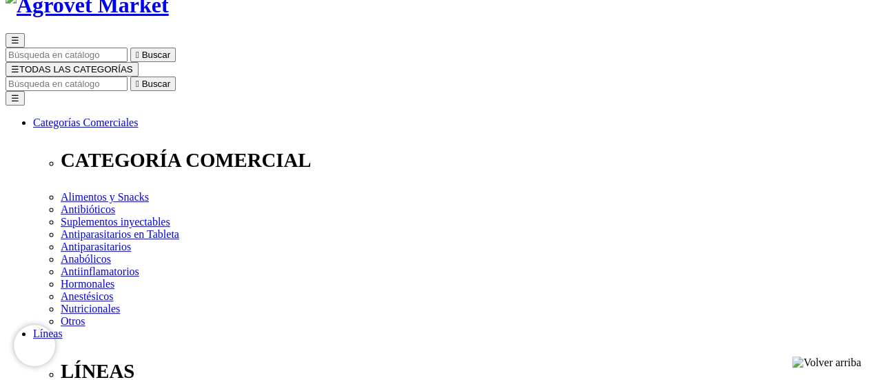
scroll to position [138, 0]
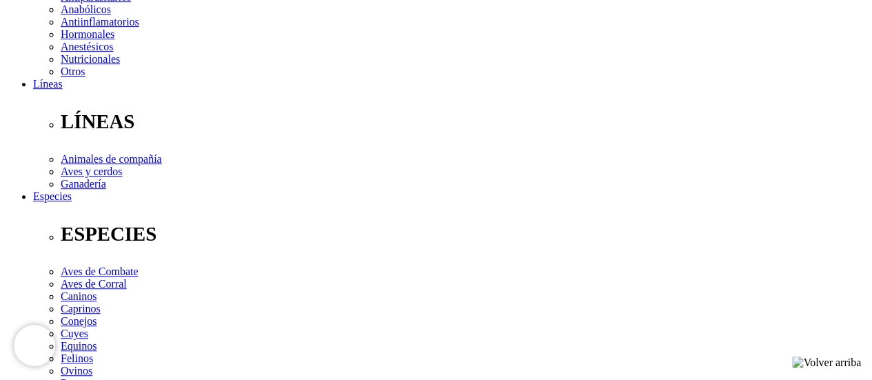
scroll to position [413, 0]
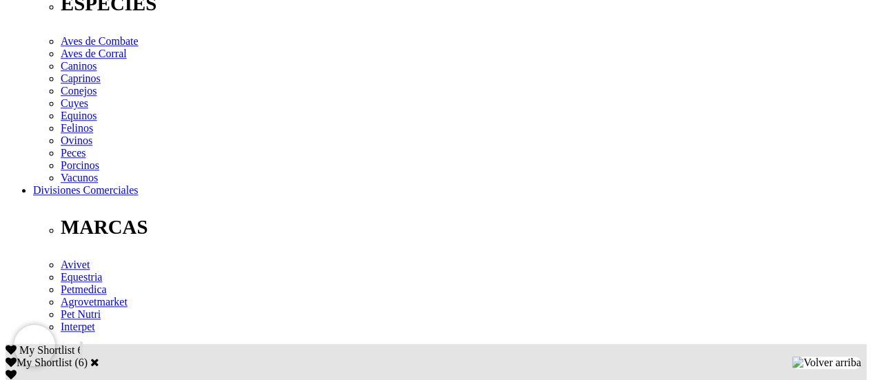
scroll to position [620, 0]
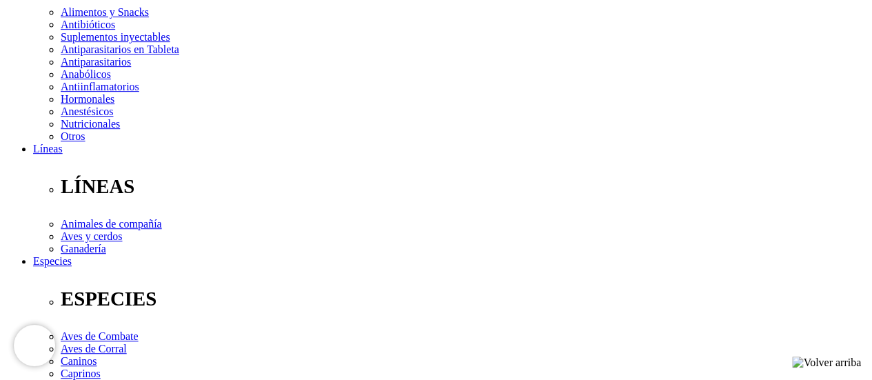
scroll to position [276, 0]
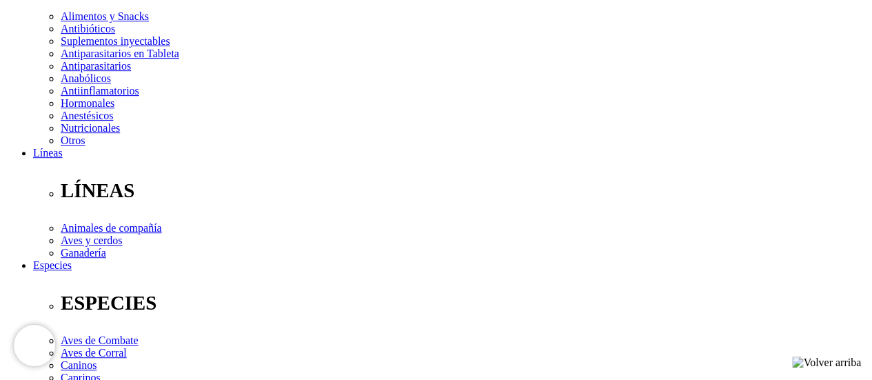
select select "3"
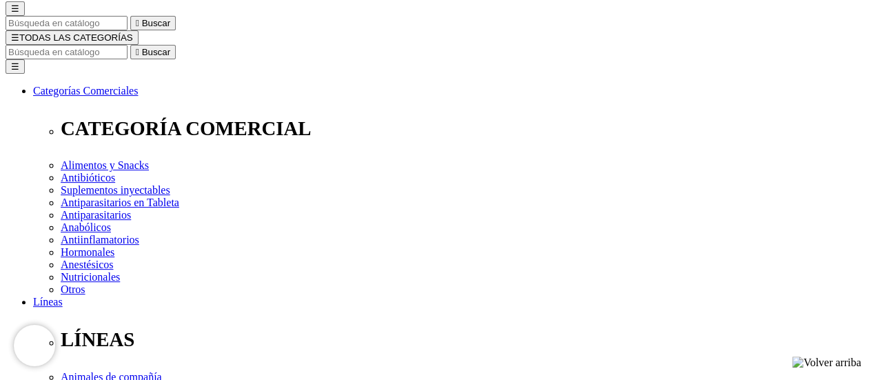
scroll to position [207, 0]
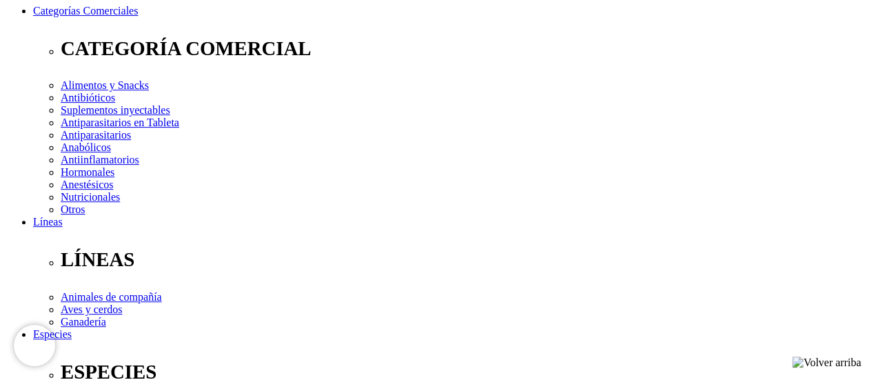
select select "4"
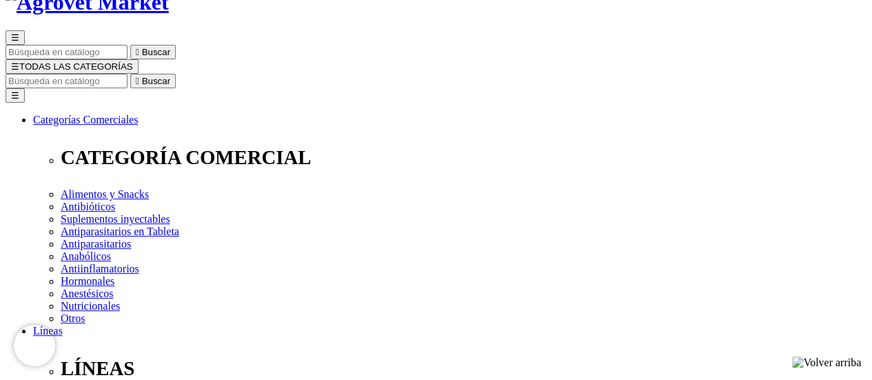
scroll to position [96, 0]
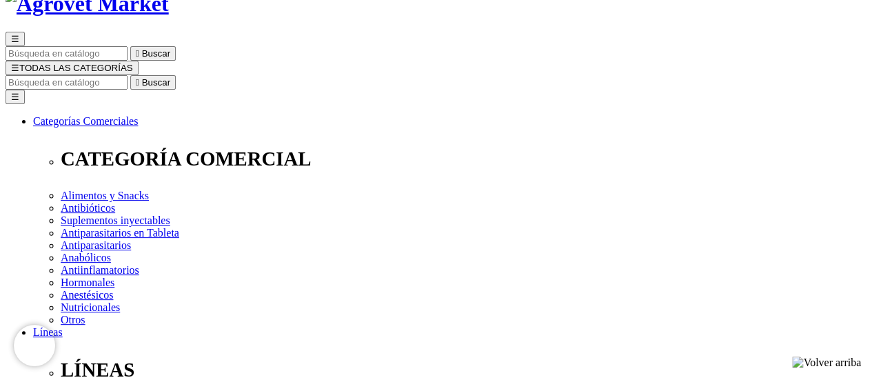
select select "3"
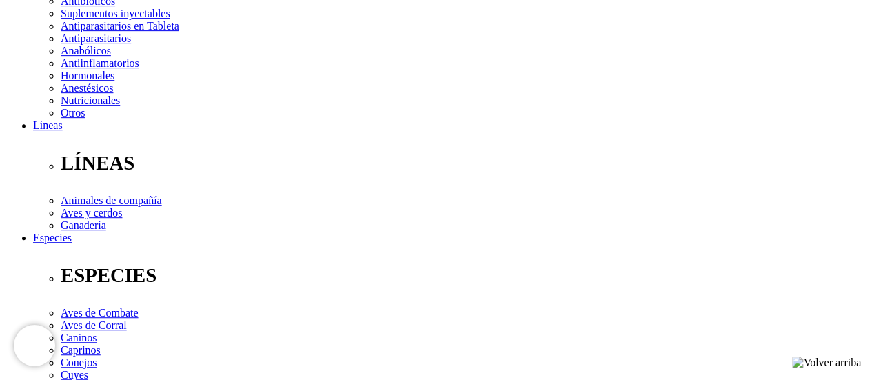
select select "3"
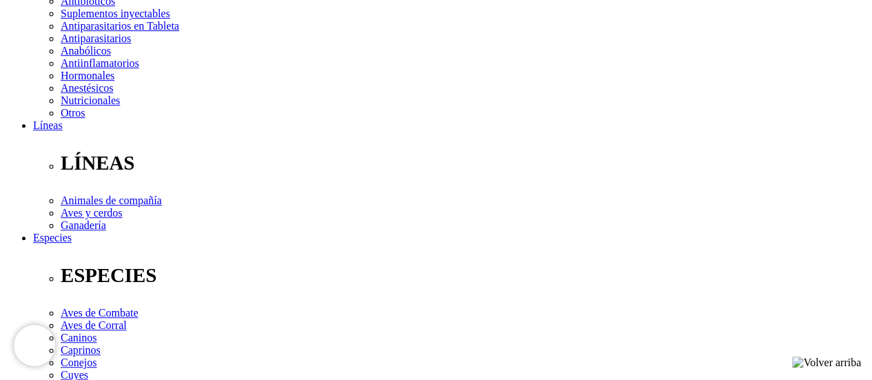
select select "3"
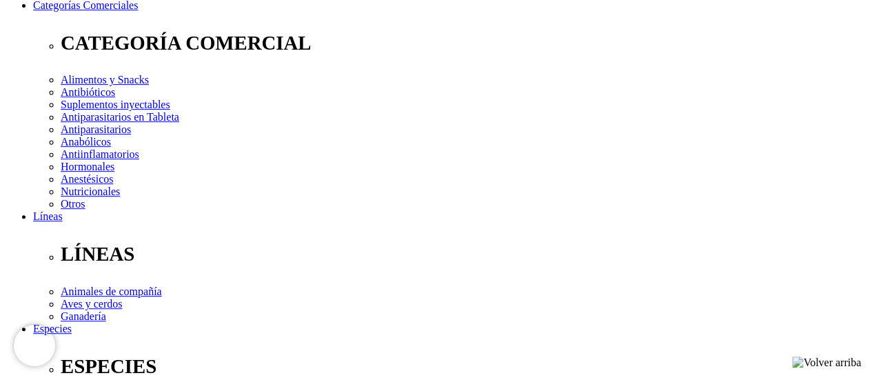
scroll to position [234, 0]
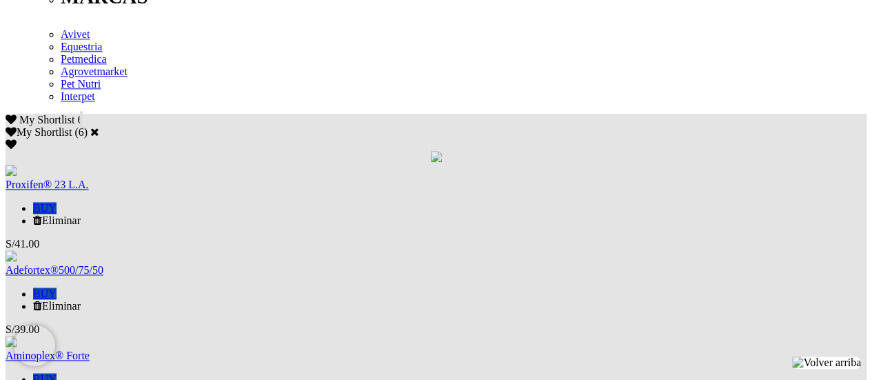
scroll to position [827, 0]
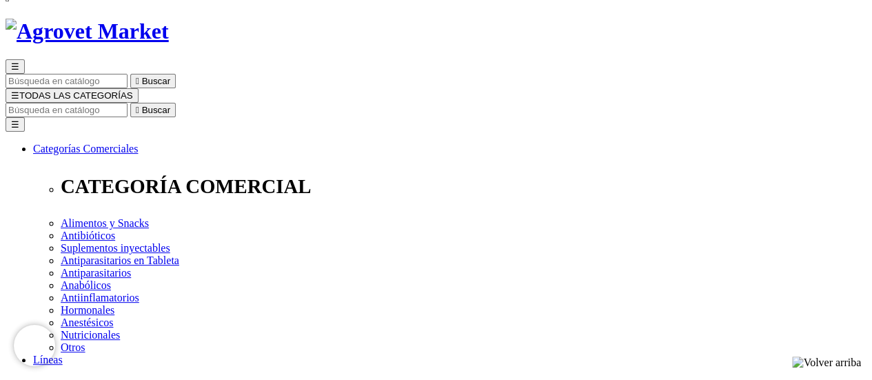
scroll to position [138, 0]
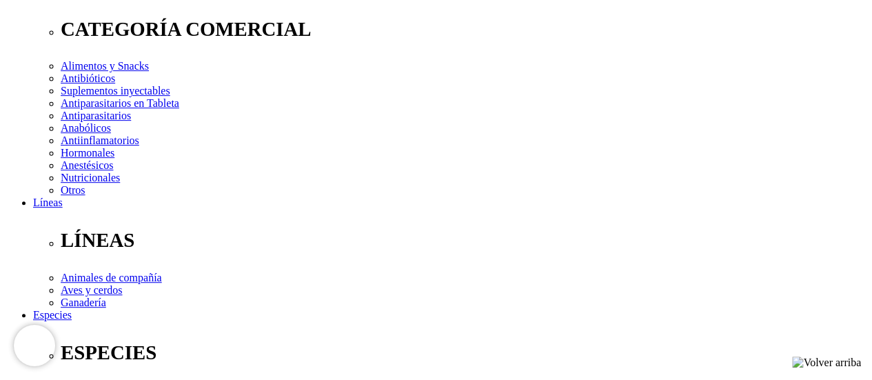
scroll to position [207, 0]
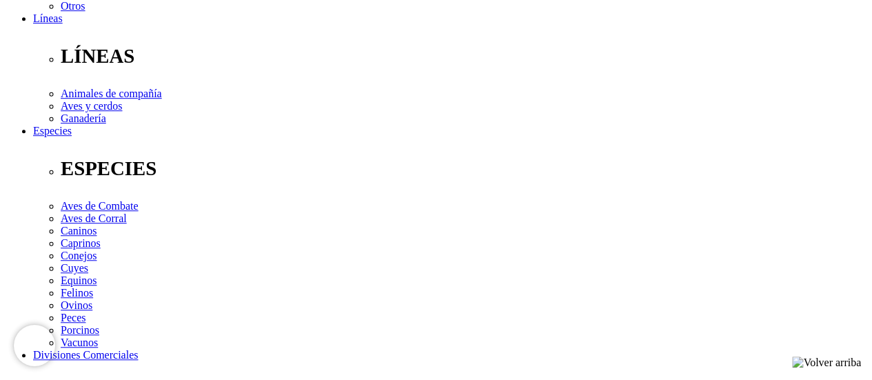
scroll to position [413, 0]
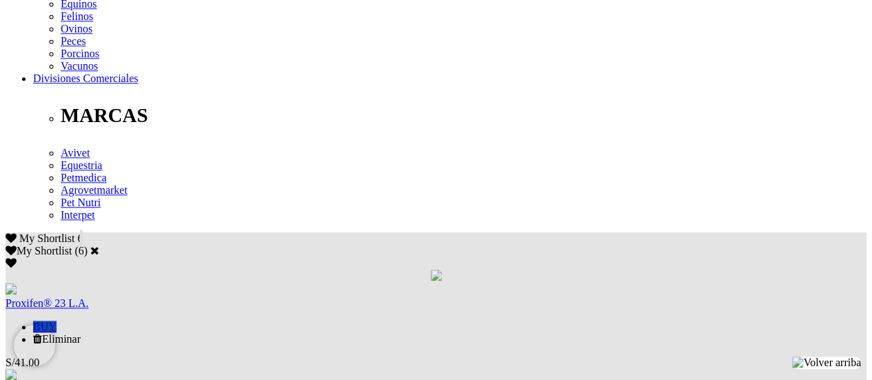
scroll to position [689, 0]
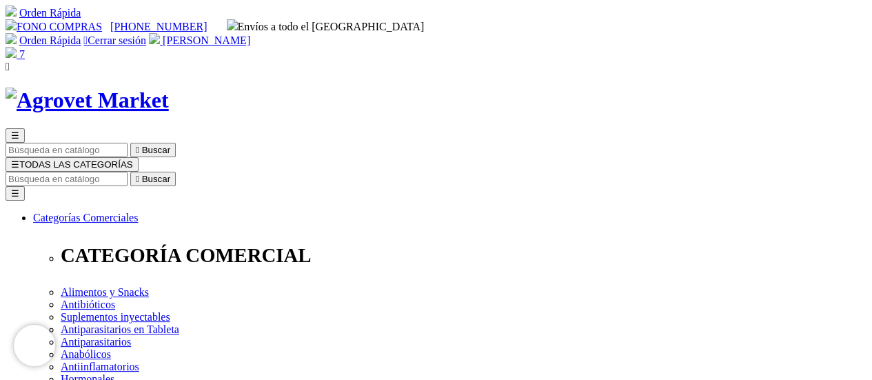
click at [17, 47] on img at bounding box center [11, 52] width 11 height 11
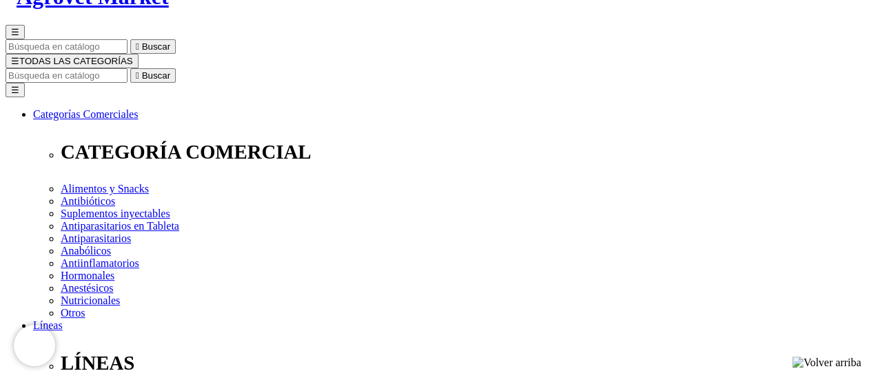
scroll to position [69, 0]
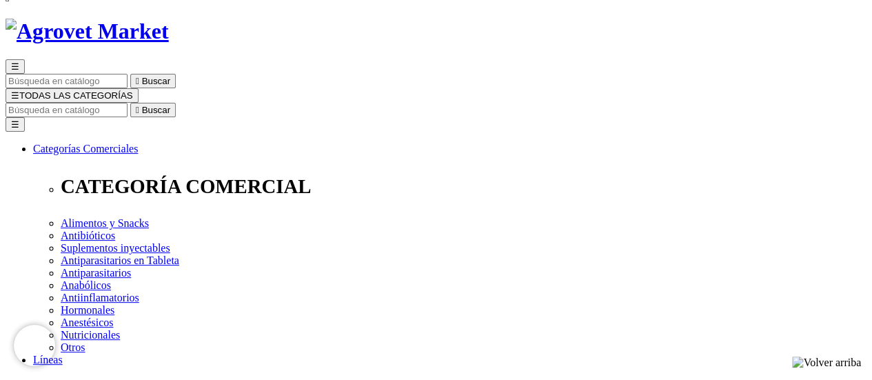
type input "1"
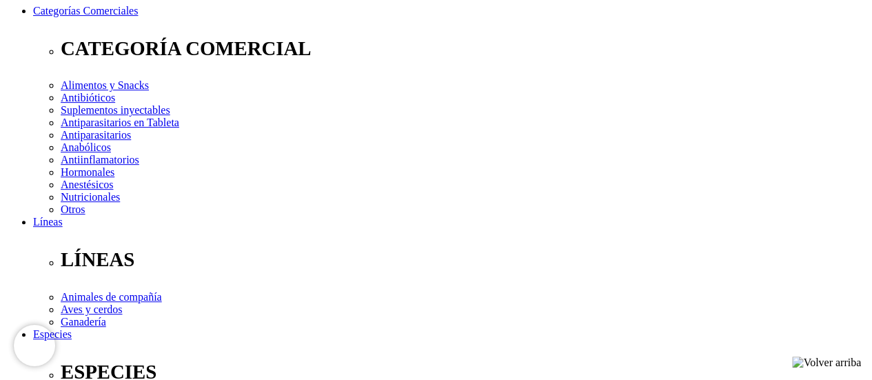
scroll to position [0, 0]
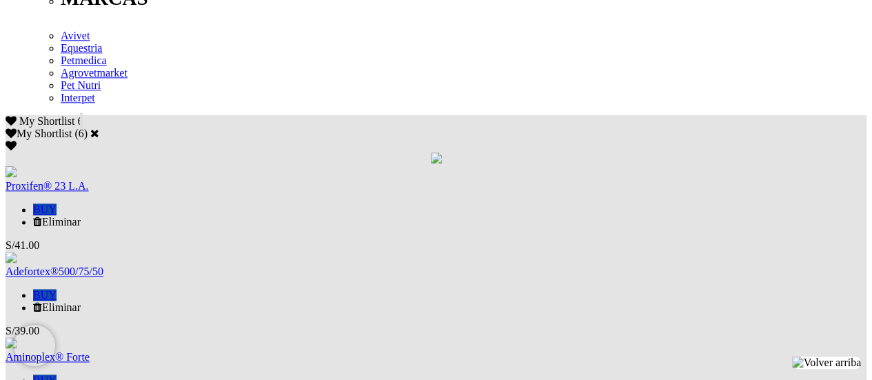
scroll to position [827, 0]
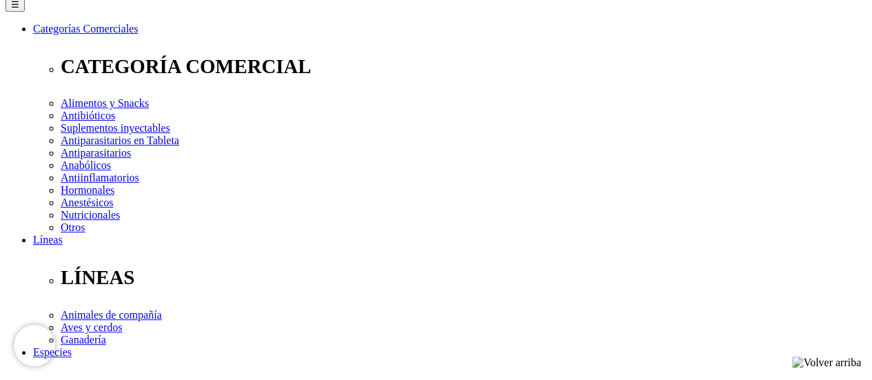
scroll to position [207, 0]
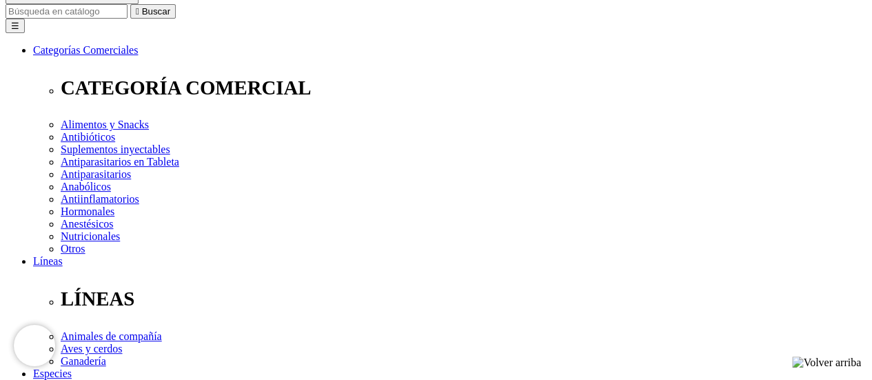
scroll to position [207, 0]
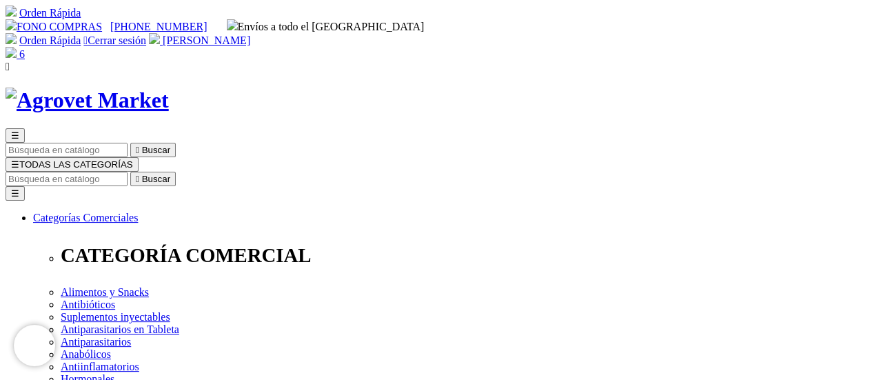
click at [17, 47] on img at bounding box center [11, 52] width 11 height 11
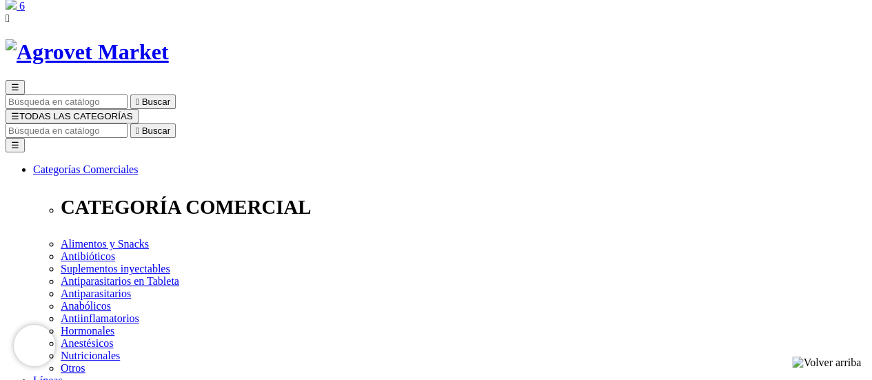
scroll to position [69, 0]
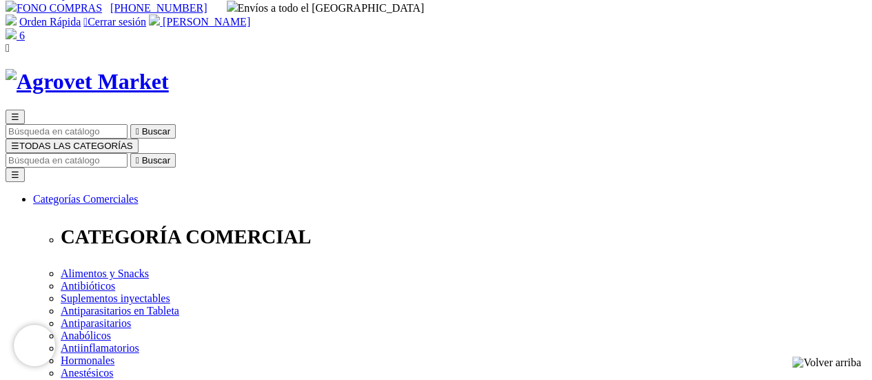
scroll to position [0, 0]
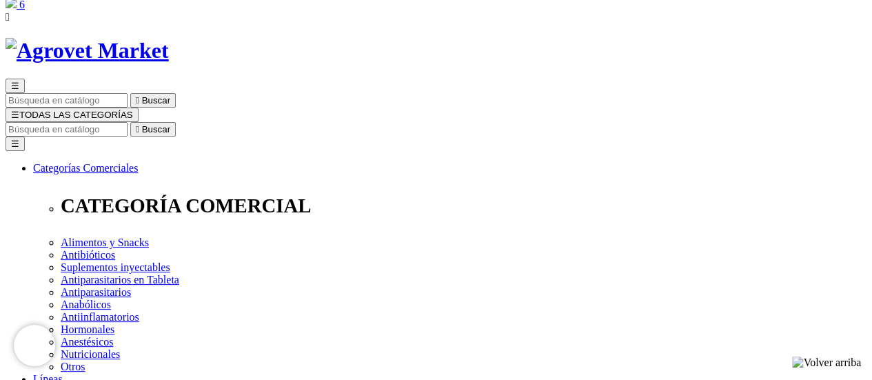
scroll to position [69, 0]
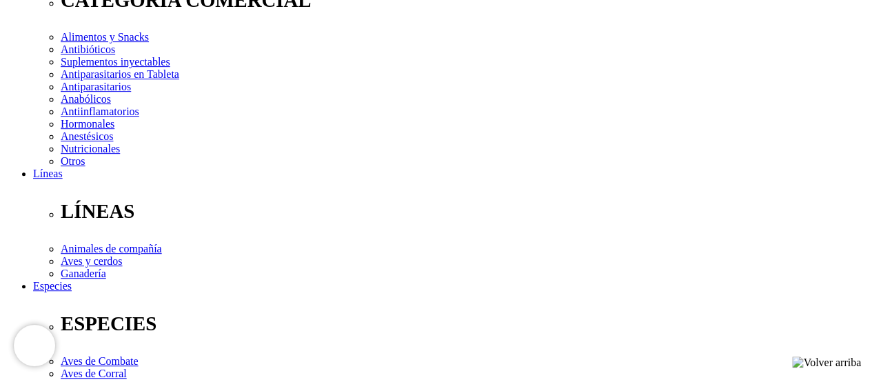
scroll to position [276, 0]
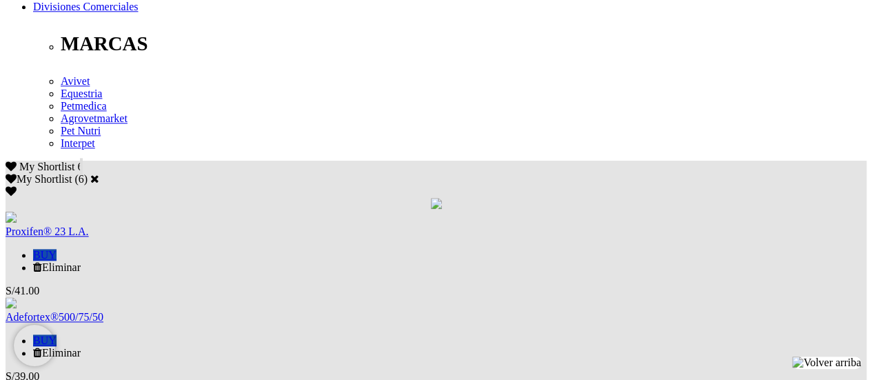
scroll to position [827, 0]
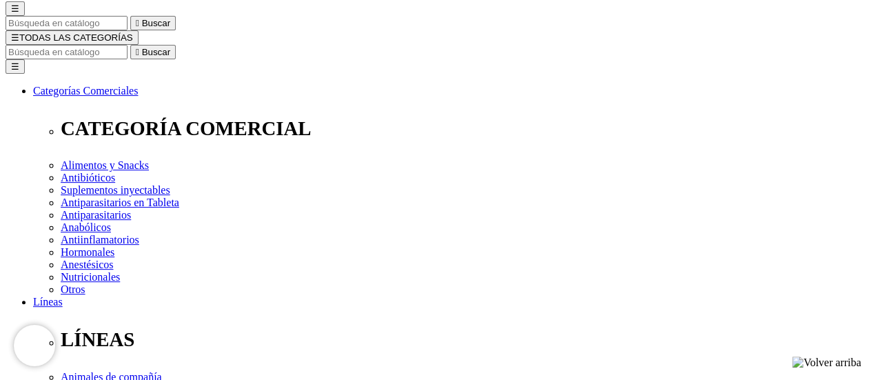
scroll to position [138, 0]
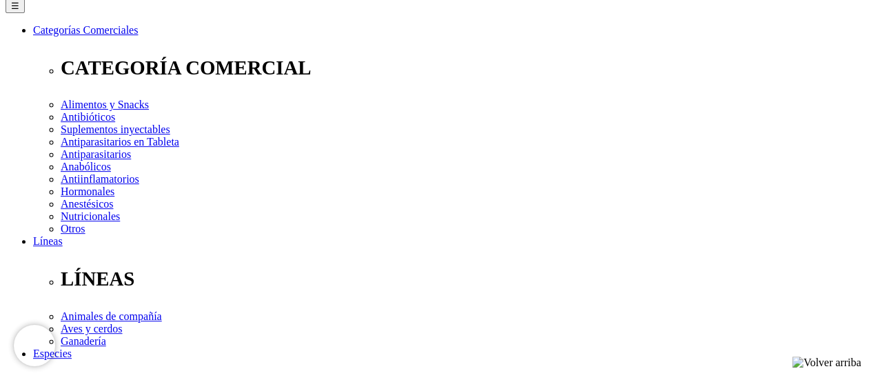
scroll to position [207, 0]
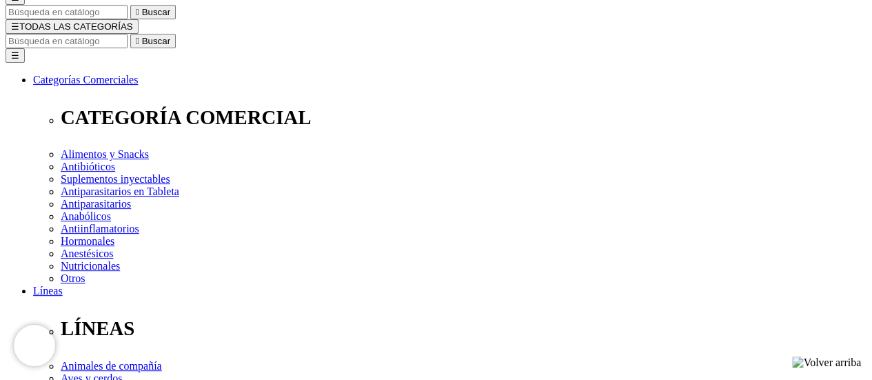
scroll to position [482, 0]
